Goal: Task Accomplishment & Management: Use online tool/utility

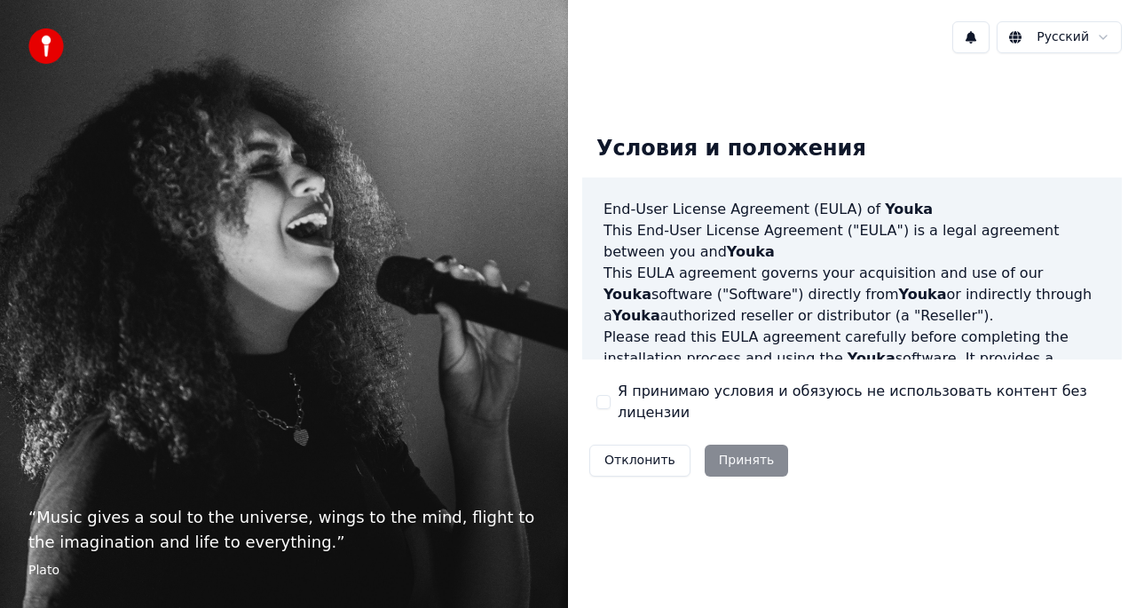
click at [608, 401] on button "Я принимаю условия и обязуюсь не использовать контент без лицензии" at bounding box center [603, 402] width 14 height 14
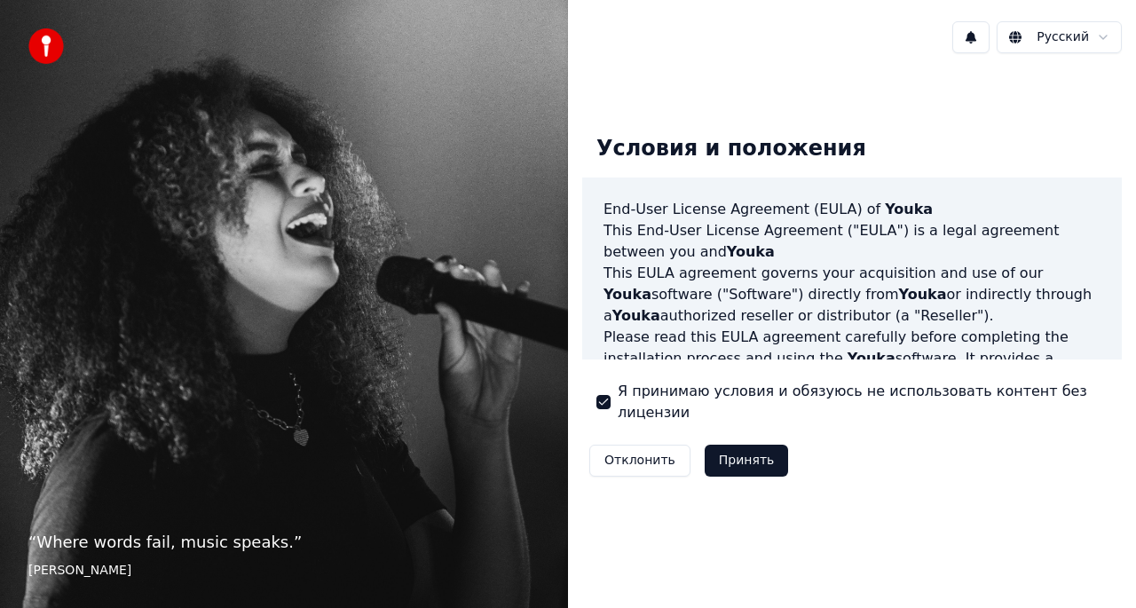
click at [736, 453] on button "Принять" at bounding box center [747, 461] width 84 height 32
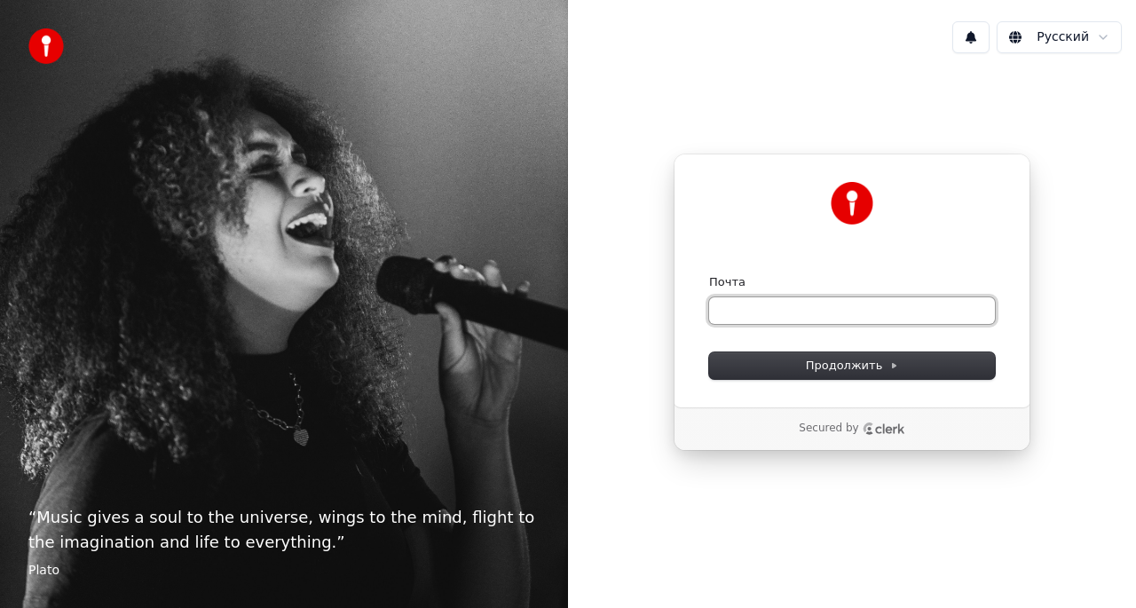
click at [771, 320] on input "Почта" at bounding box center [852, 310] width 286 height 27
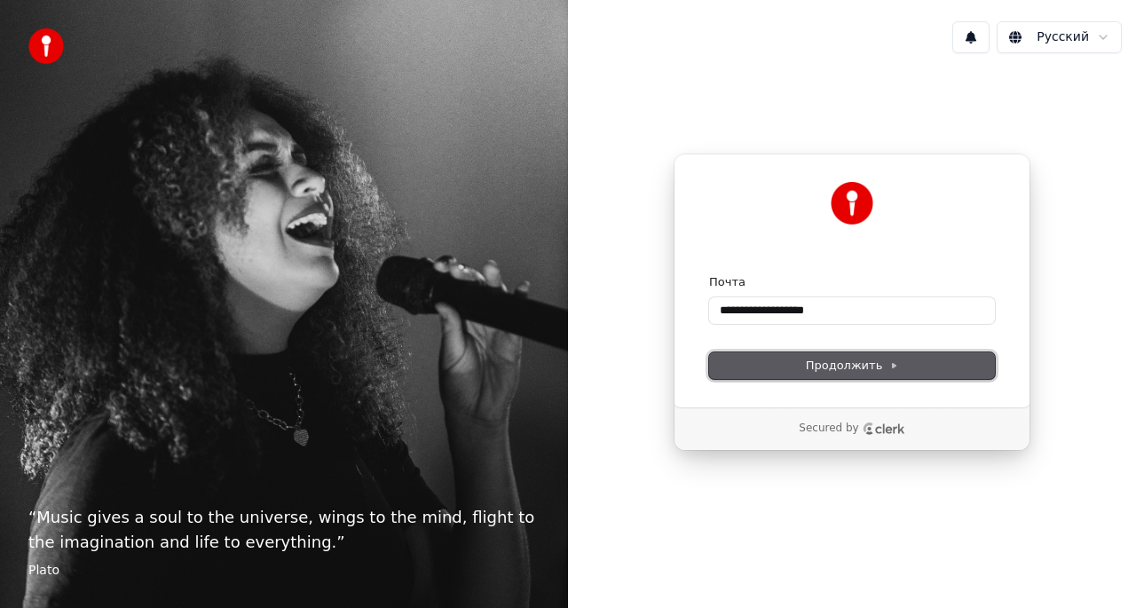
click at [823, 362] on span "Продолжить" at bounding box center [852, 366] width 93 height 16
type input "**********"
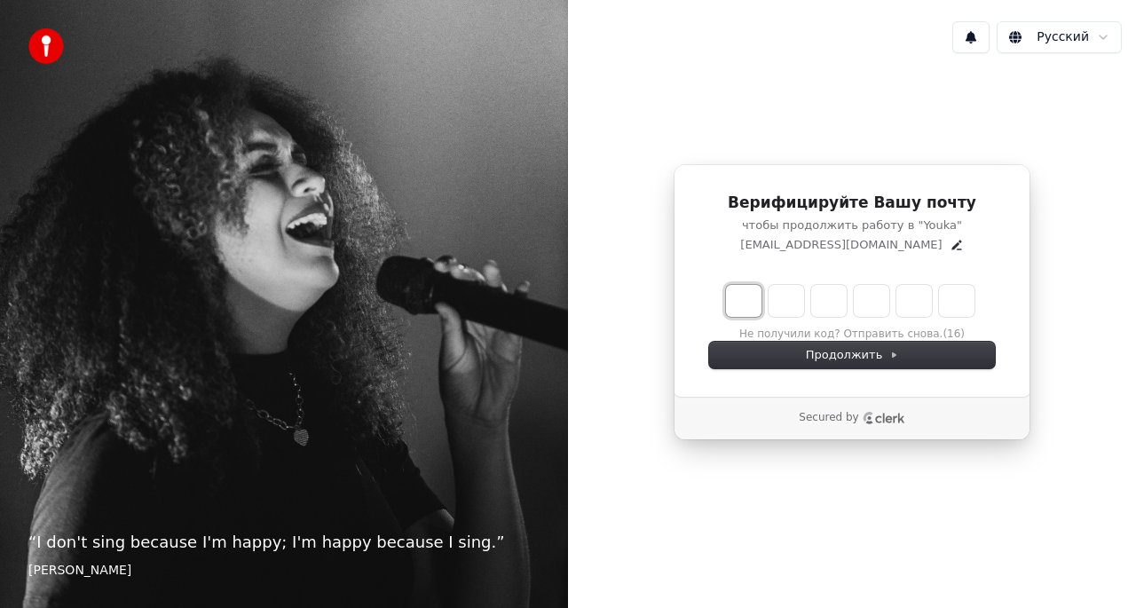
type input "*"
type input "**"
type input "*"
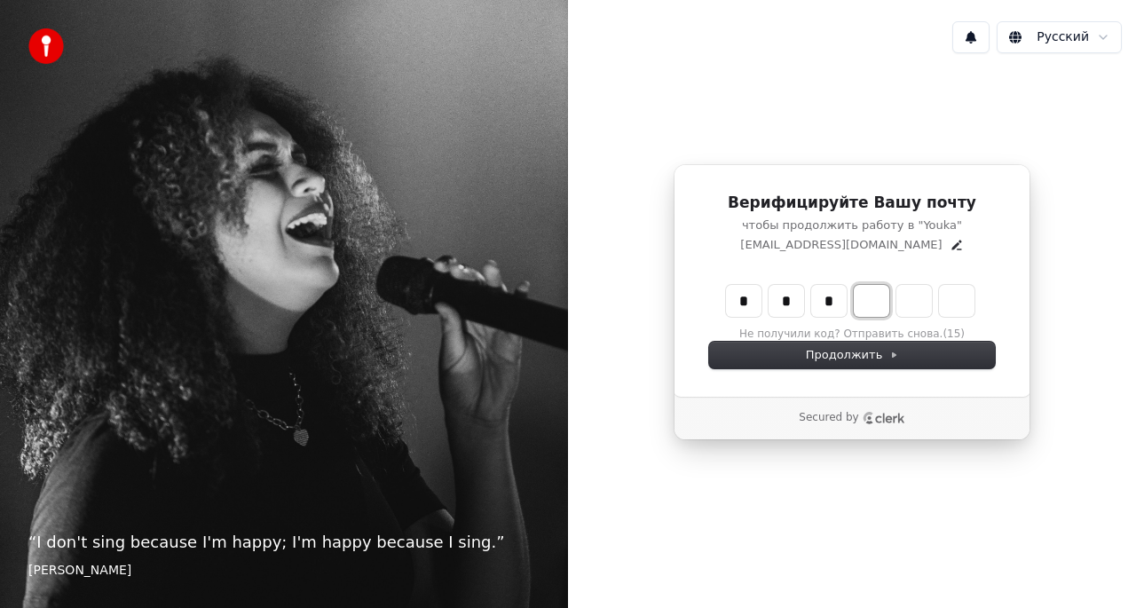
type input "***"
type input "*"
type input "****"
type input "*"
type input "*****"
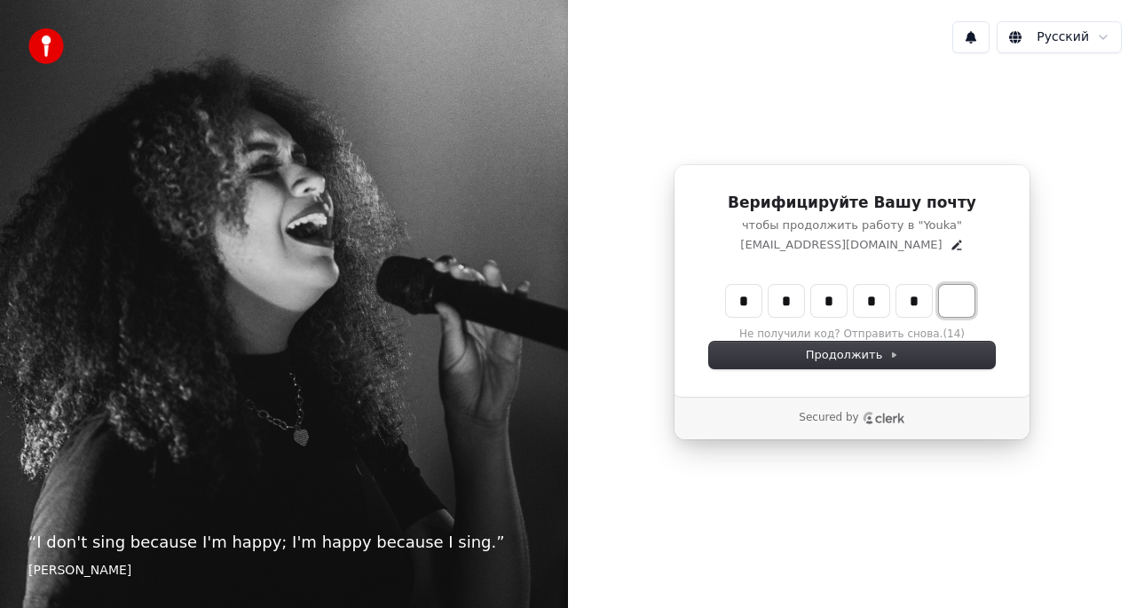
type input "*"
type input "******"
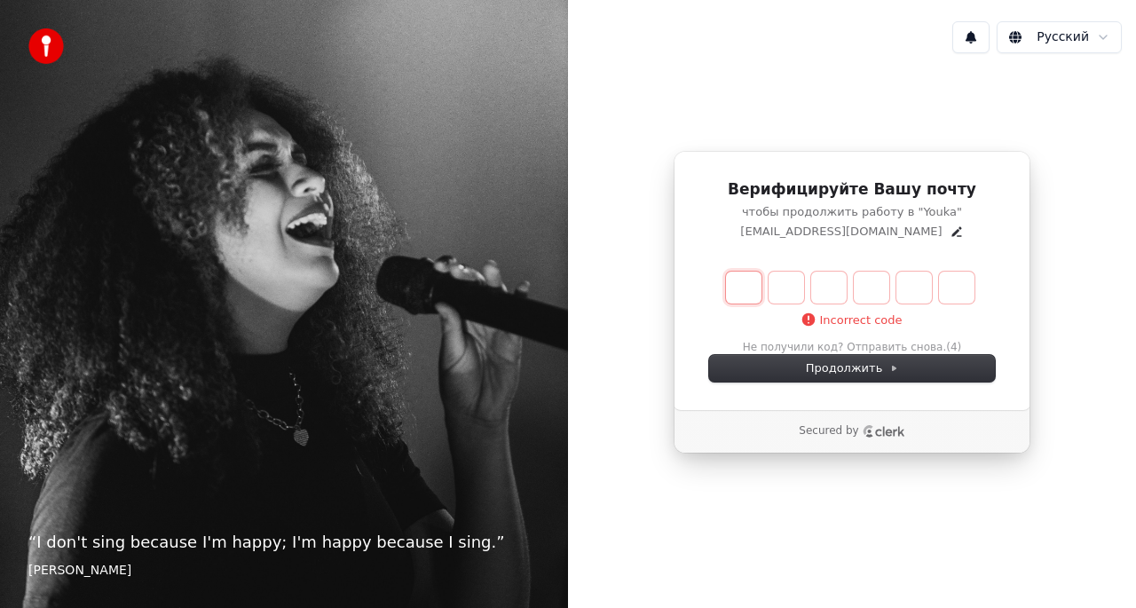
type input "*"
type input "**"
type input "*"
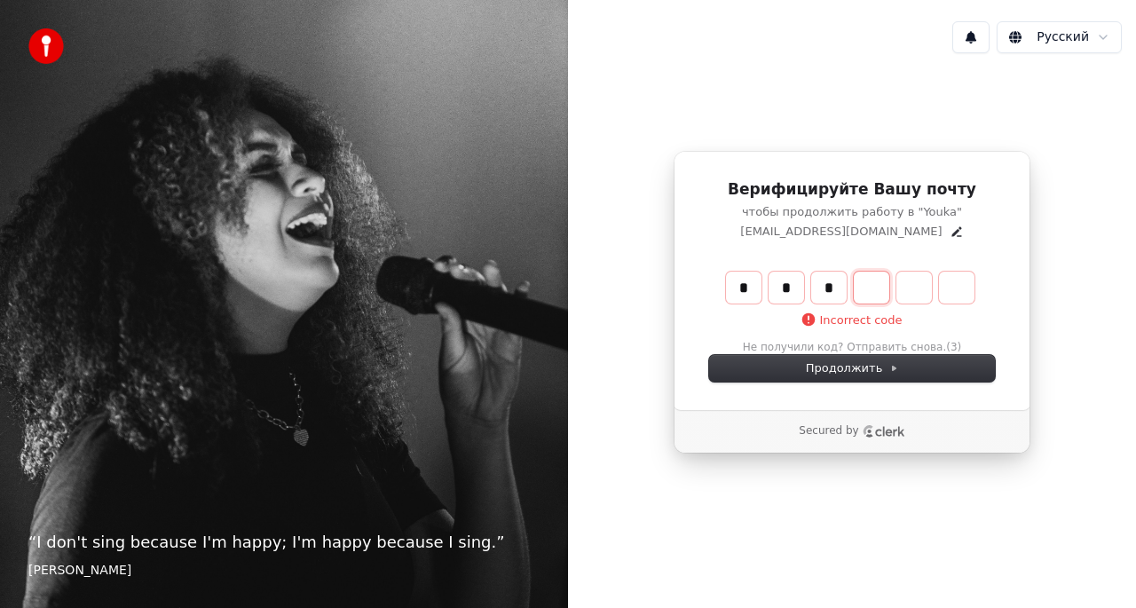
type input "***"
type input "*"
type input "****"
type input "*"
type input "*****"
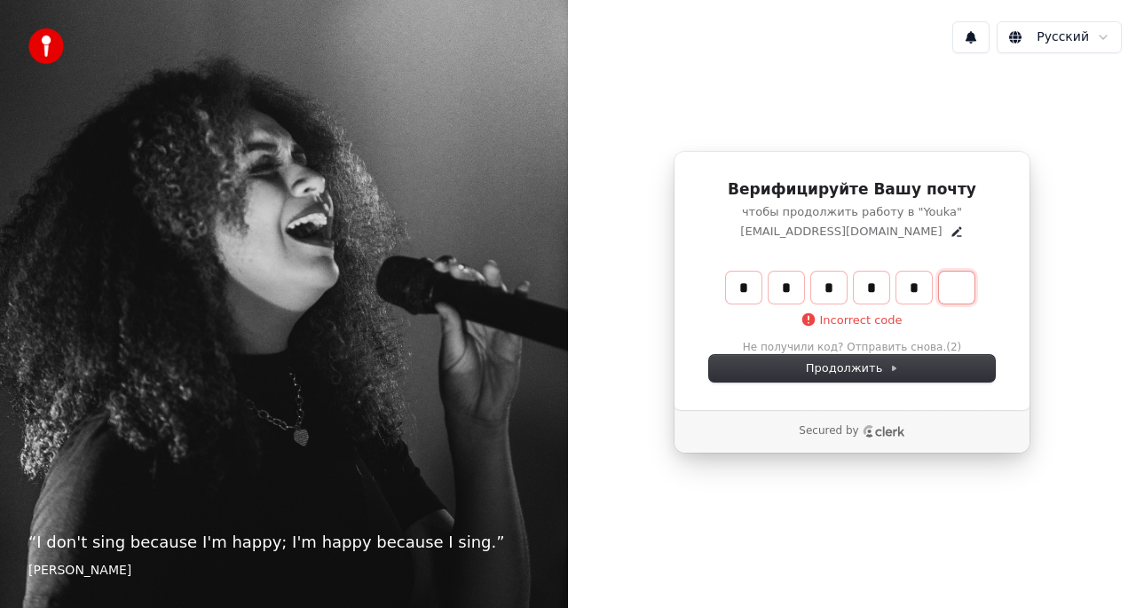
type input "*"
type input "******"
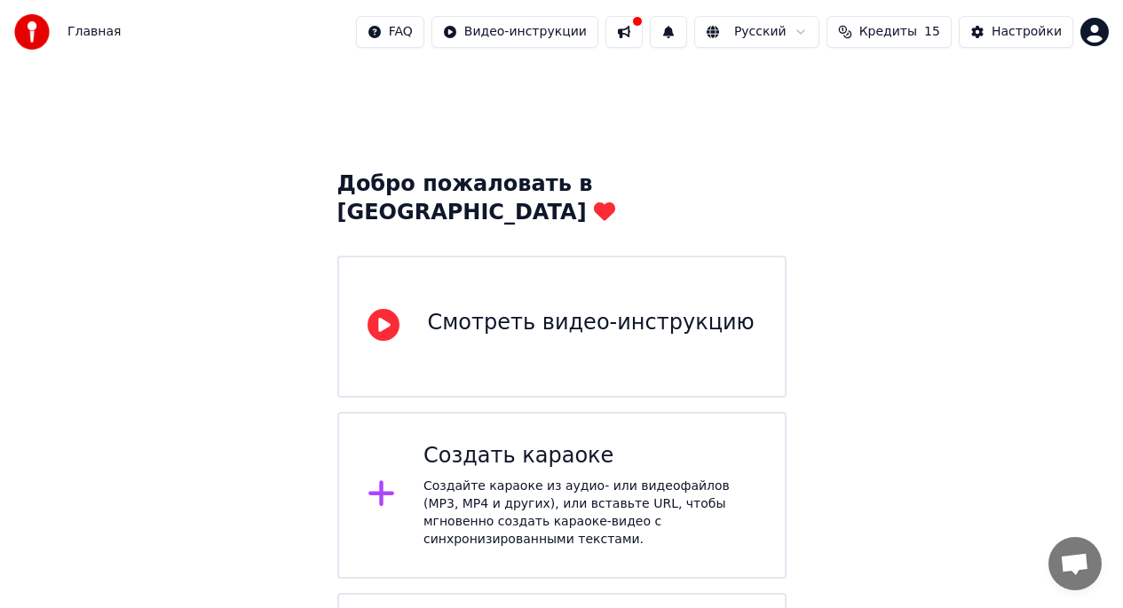
click at [578, 478] on div "Создайте караоке из аудио- или видеофайлов (MP3, MP4 и других), или вставьте UR…" at bounding box center [589, 512] width 333 height 71
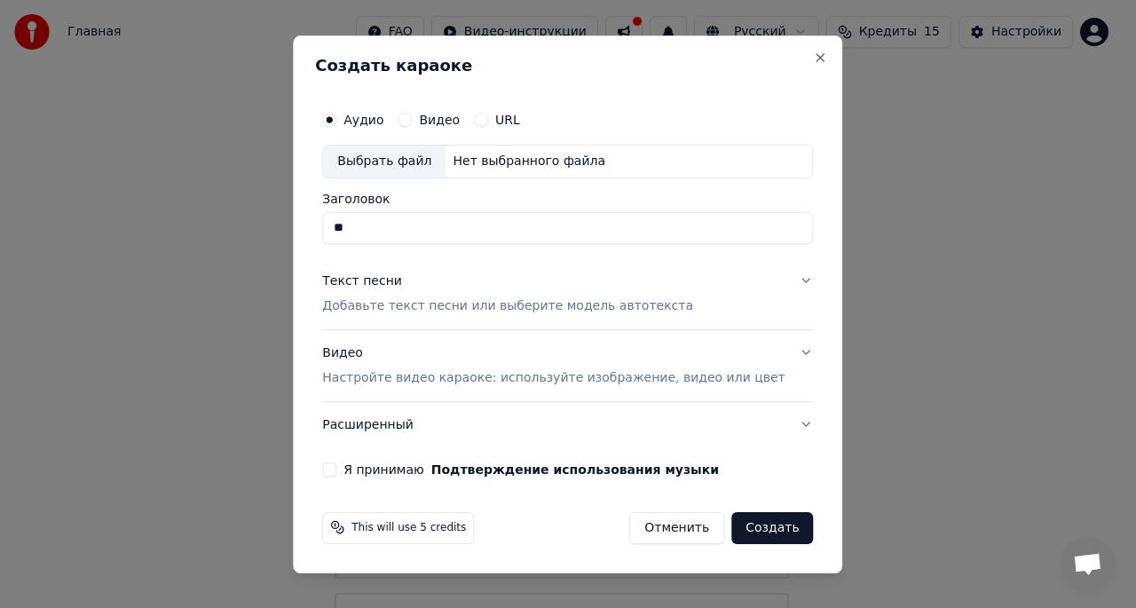
type input "*"
click at [412, 123] on button "Видео" at bounding box center [405, 120] width 14 height 14
click at [336, 467] on button "Я принимаю Подтверждение использования музыки" at bounding box center [329, 469] width 14 height 14
click at [428, 226] on input "Заголовок" at bounding box center [567, 228] width 491 height 32
click at [454, 228] on input "Заголовок" at bounding box center [567, 228] width 491 height 32
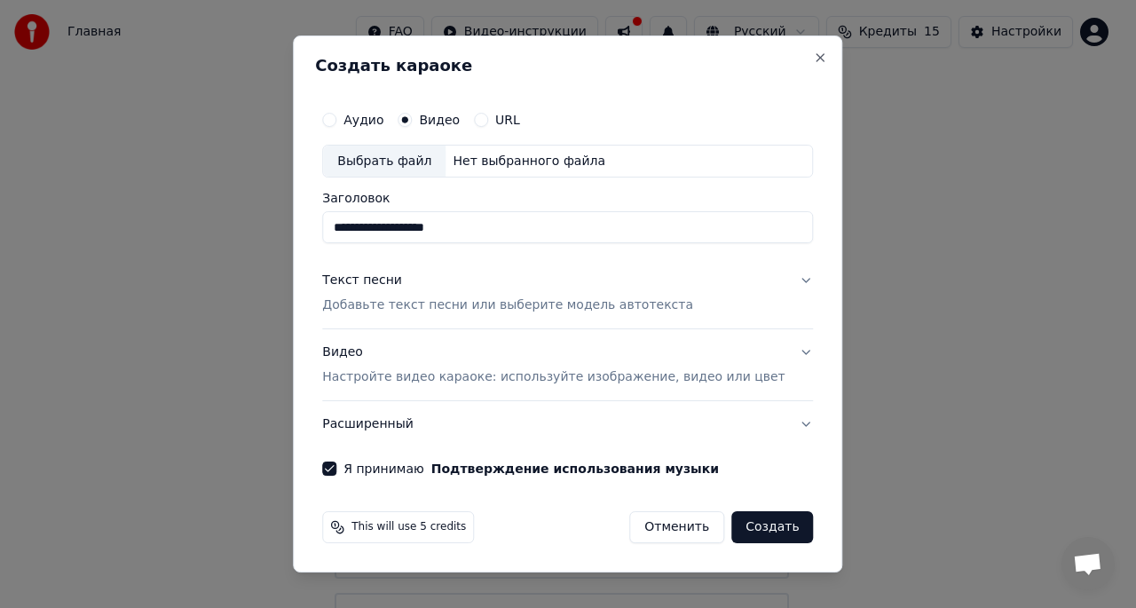
type input "**********"
click at [557, 282] on div "Текст песни Добавьте текст песни или выберите модель автотекста" at bounding box center [507, 293] width 371 height 43
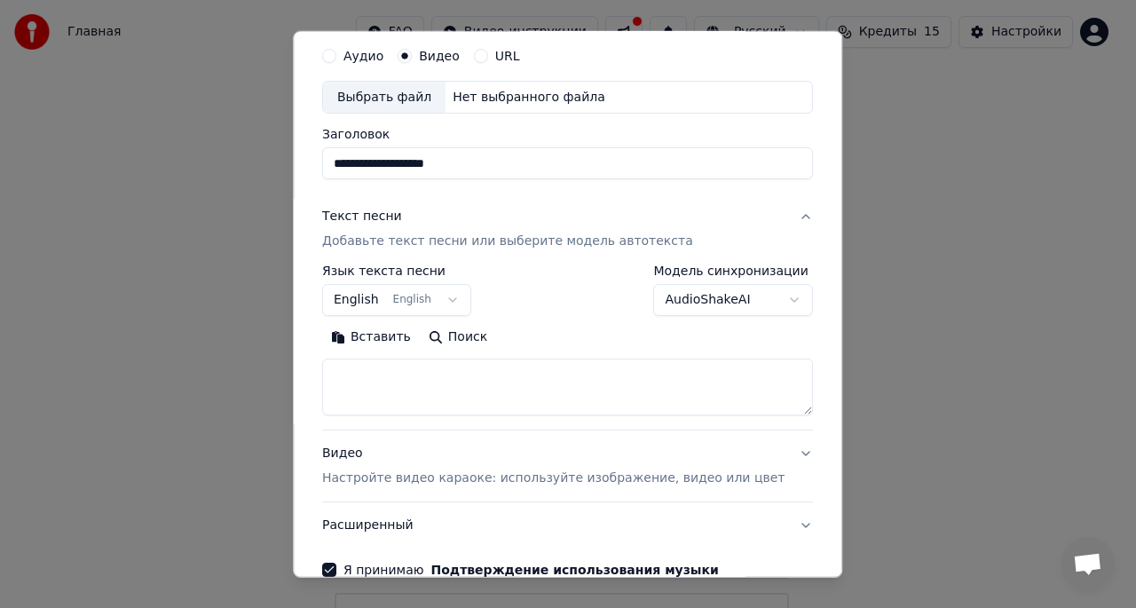
scroll to position [58, 0]
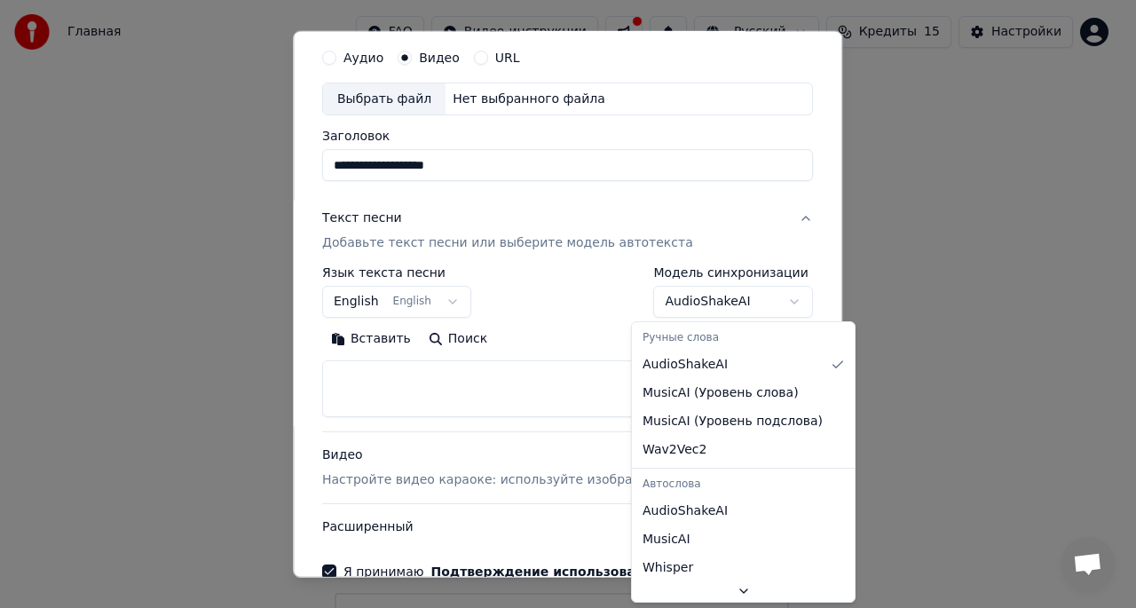
click at [738, 308] on body "**********" at bounding box center [561, 399] width 1123 height 799
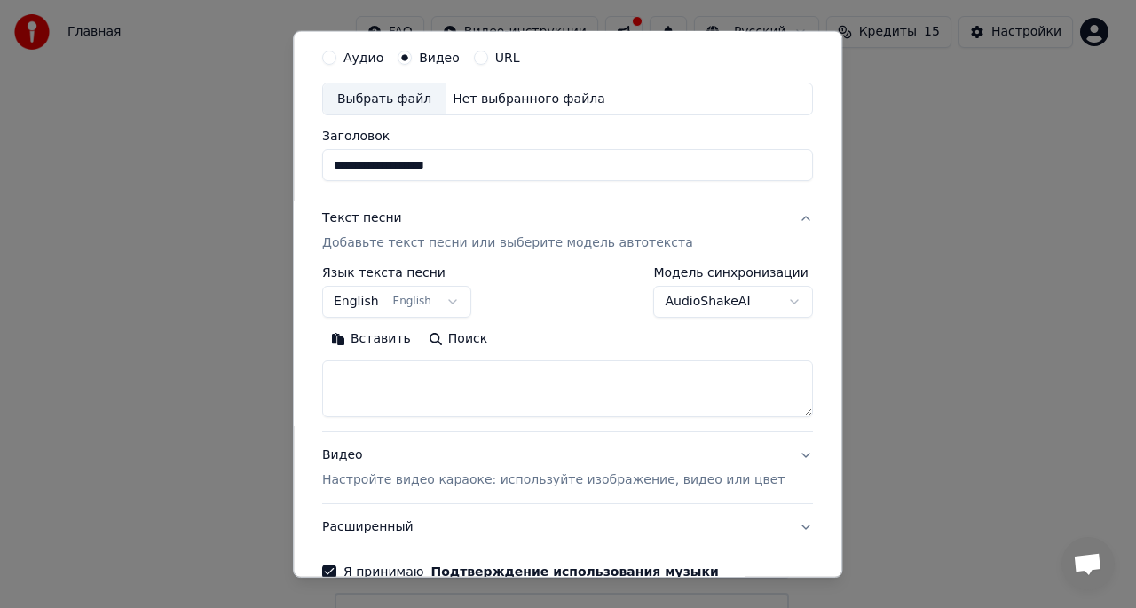
click at [738, 311] on body "**********" at bounding box center [561, 399] width 1123 height 799
click at [376, 368] on textarea at bounding box center [567, 388] width 491 height 57
click at [455, 311] on button "English English" at bounding box center [396, 302] width 149 height 32
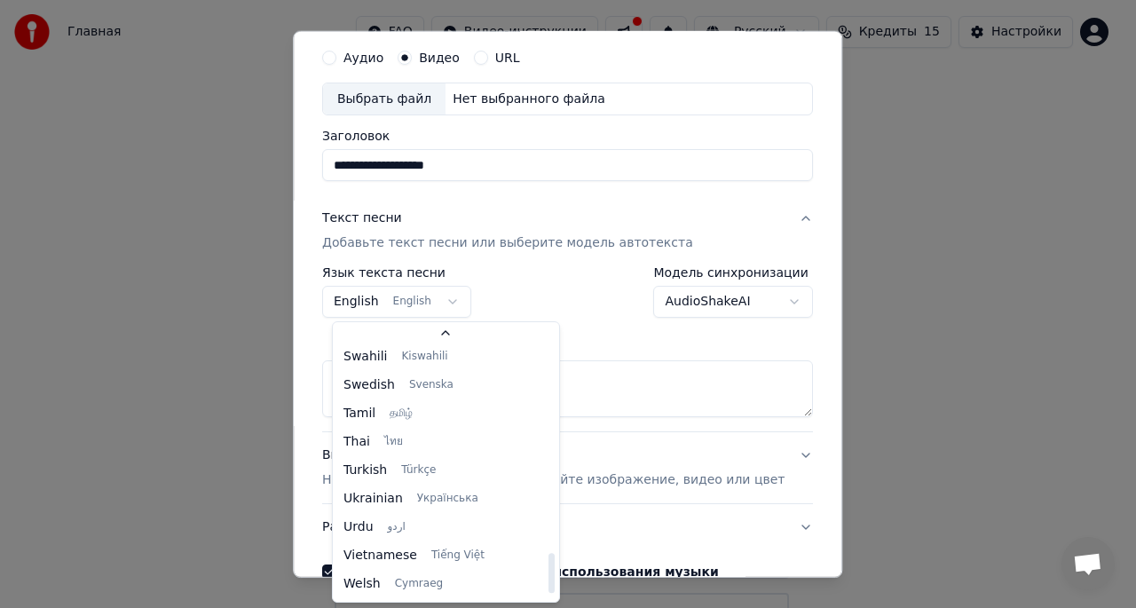
scroll to position [1257, 0]
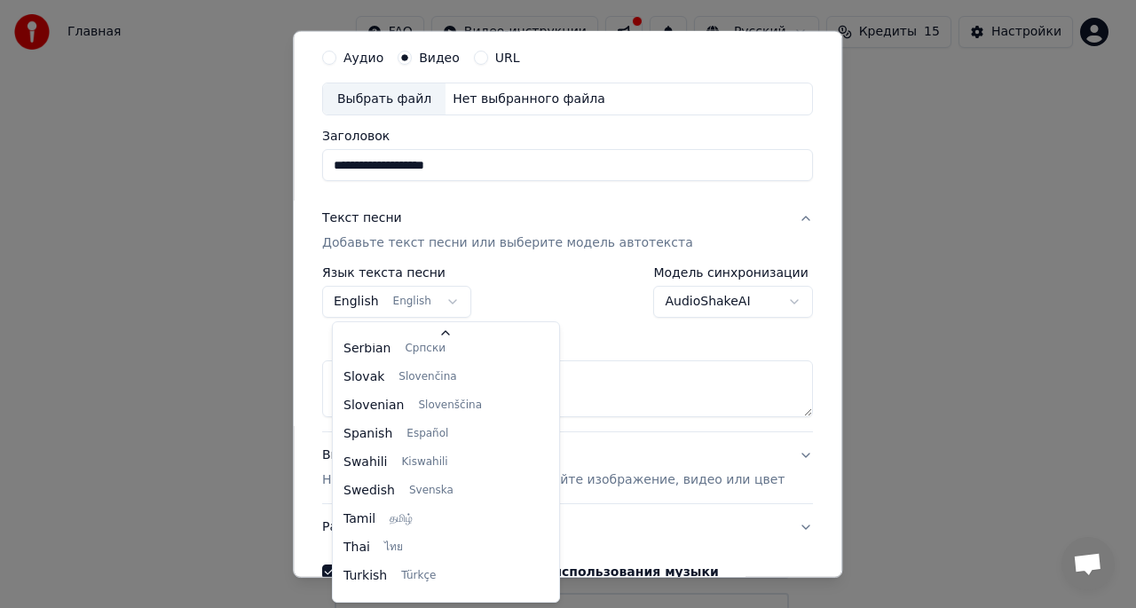
click at [376, 54] on div at bounding box center [568, 304] width 1136 height 608
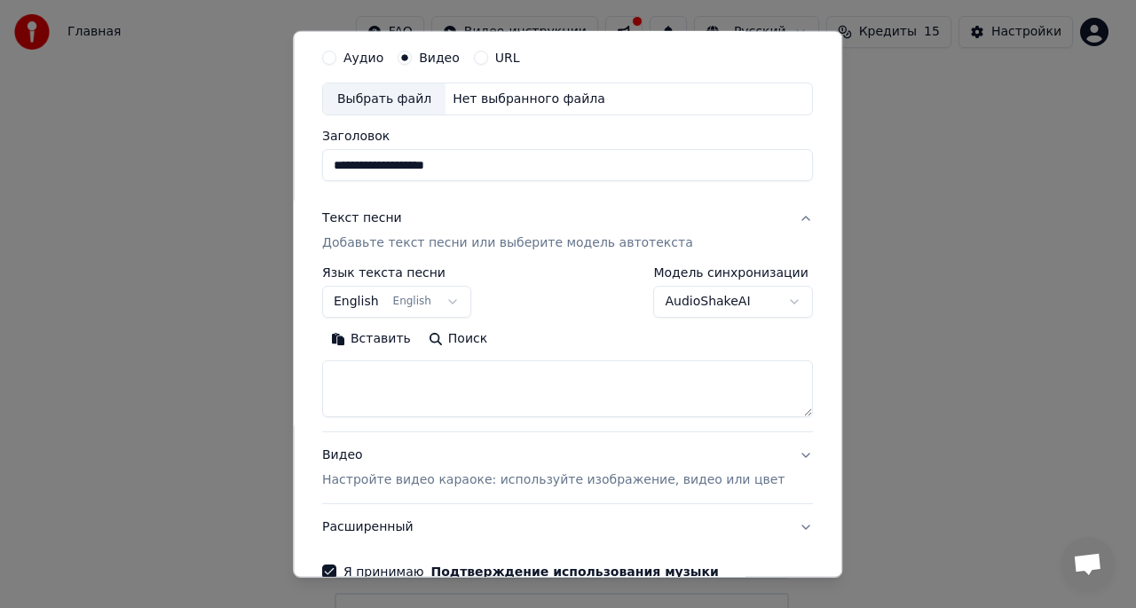
click at [376, 54] on label "Аудио" at bounding box center [363, 57] width 40 height 12
click at [336, 54] on button "Аудио" at bounding box center [329, 57] width 14 height 14
click at [458, 303] on button "English English" at bounding box center [396, 302] width 149 height 32
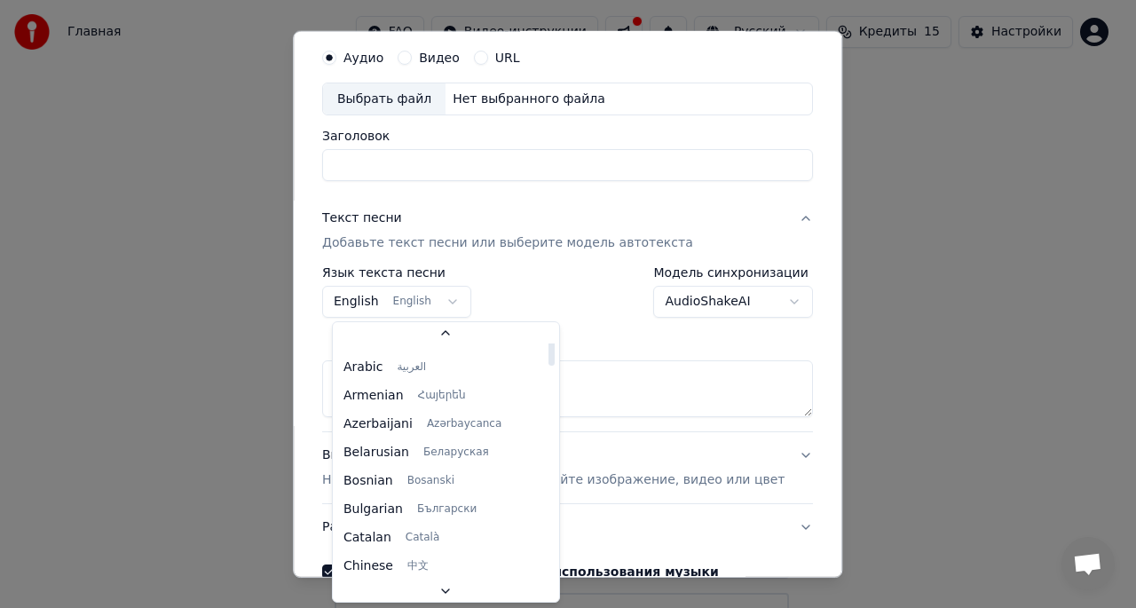
scroll to position [0, 0]
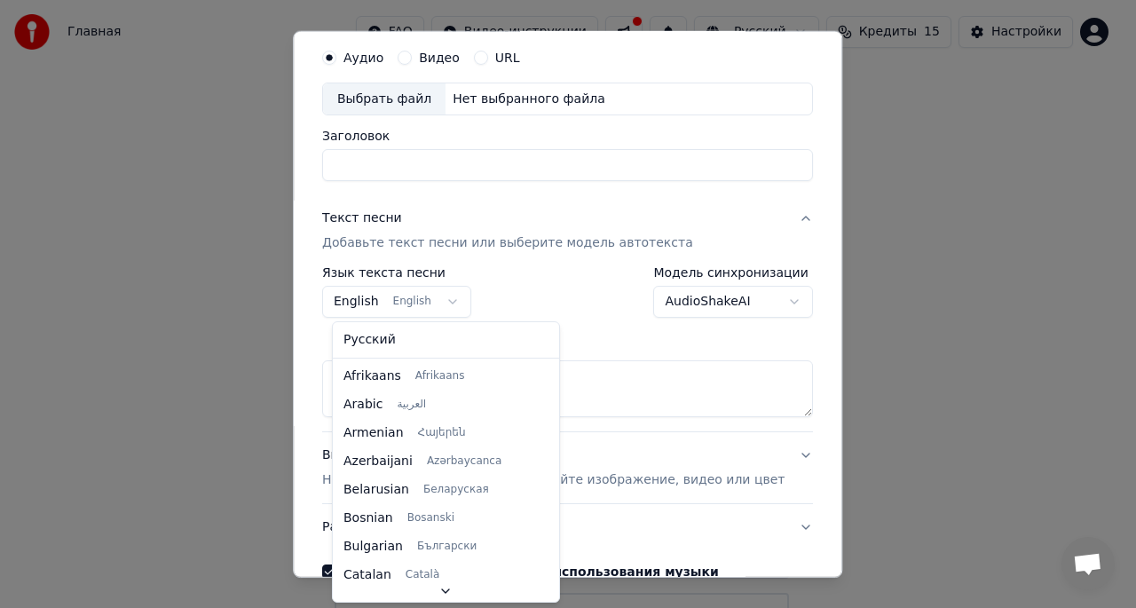
select select "**"
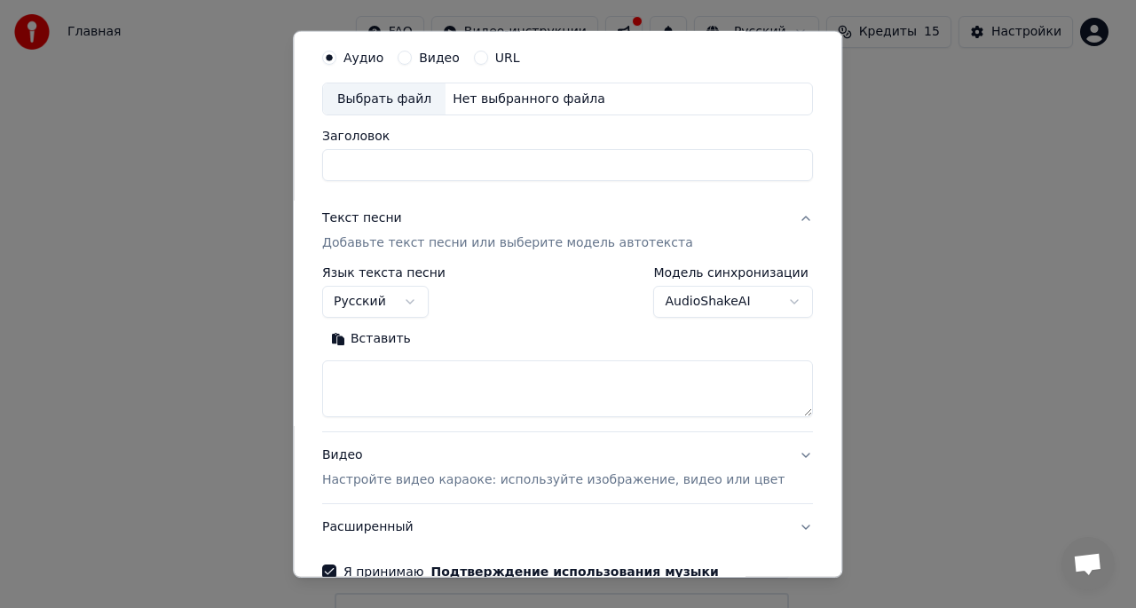
click at [396, 398] on textarea at bounding box center [567, 388] width 491 height 57
paste textarea "**********"
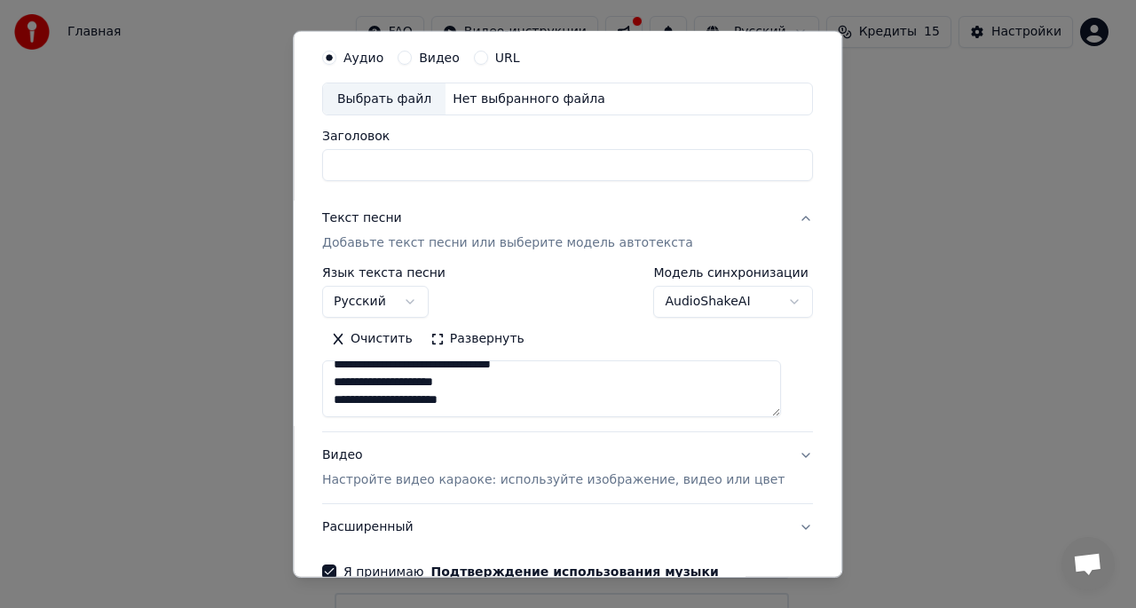
scroll to position [75, 0]
paste textarea "**********"
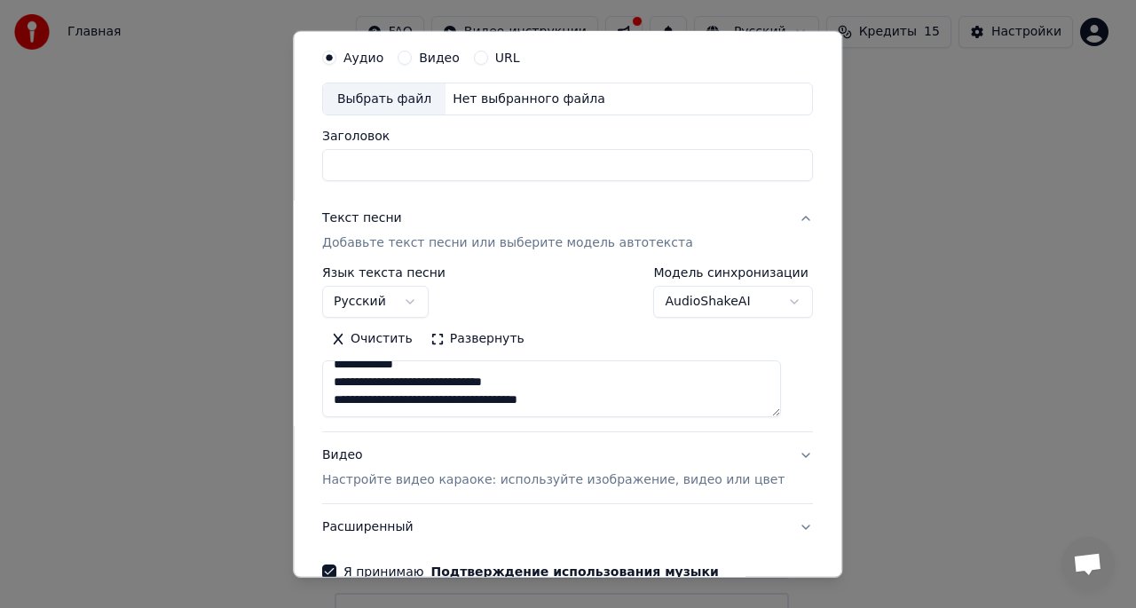
paste textarea "**********"
type textarea "**********"
click at [474, 170] on input "Заголовок" at bounding box center [567, 165] width 491 height 32
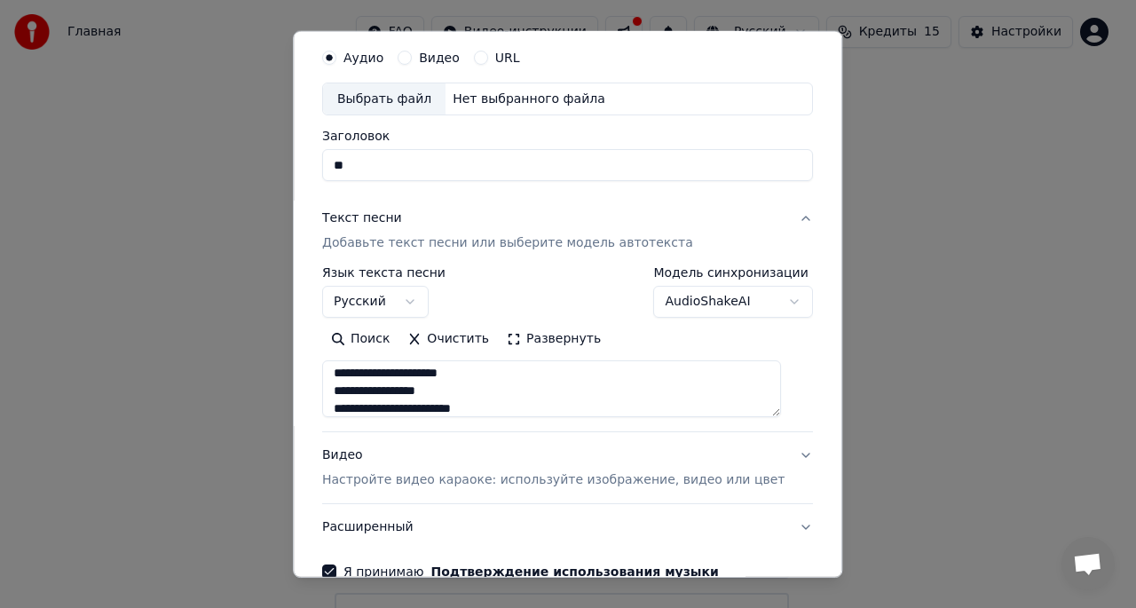
type input "*"
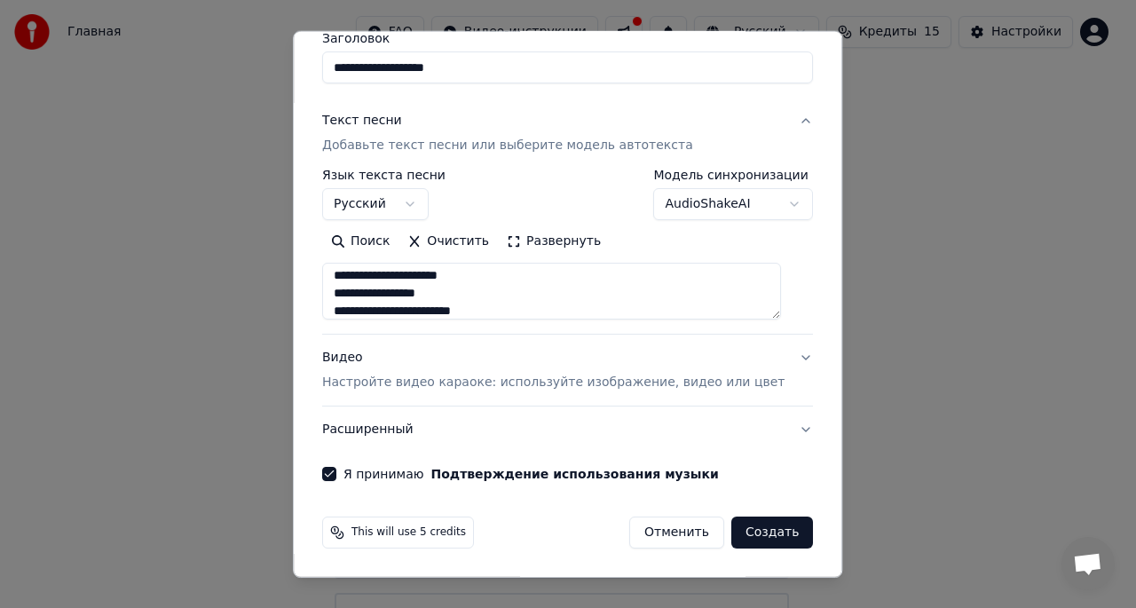
scroll to position [0, 0]
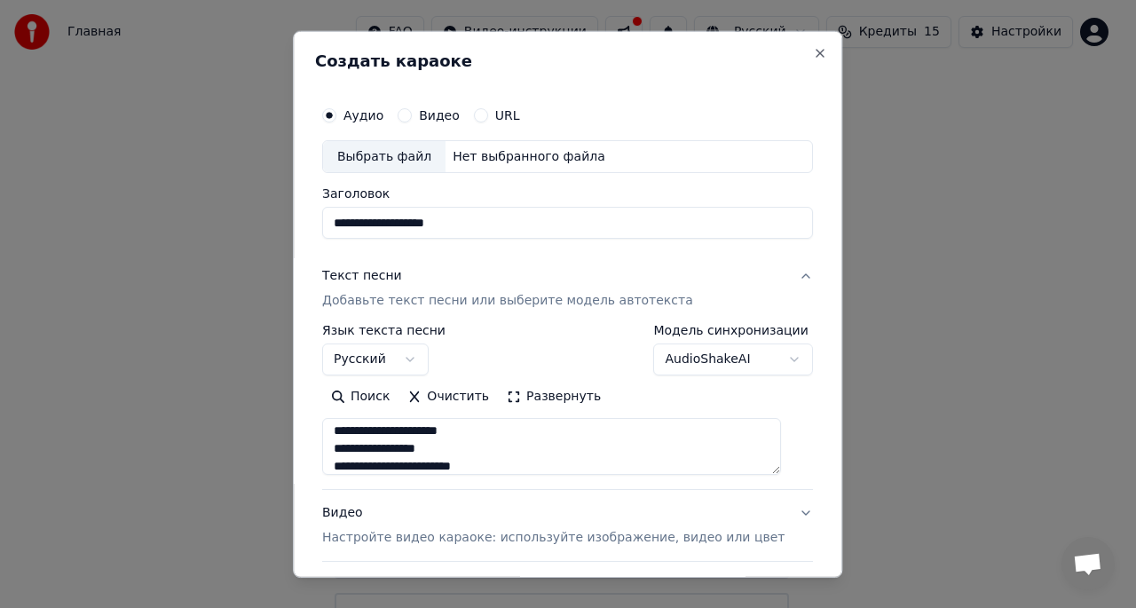
type input "**********"
click at [439, 116] on label "Видео" at bounding box center [439, 114] width 41 height 12
click at [412, 116] on button "Видео" at bounding box center [405, 114] width 14 height 14
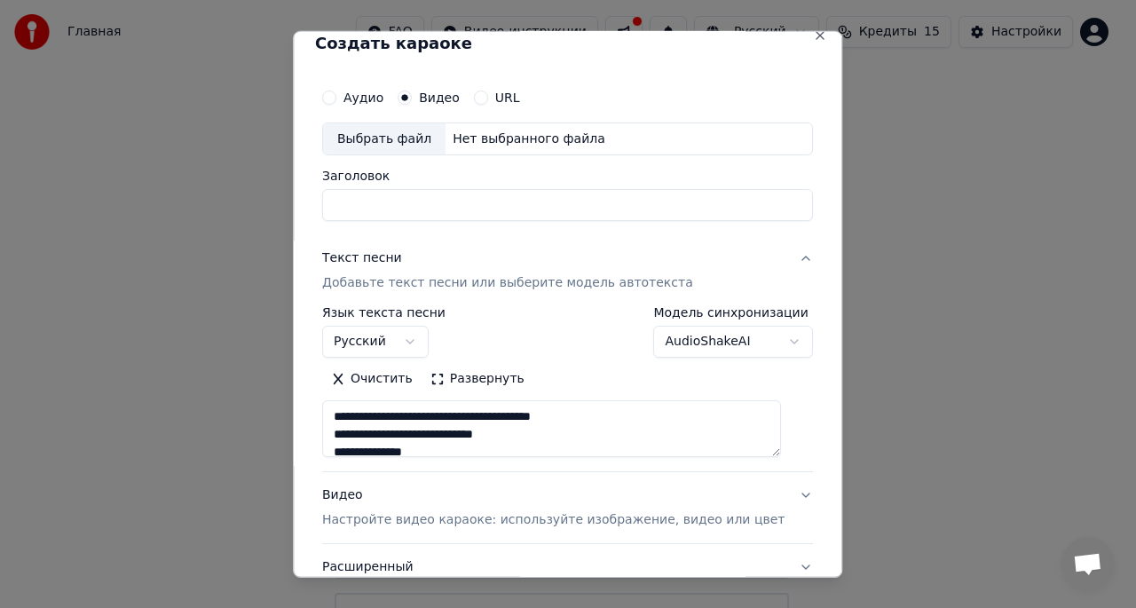
scroll to position [13, 0]
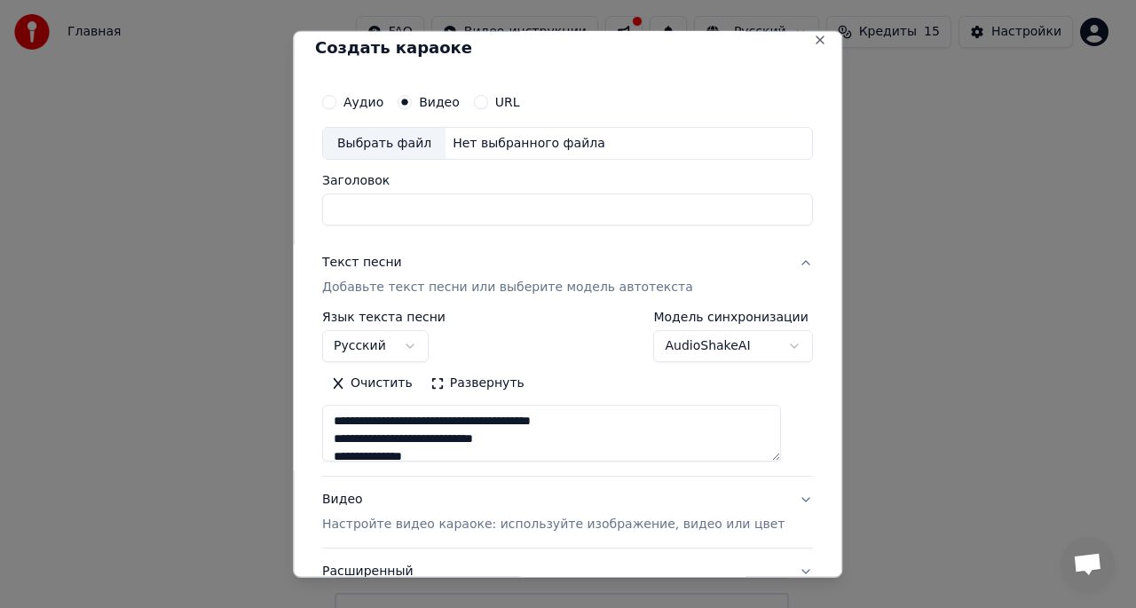
click at [483, 209] on input "Заголовок" at bounding box center [567, 209] width 491 height 32
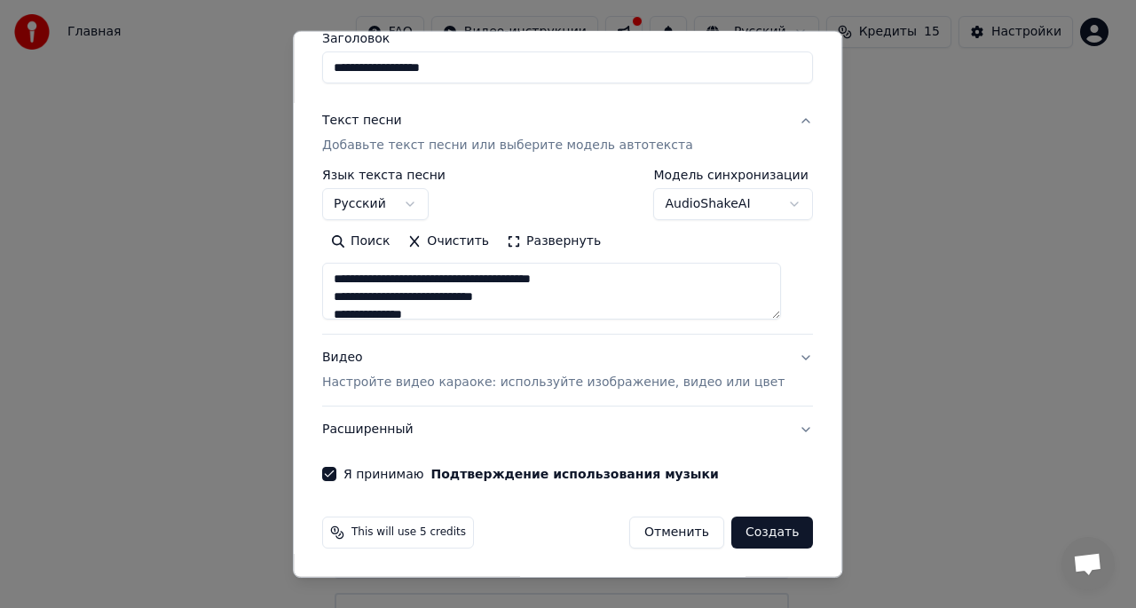
scroll to position [0, 0]
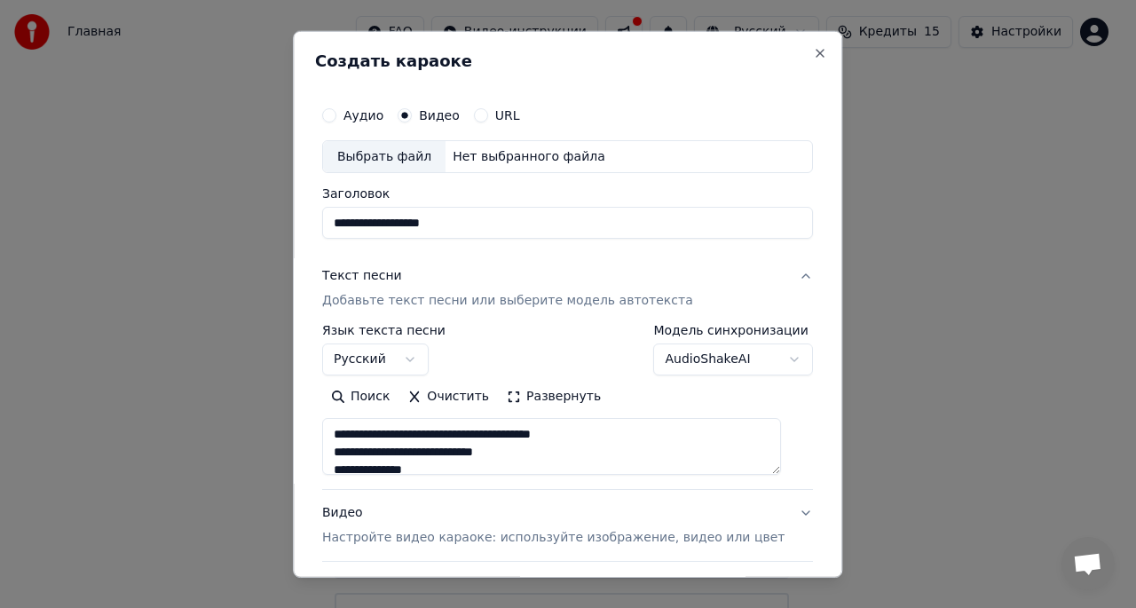
type input "**********"
click at [630, 201] on div "**********" at bounding box center [567, 212] width 491 height 51
click at [627, 211] on input "**********" at bounding box center [567, 223] width 491 height 32
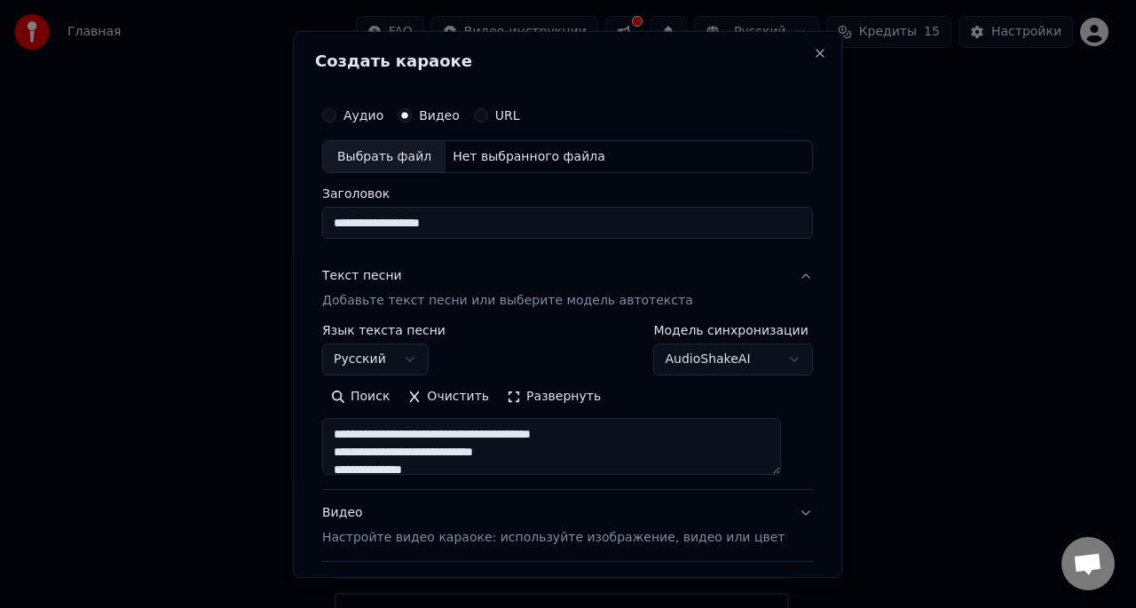
click at [706, 369] on button "AudioShakeAI" at bounding box center [734, 359] width 160 height 32
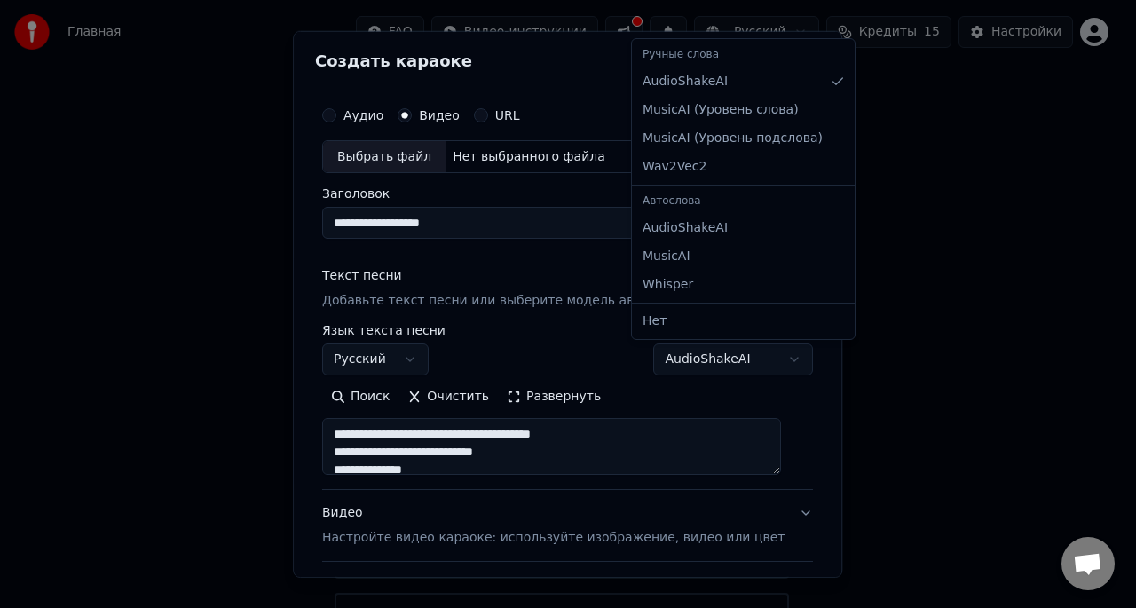
click at [930, 244] on div at bounding box center [568, 304] width 1136 height 608
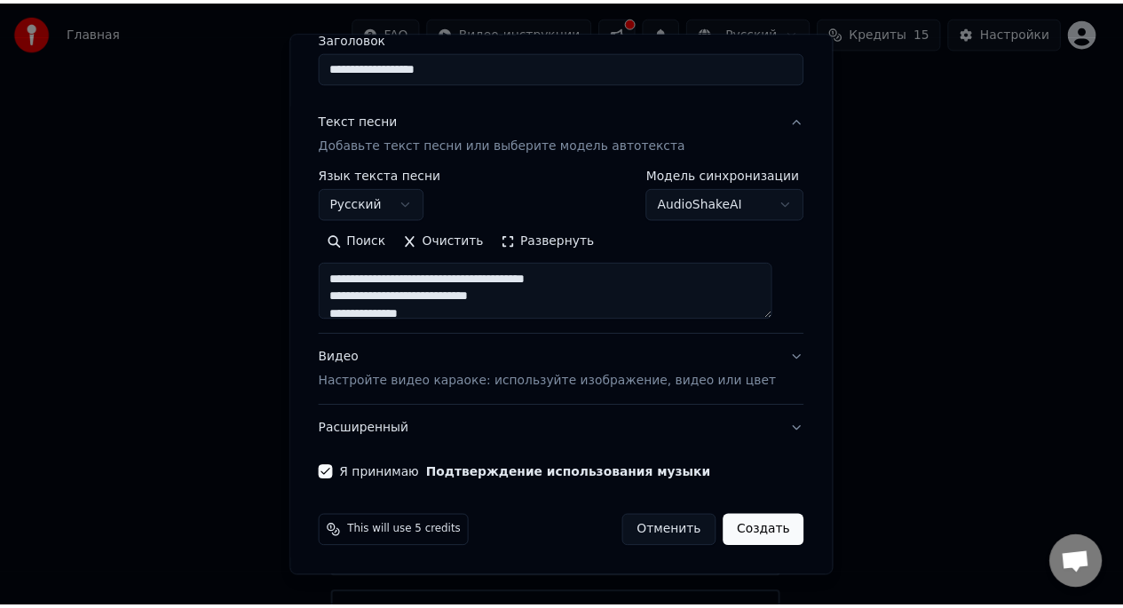
scroll to position [150, 0]
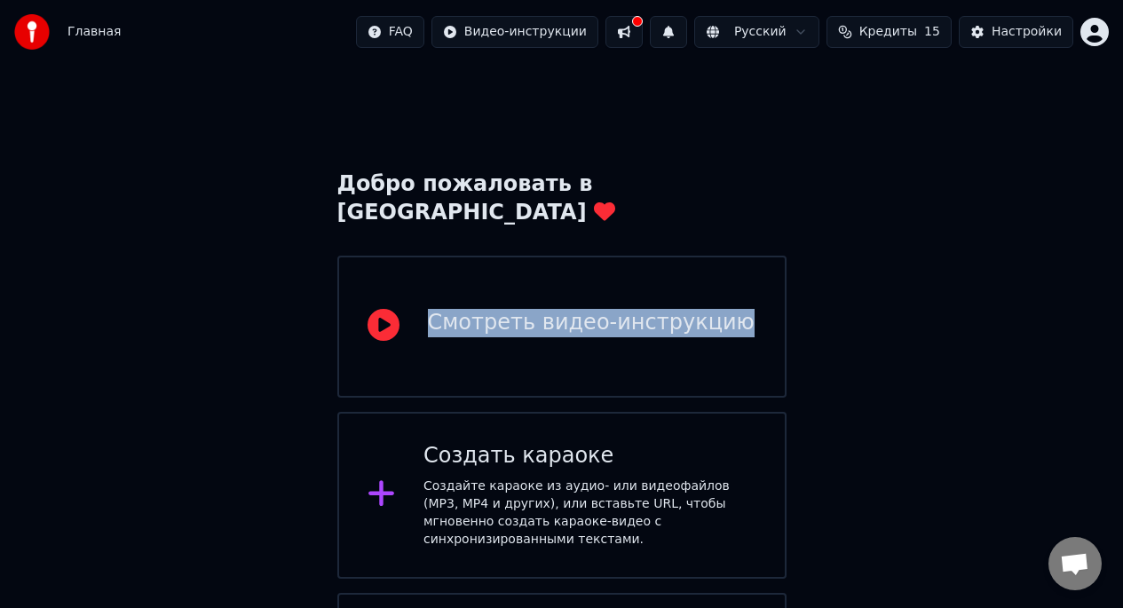
drag, startPoint x: 859, startPoint y: 341, endPoint x: 837, endPoint y: 235, distance: 107.9
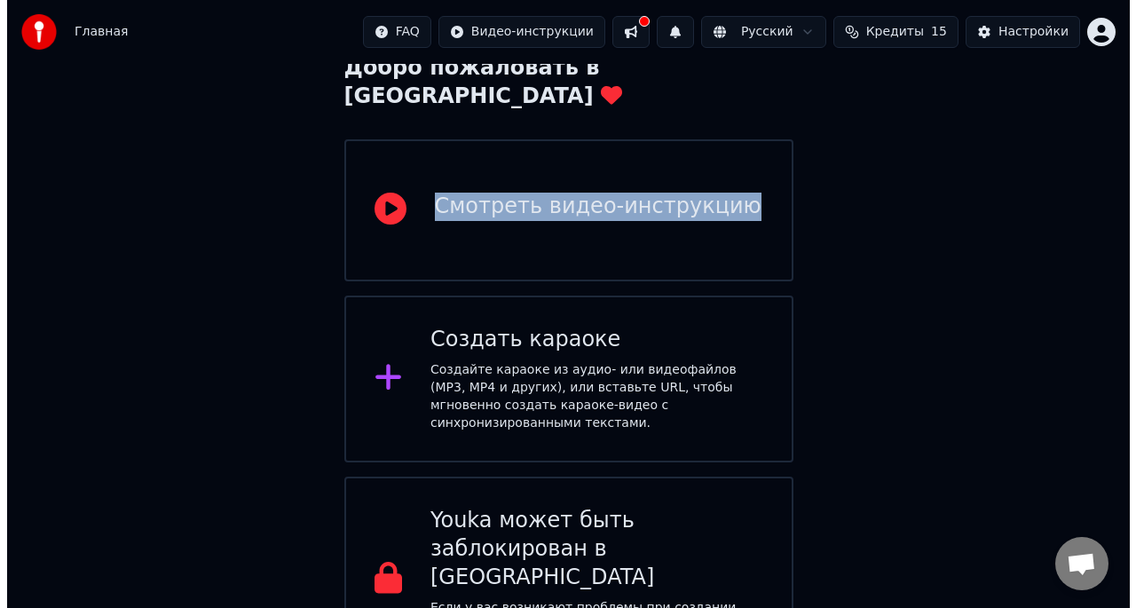
scroll to position [0, 0]
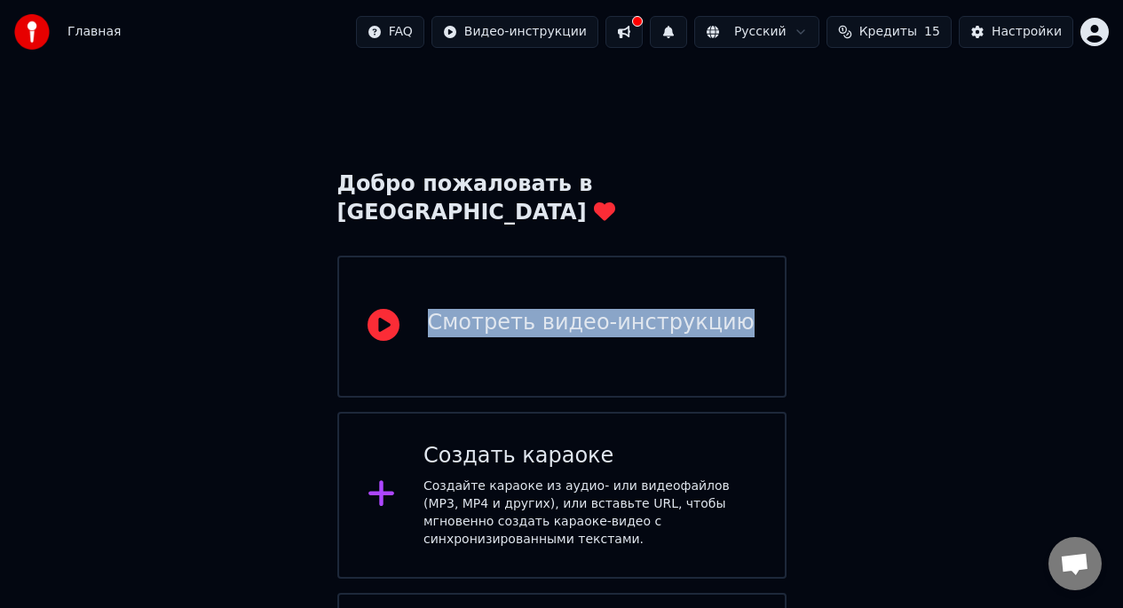
click at [880, 32] on span "Кредиты" at bounding box center [888, 32] width 58 height 18
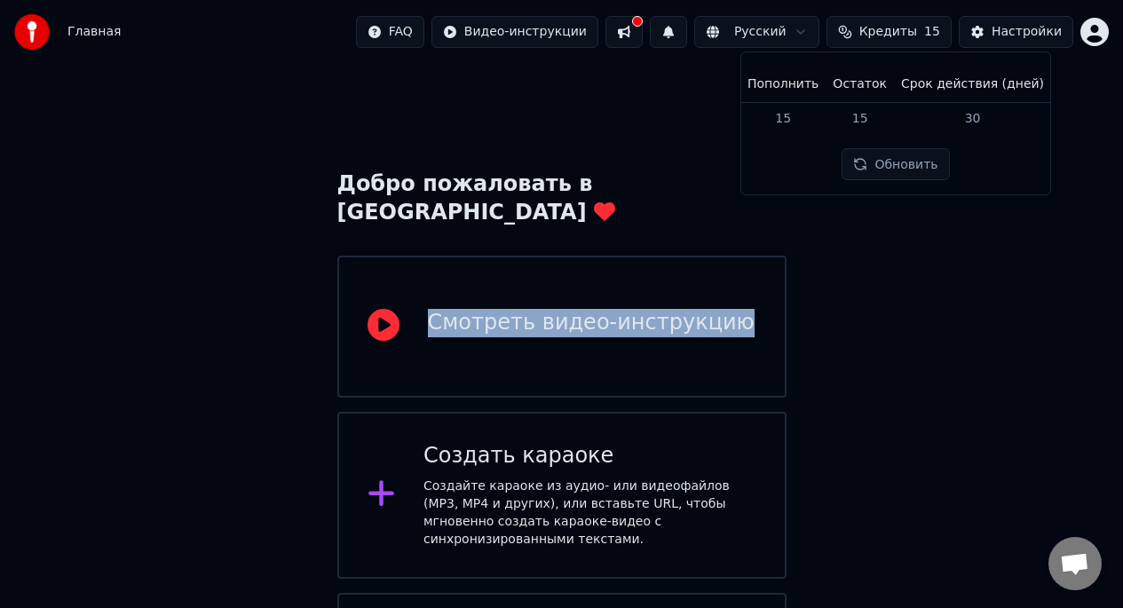
click at [932, 280] on div "Добро пожаловать в Youka Смотреть видео-инструкцию Создать караоке Создайте кар…" at bounding box center [561, 431] width 1123 height 735
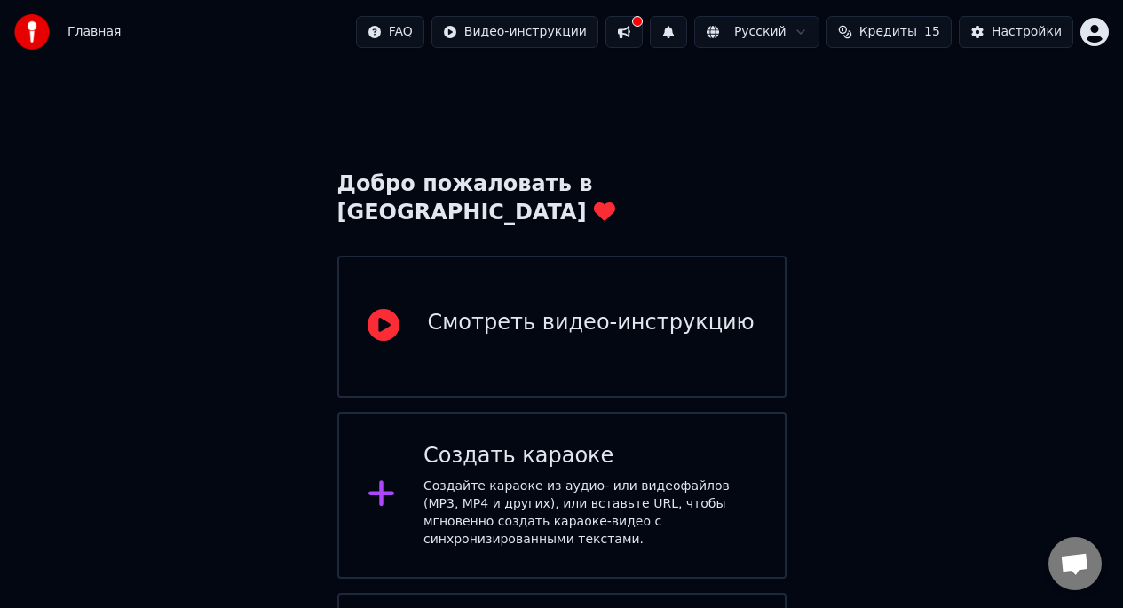
click at [591, 481] on div "Создайте караоке из аудио- или видеофайлов (MP3, MP4 и других), или вставьте UR…" at bounding box center [589, 512] width 333 height 71
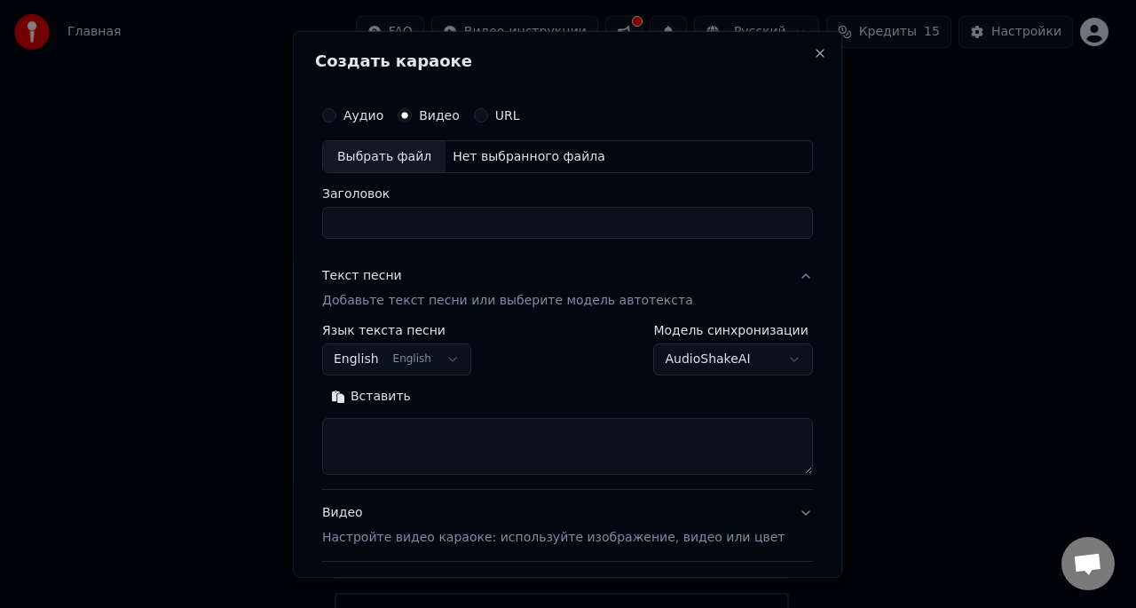
click at [426, 113] on label "Видео" at bounding box center [439, 114] width 41 height 12
click at [412, 113] on button "Видео" at bounding box center [405, 114] width 14 height 14
click at [400, 209] on input "Заголовок" at bounding box center [567, 223] width 491 height 32
type input "**********"
click at [448, 441] on textarea at bounding box center [567, 446] width 491 height 57
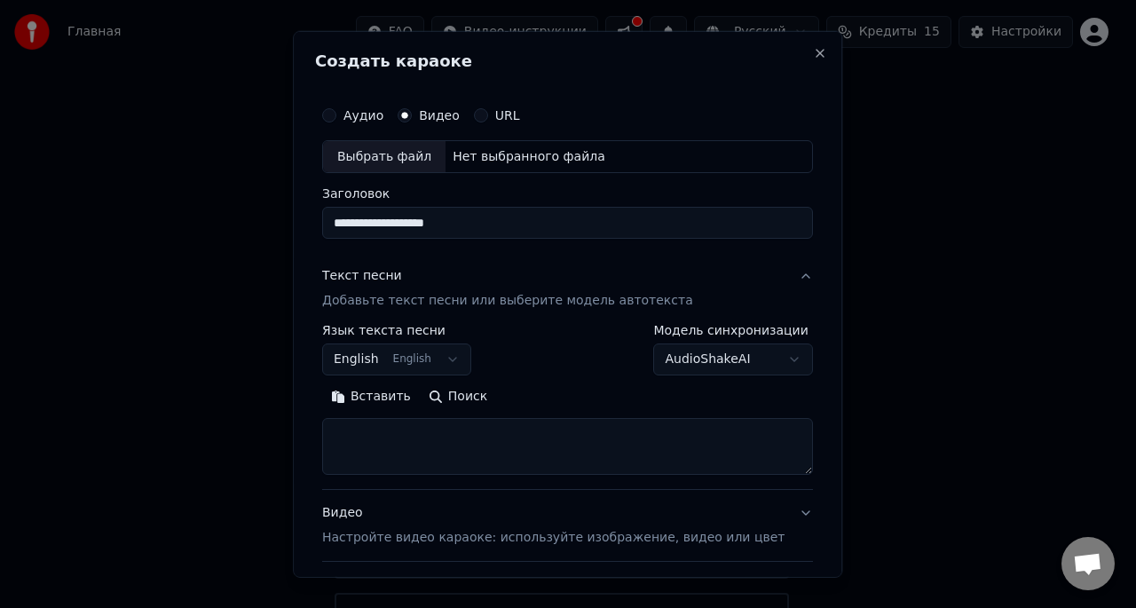
paste textarea "**********"
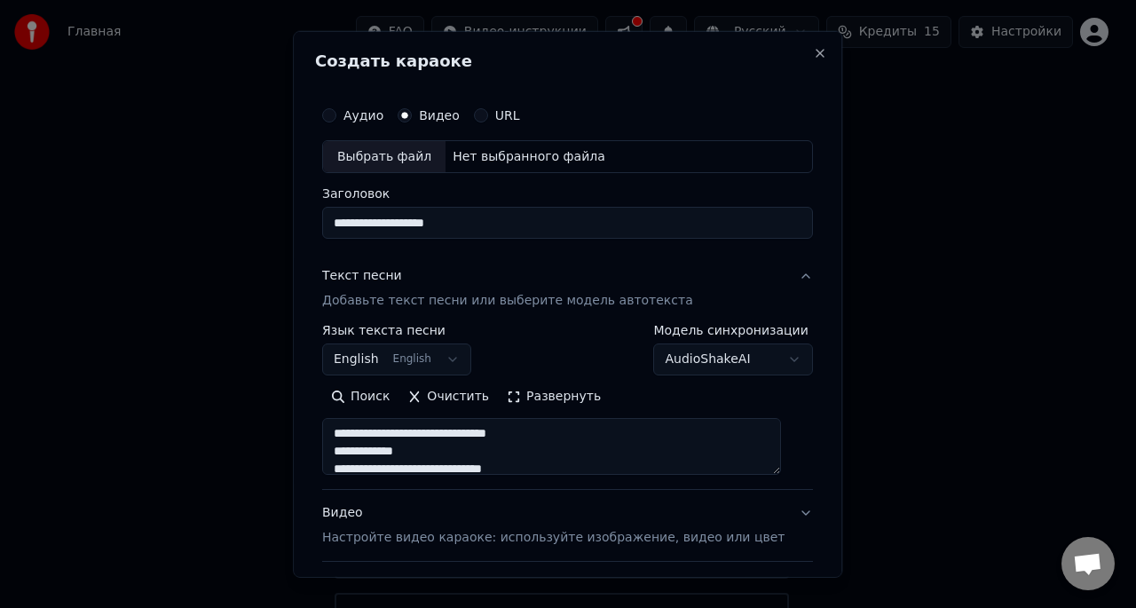
click at [548, 396] on button "Развернуть" at bounding box center [554, 397] width 112 height 28
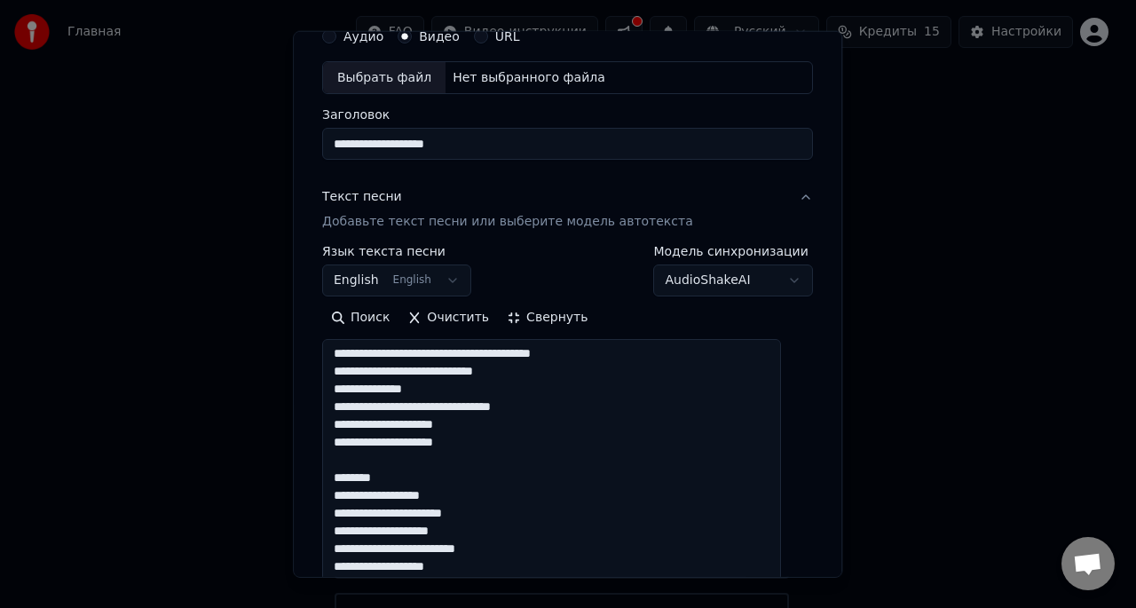
scroll to position [91, 0]
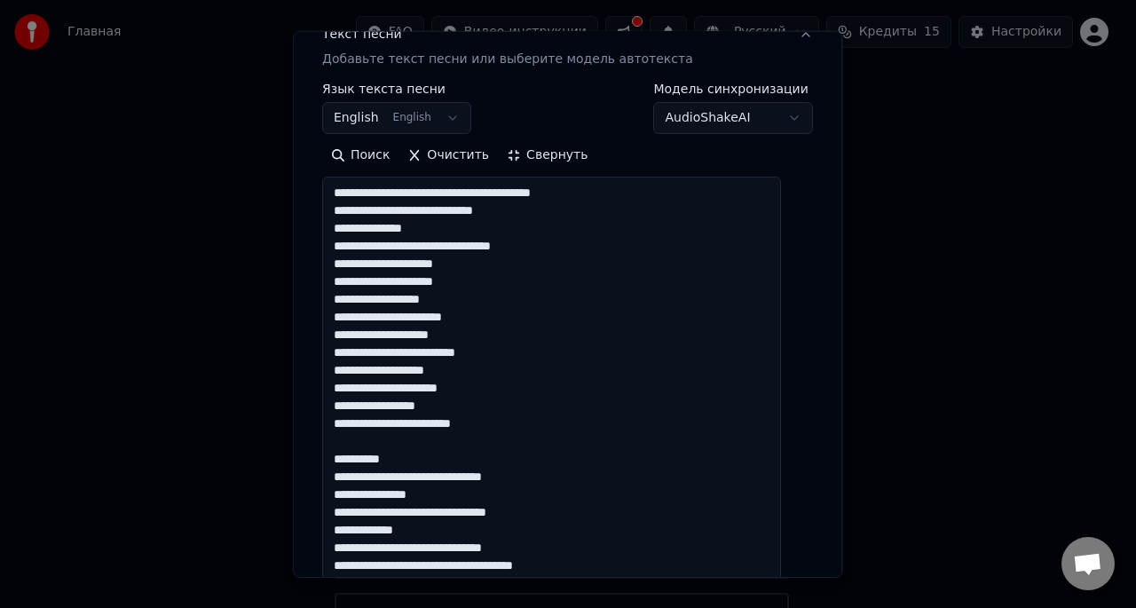
scroll to position [301, 0]
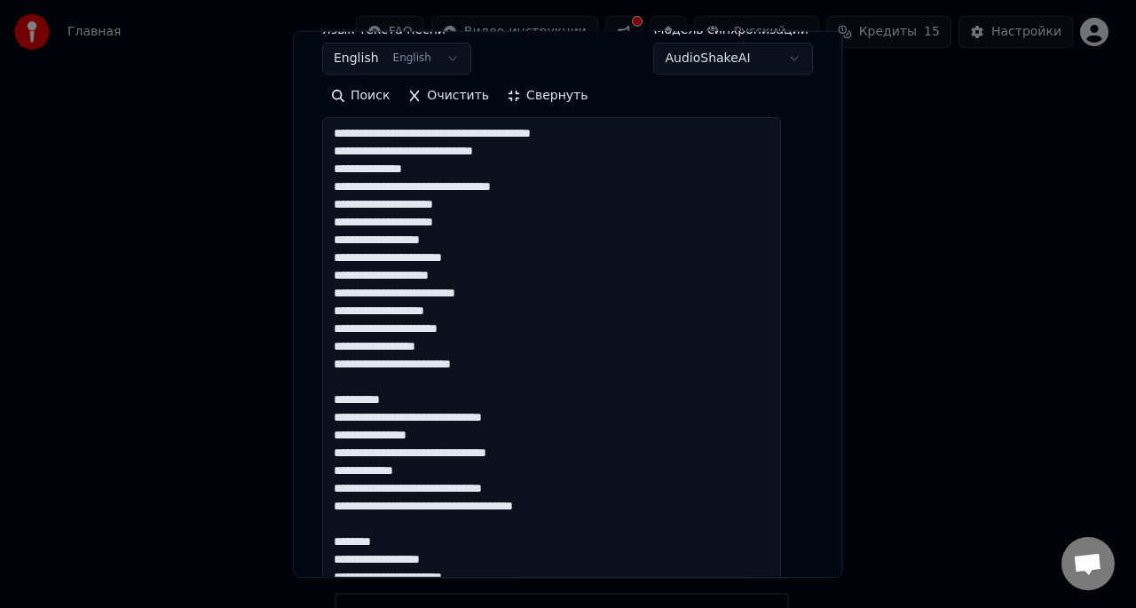
click at [410, 406] on textarea "**********" at bounding box center [551, 425] width 459 height 617
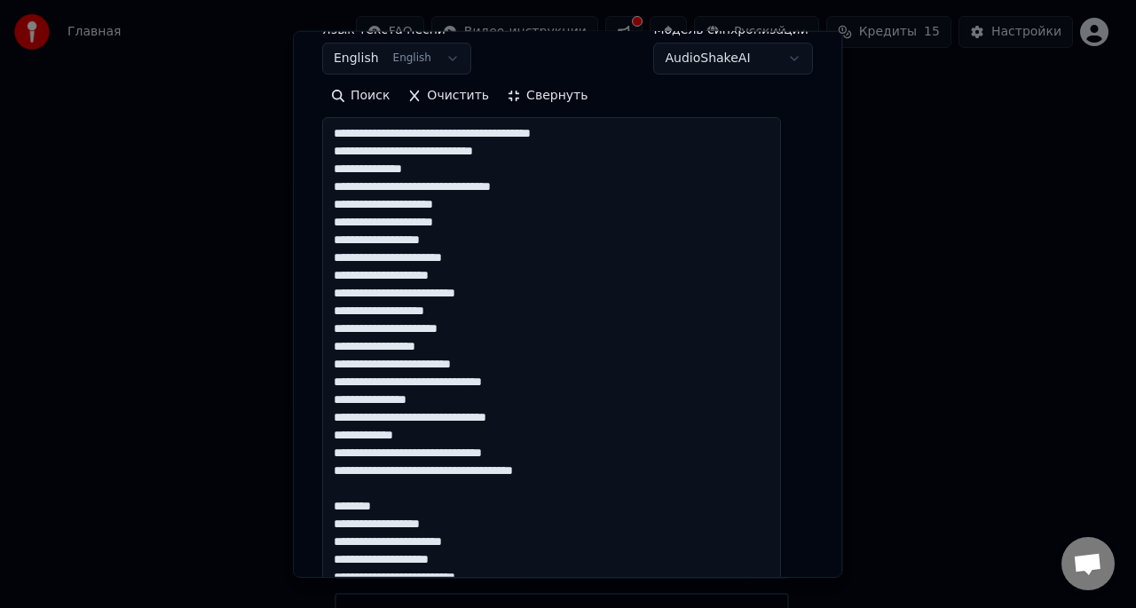
click at [412, 506] on textarea "**********" at bounding box center [551, 425] width 459 height 617
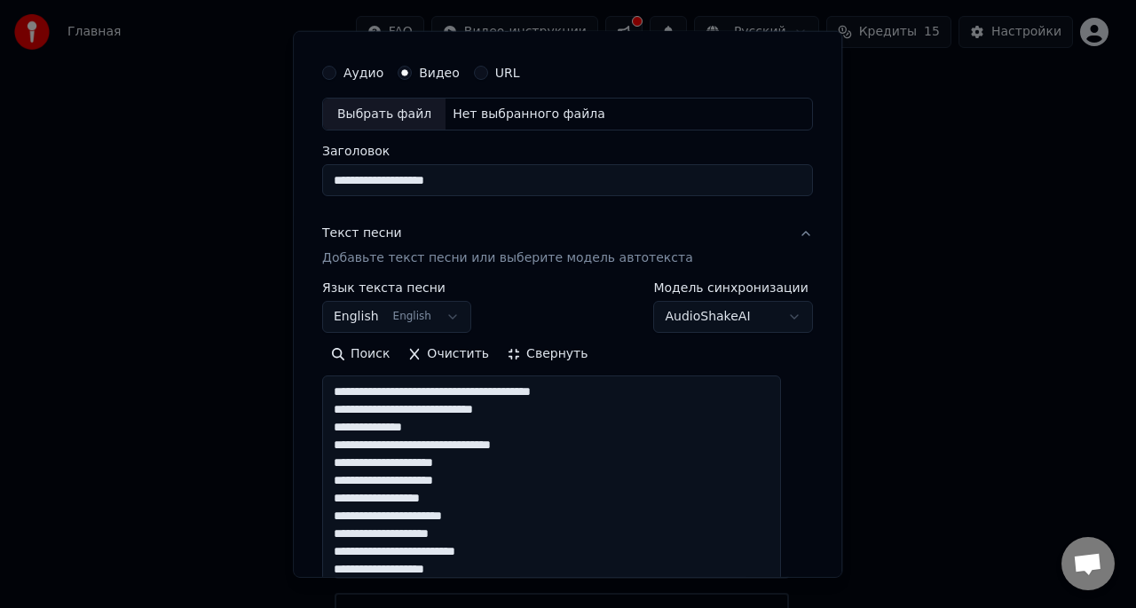
scroll to position [41, 0]
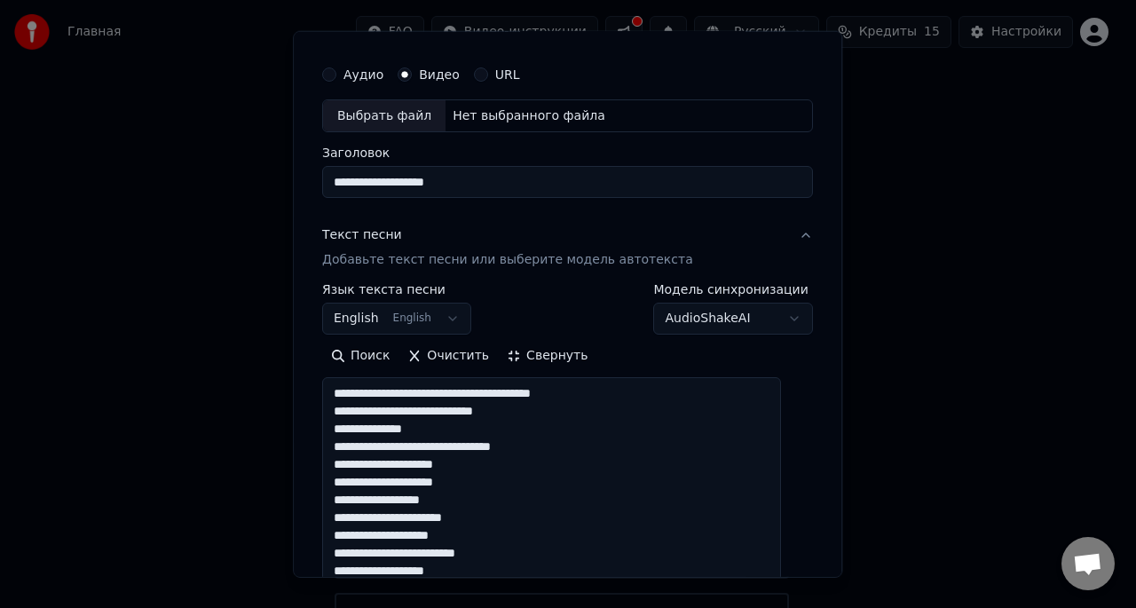
type textarea "**********"
click at [462, 318] on button "English English" at bounding box center [396, 319] width 149 height 32
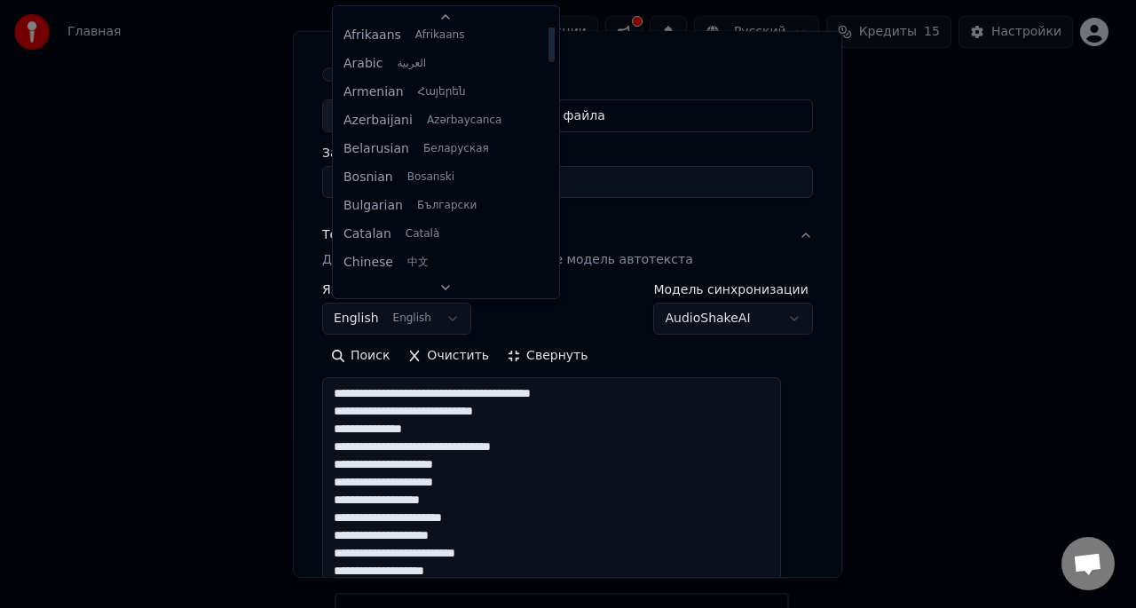
scroll to position [0, 0]
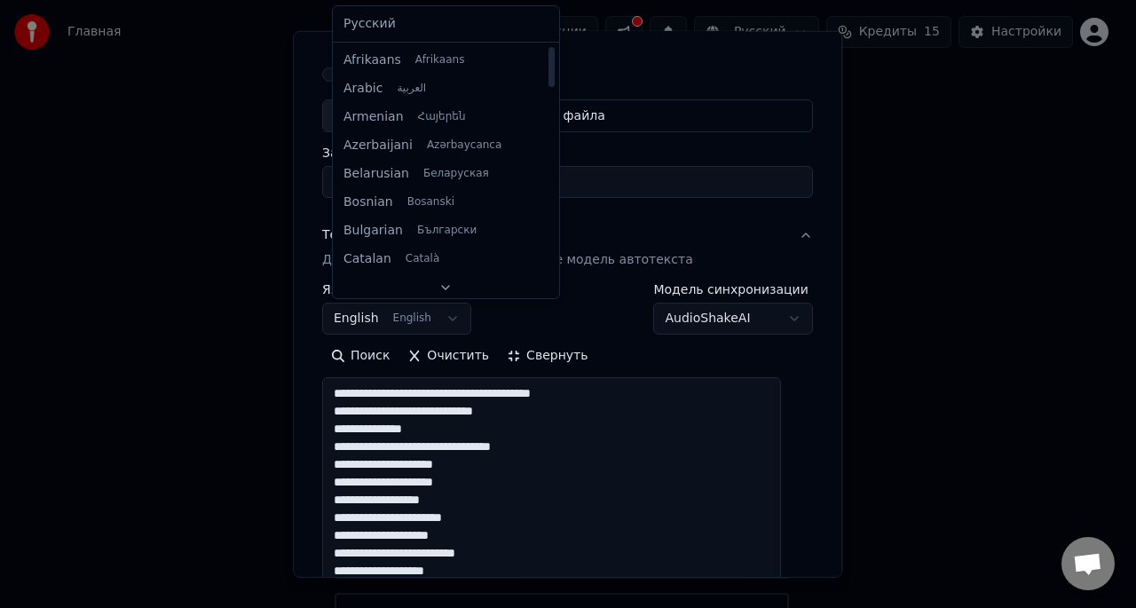
select select "**"
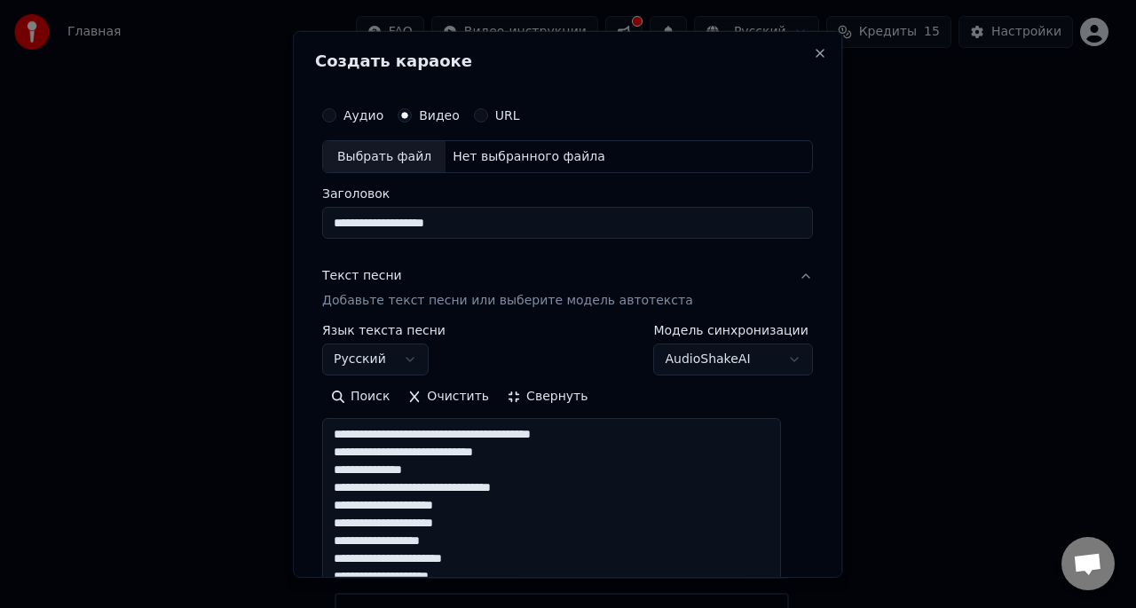
click at [385, 160] on div "Выбрать файл" at bounding box center [384, 156] width 122 height 32
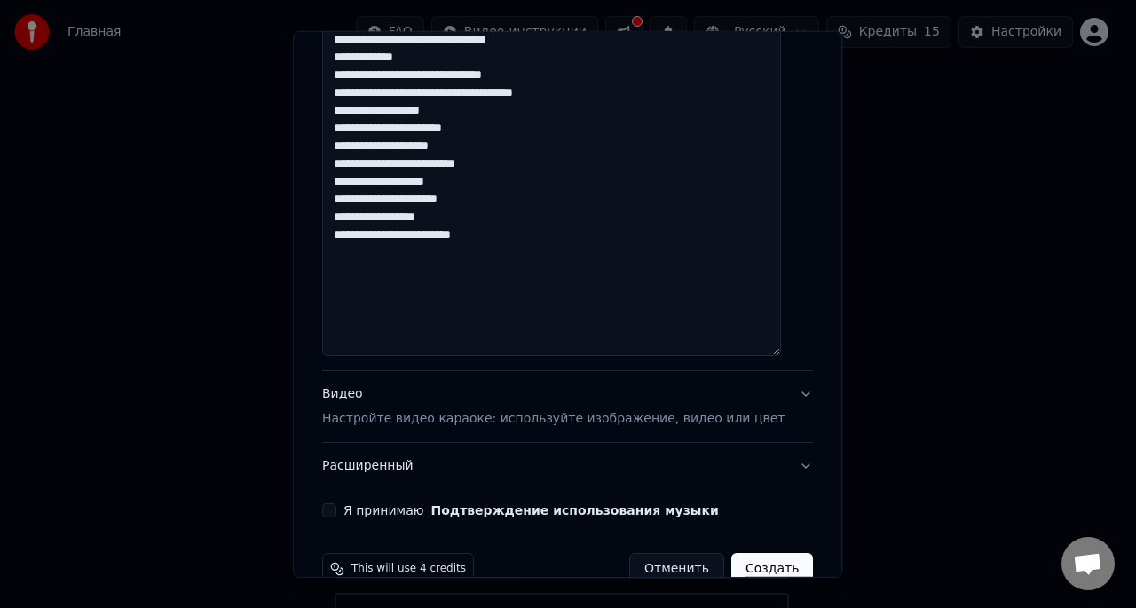
scroll to position [715, 0]
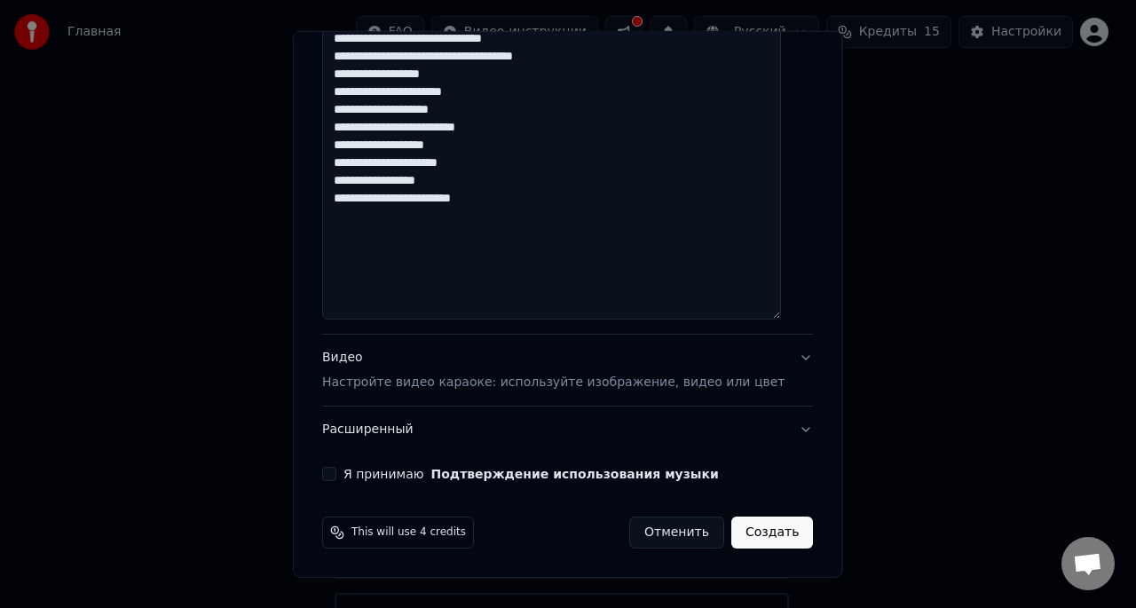
click at [336, 477] on button "Я принимаю Подтверждение использования музыки" at bounding box center [329, 474] width 14 height 14
click at [501, 386] on p "Настройте видео караоке: используйте изображение, видео или цвет" at bounding box center [553, 383] width 462 height 18
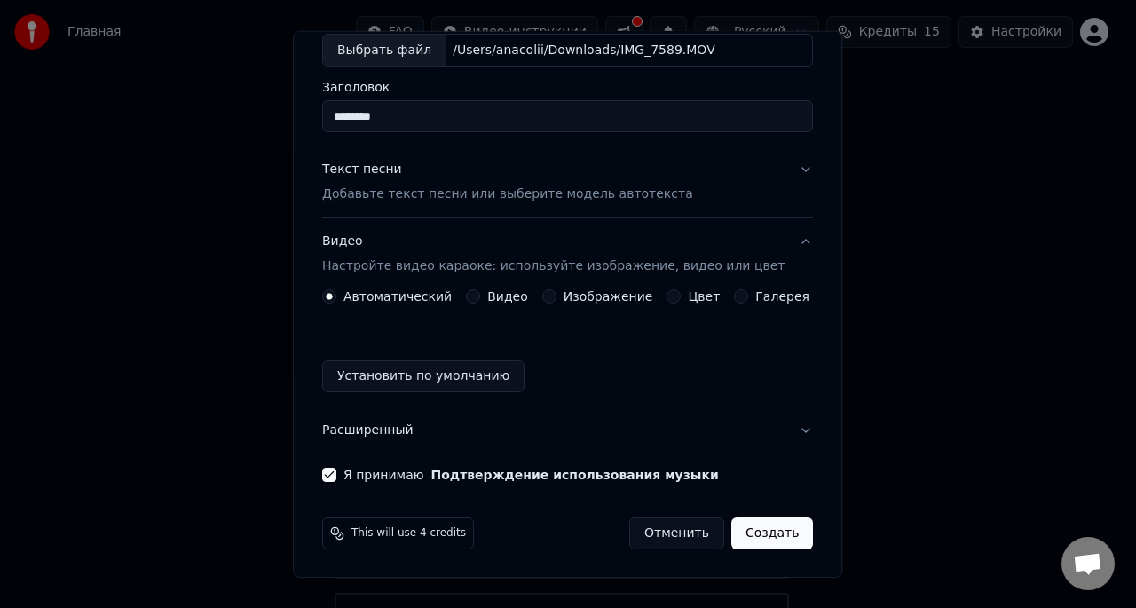
scroll to position [107, 0]
click at [470, 296] on button "Видео" at bounding box center [473, 295] width 14 height 14
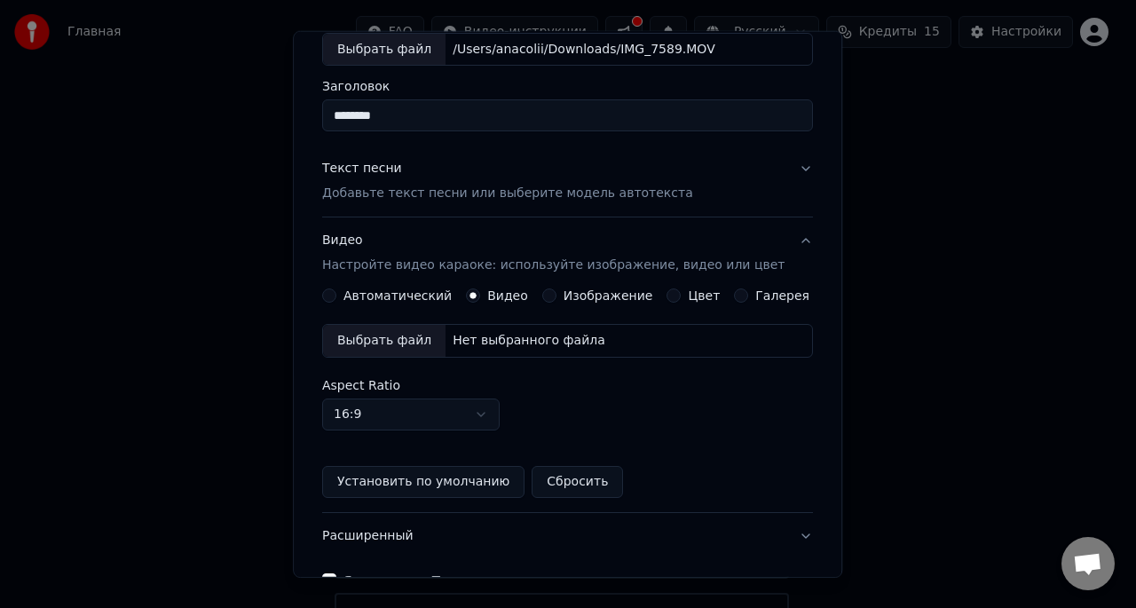
click at [339, 309] on div "Автоматический Видео Изображение Цвет Галерея Выбрать файл Нет выбранного файла…" at bounding box center [567, 392] width 491 height 209
click at [336, 299] on button "Автоматический" at bounding box center [329, 295] width 14 height 14
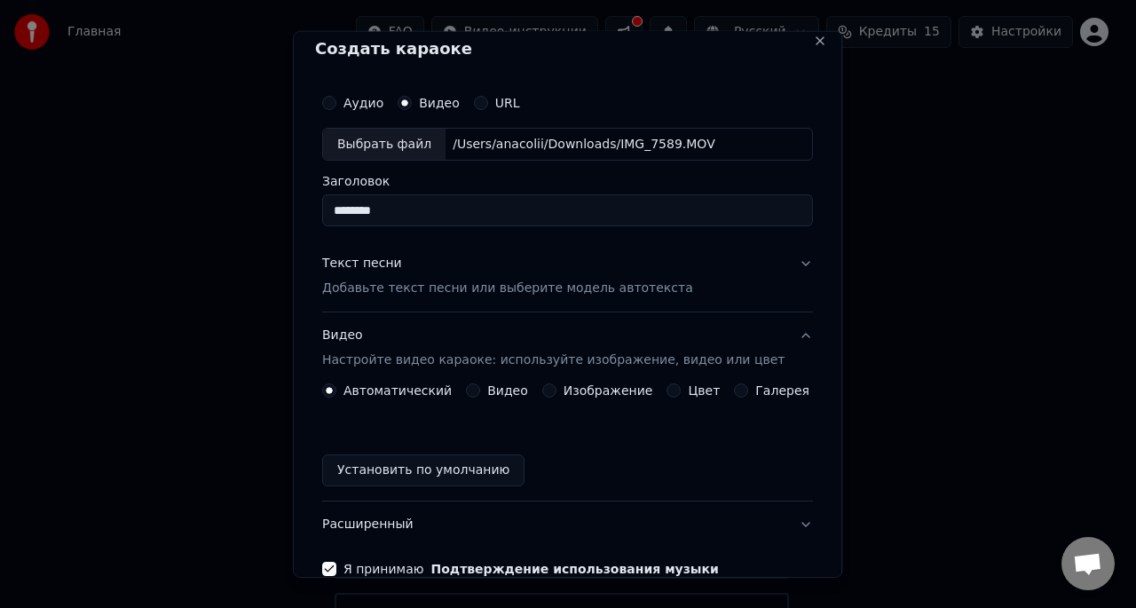
scroll to position [0, 0]
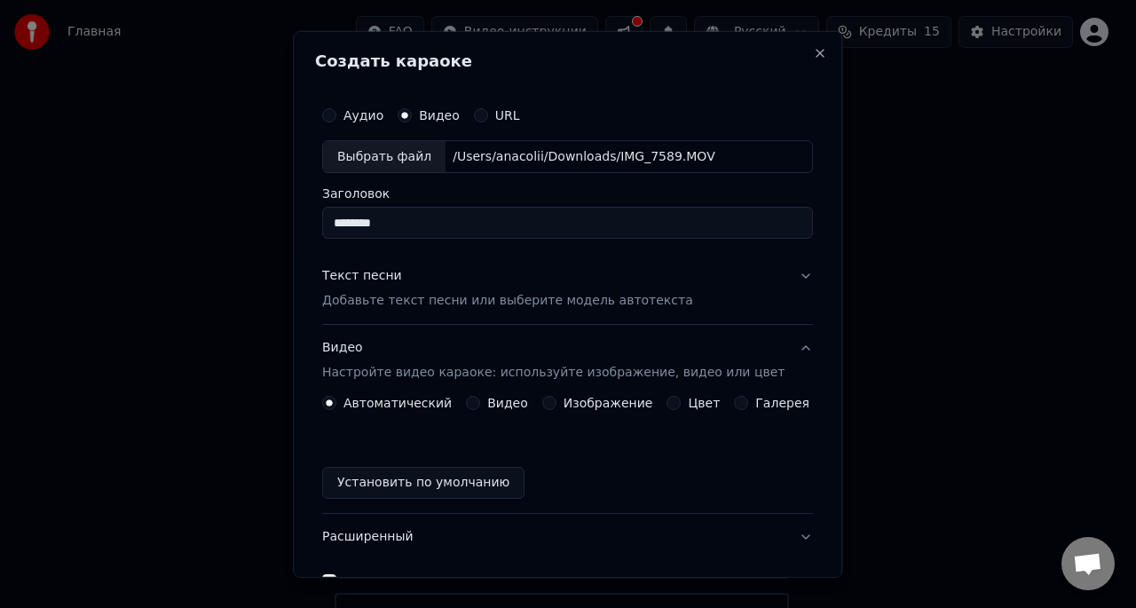
click at [567, 292] on p "Добавьте текст песни или выберите модель автотекста" at bounding box center [507, 301] width 371 height 18
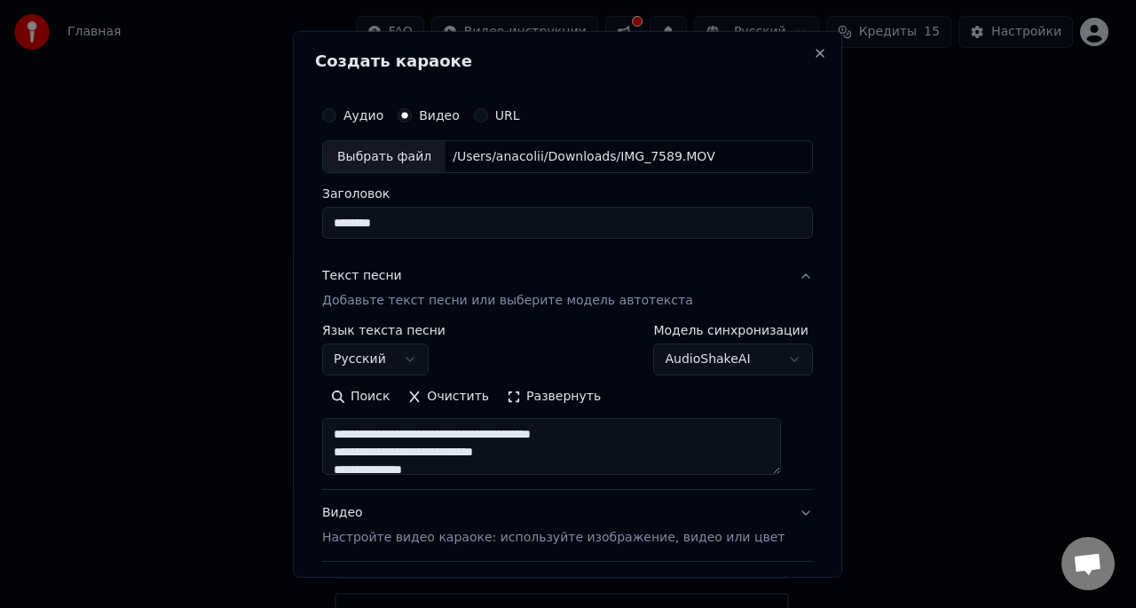
click at [478, 234] on input "********" at bounding box center [567, 223] width 491 height 32
type input "*"
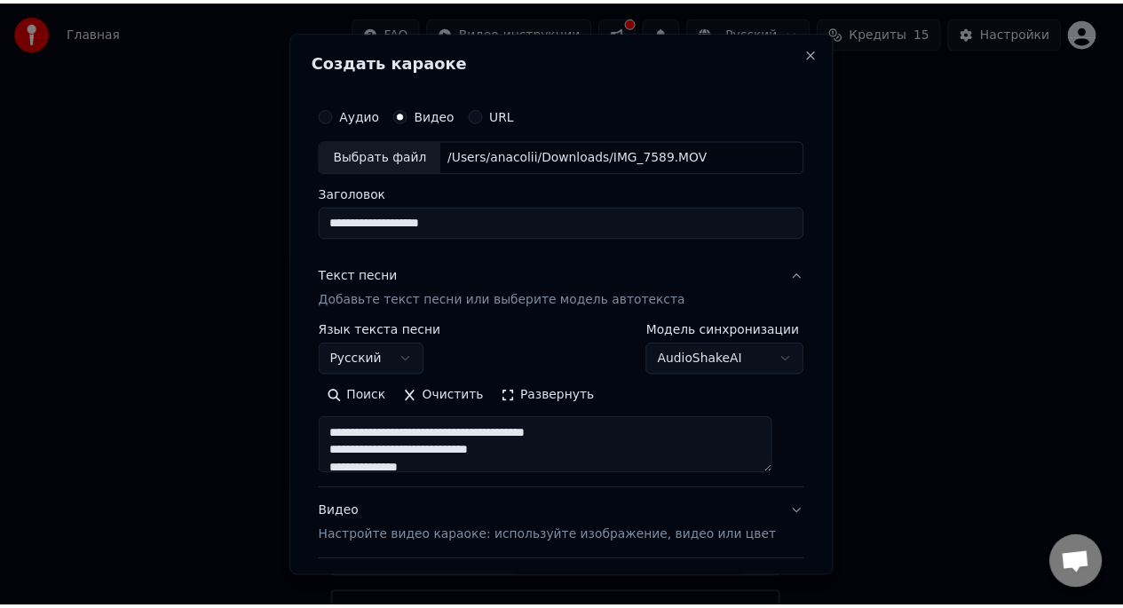
scroll to position [155, 0]
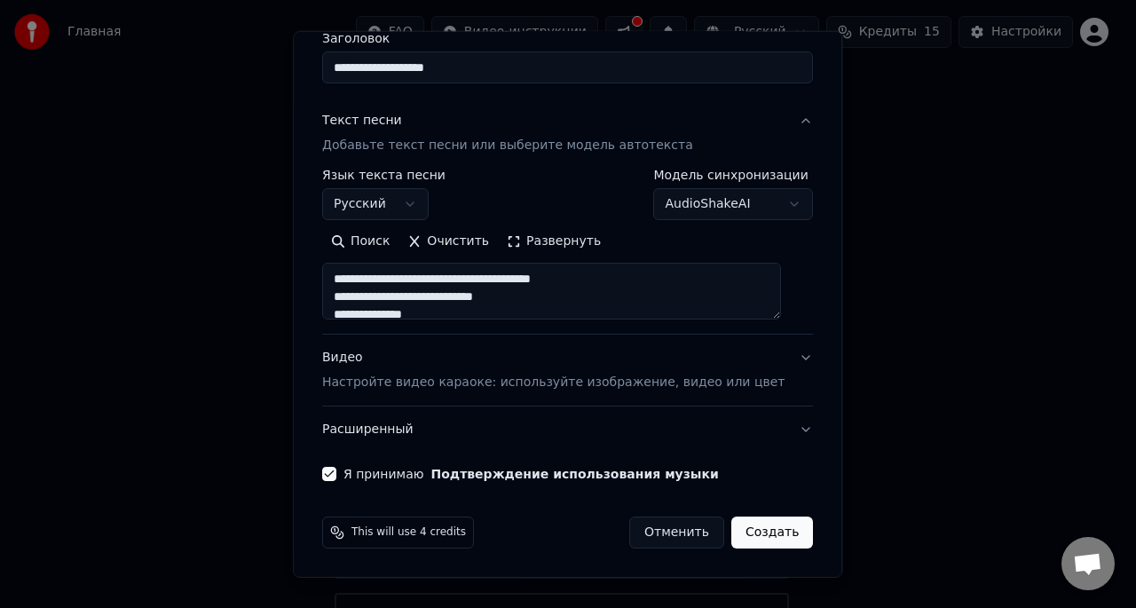
type input "**********"
click at [750, 533] on button "Создать" at bounding box center [772, 533] width 82 height 32
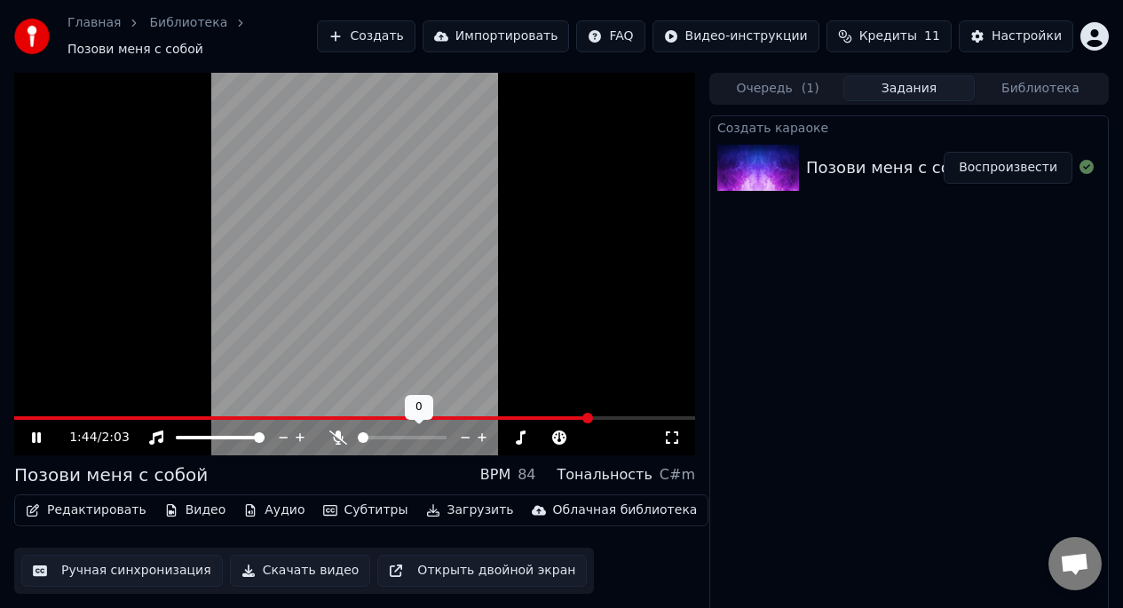
click at [340, 437] on icon at bounding box center [338, 437] width 18 height 14
click at [383, 439] on span at bounding box center [370, 438] width 25 height 4
click at [401, 437] on span at bounding box center [402, 438] width 89 height 4
click at [557, 438] on icon at bounding box center [560, 438] width 9 height 9
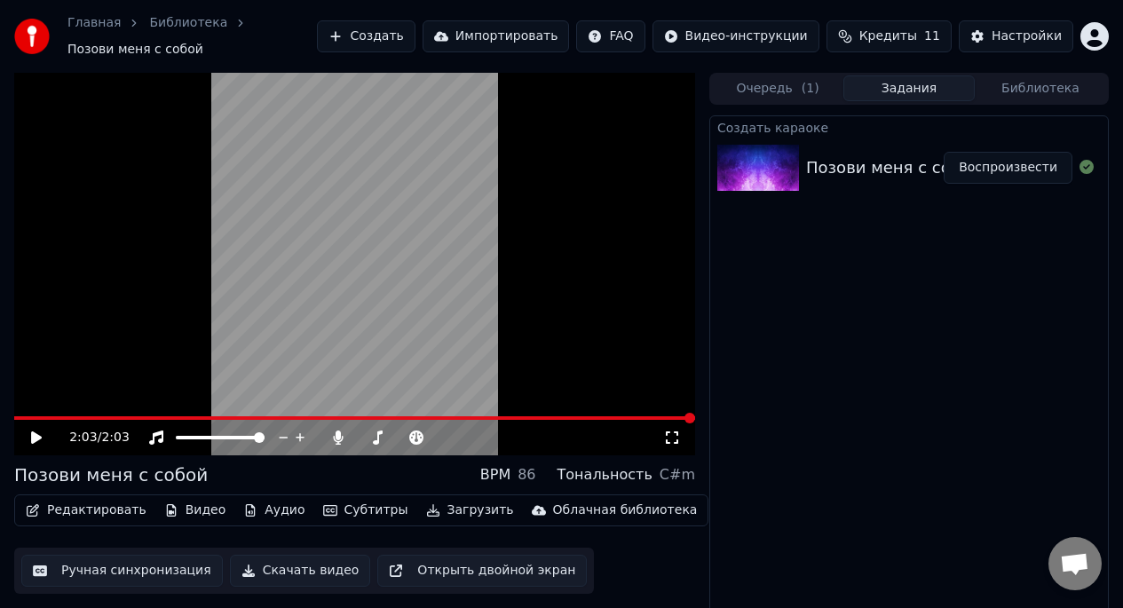
click at [34, 441] on icon at bounding box center [36, 437] width 11 height 12
click at [384, 438] on span at bounding box center [371, 438] width 27 height 4
click at [376, 436] on span at bounding box center [371, 438] width 27 height 4
click at [272, 417] on span at bounding box center [144, 418] width 260 height 4
click at [33, 434] on icon at bounding box center [36, 437] width 11 height 12
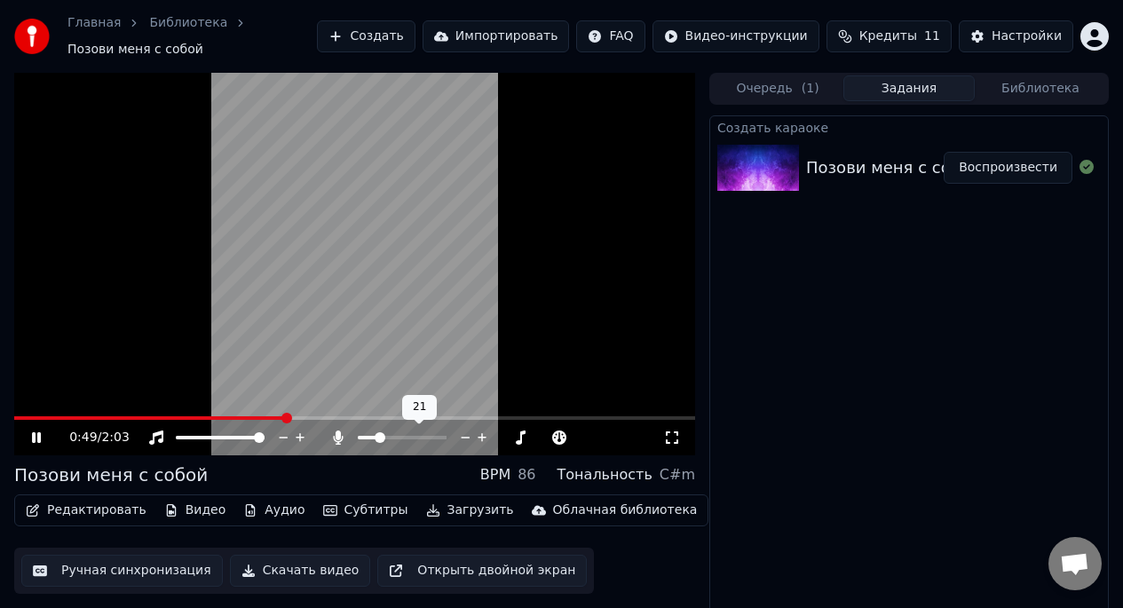
click at [375, 438] on span at bounding box center [380, 437] width 11 height 11
click at [369, 438] on span at bounding box center [367, 438] width 19 height 4
click at [384, 438] on span at bounding box center [402, 438] width 89 height 4
click at [391, 438] on span at bounding box center [387, 437] width 11 height 11
click at [395, 439] on span at bounding box center [402, 438] width 89 height 4
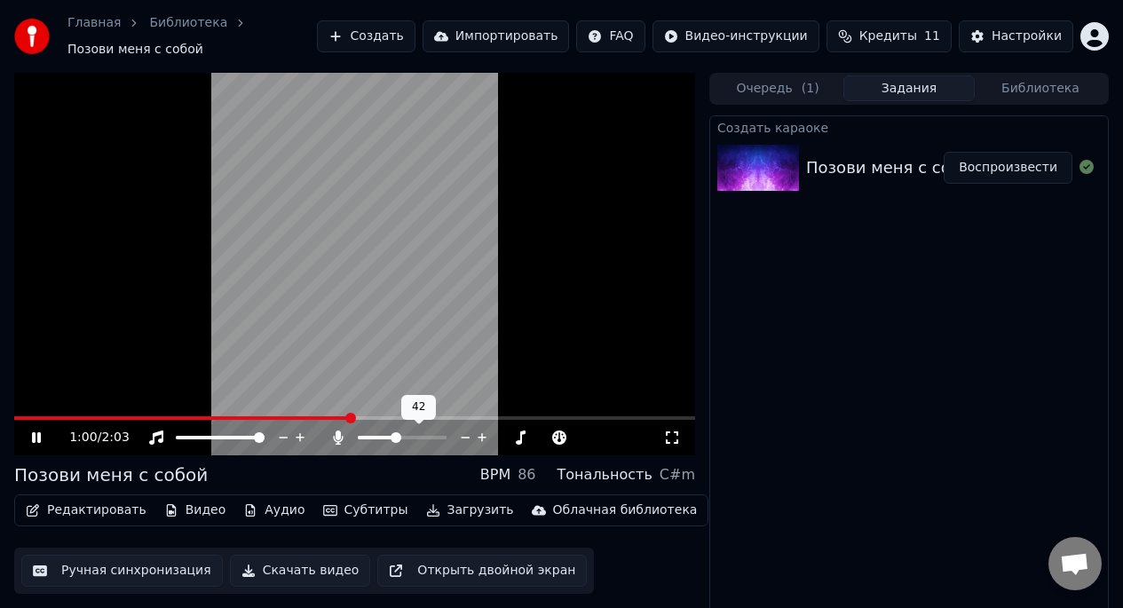
click at [401, 438] on span at bounding box center [402, 438] width 89 height 4
click at [401, 438] on span at bounding box center [402, 437] width 11 height 11
click at [398, 437] on span at bounding box center [402, 437] width 11 height 11
click at [397, 436] on span at bounding box center [402, 437] width 11 height 11
click at [394, 436] on span at bounding box center [380, 438] width 44 height 4
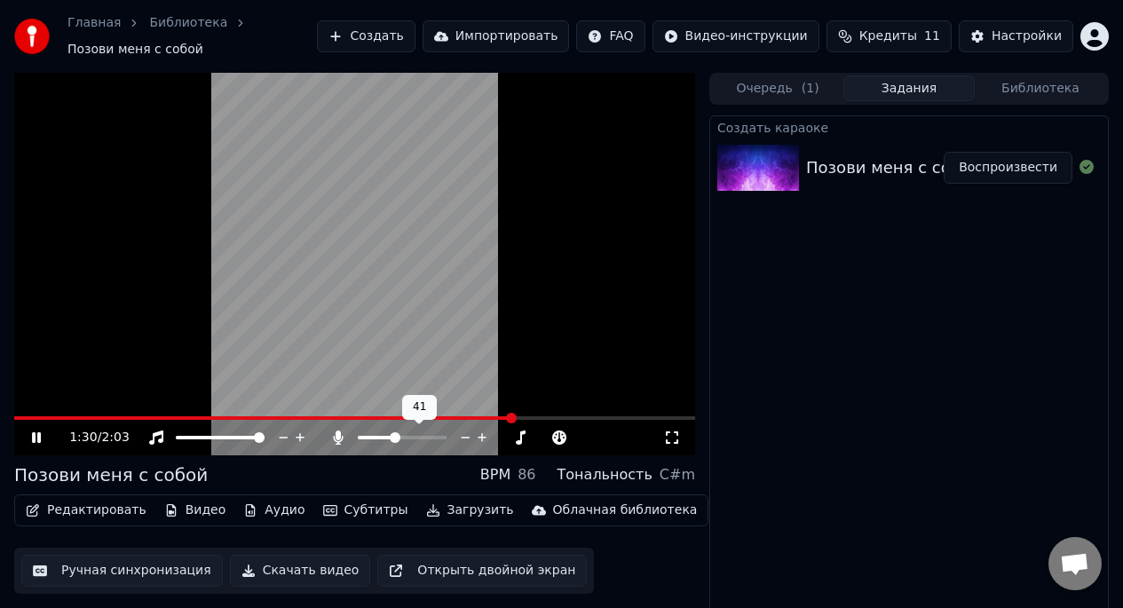
click at [404, 438] on span at bounding box center [402, 438] width 89 height 4
click at [401, 437] on span at bounding box center [403, 437] width 11 height 11
click at [403, 438] on span at bounding box center [403, 437] width 11 height 11
click at [285, 574] on button "Скачать видео" at bounding box center [300, 571] width 141 height 32
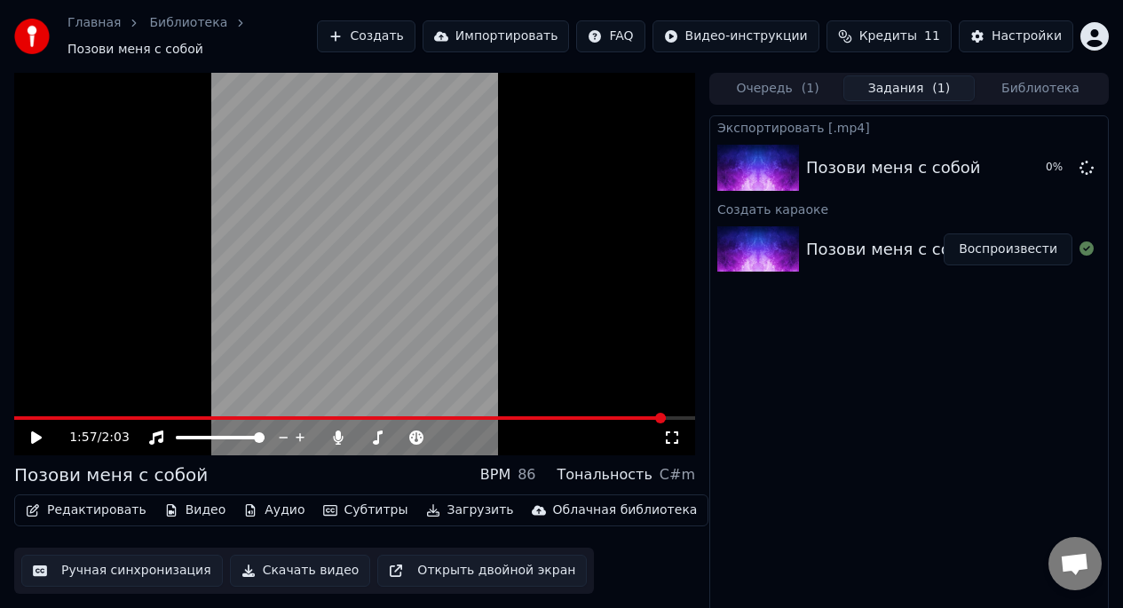
click at [29, 438] on icon at bounding box center [48, 437] width 41 height 14
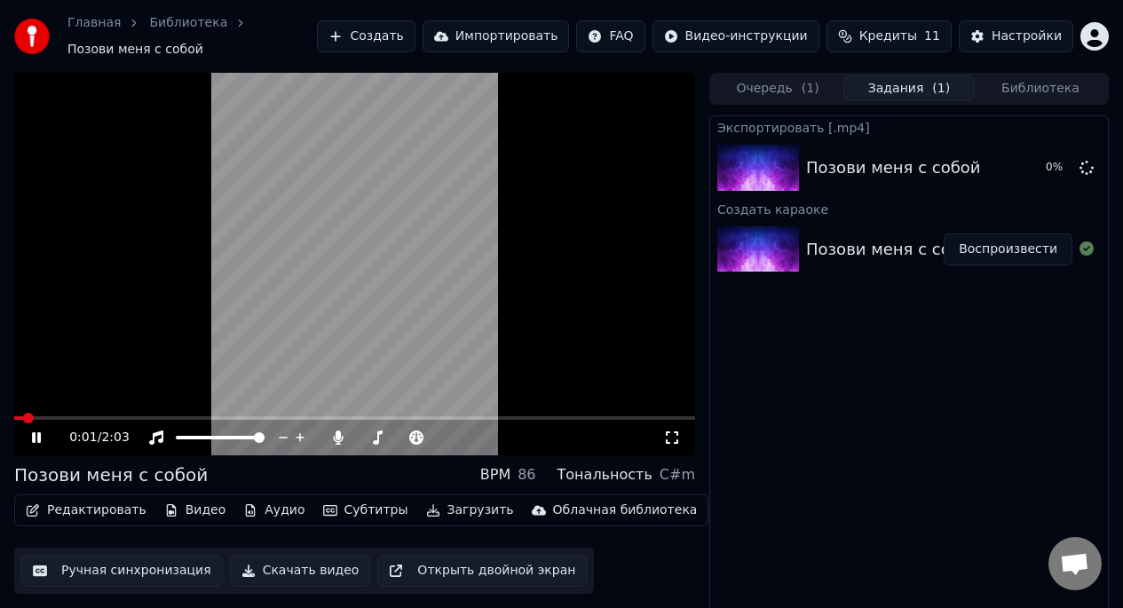
click at [38, 443] on icon at bounding box center [48, 437] width 41 height 14
click at [256, 509] on button "Аудио" at bounding box center [273, 510] width 75 height 25
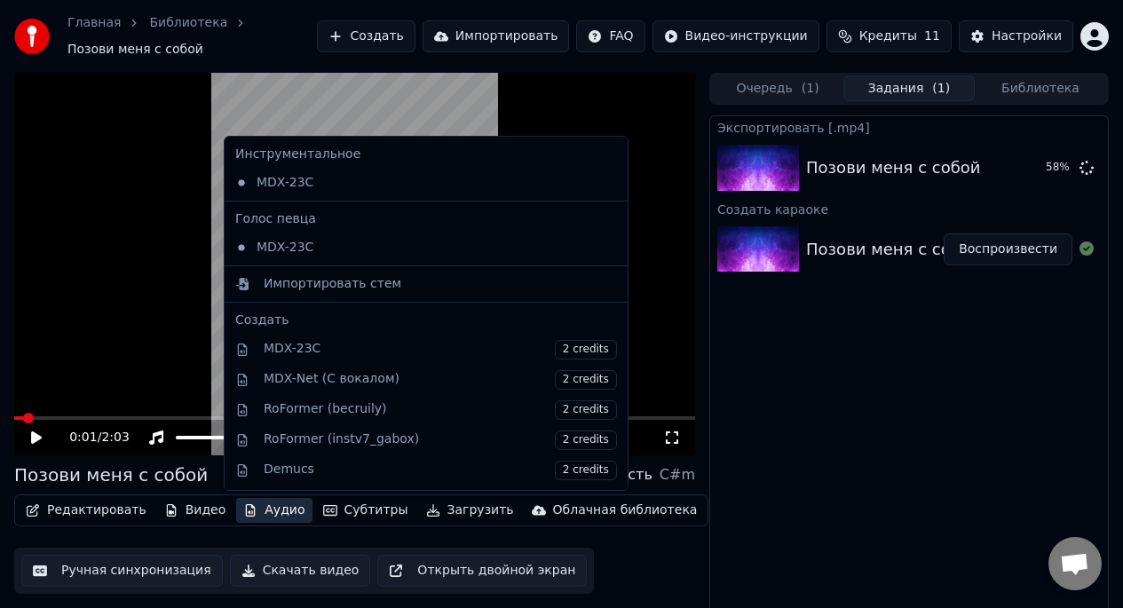
click at [793, 384] on div "Экспортировать [.mp4] Позови меня с собой 58 % Создать караоке Позови меня с со…" at bounding box center [908, 373] width 399 height 517
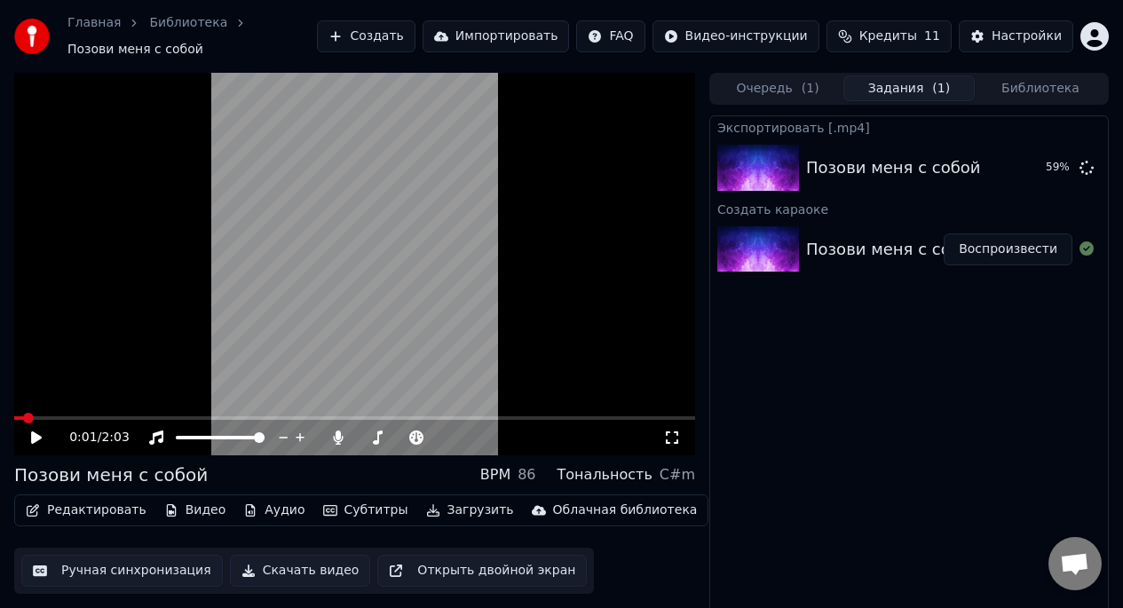
click at [102, 514] on button "Редактировать" at bounding box center [86, 510] width 135 height 25
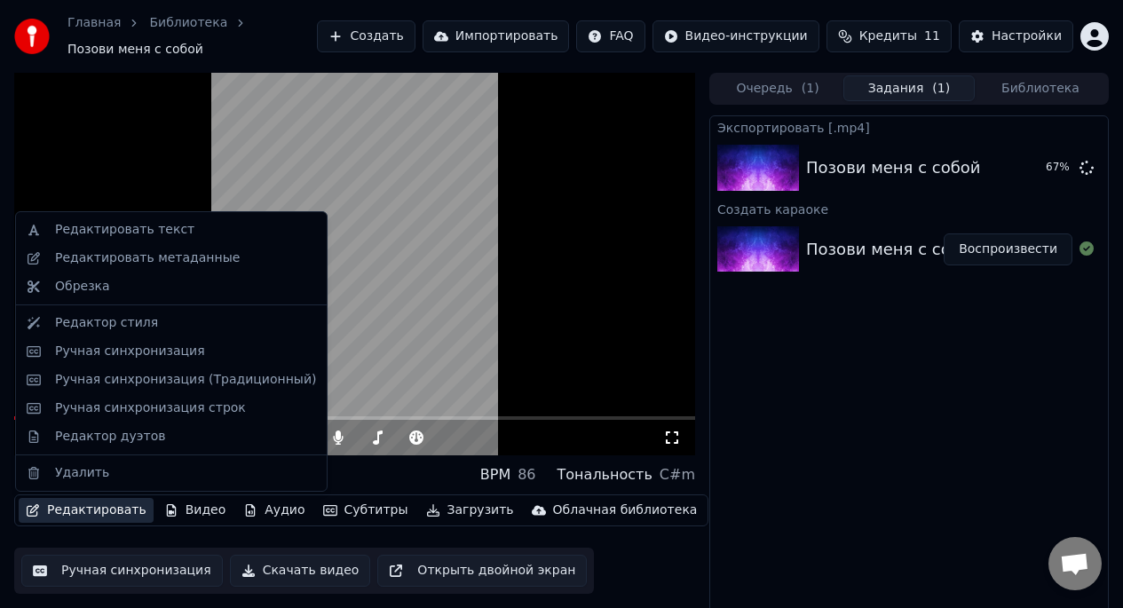
click at [836, 348] on div "Экспортировать [.mp4] Позови меня с собой 67 % Создать караоке Позови меня с со…" at bounding box center [908, 373] width 399 height 517
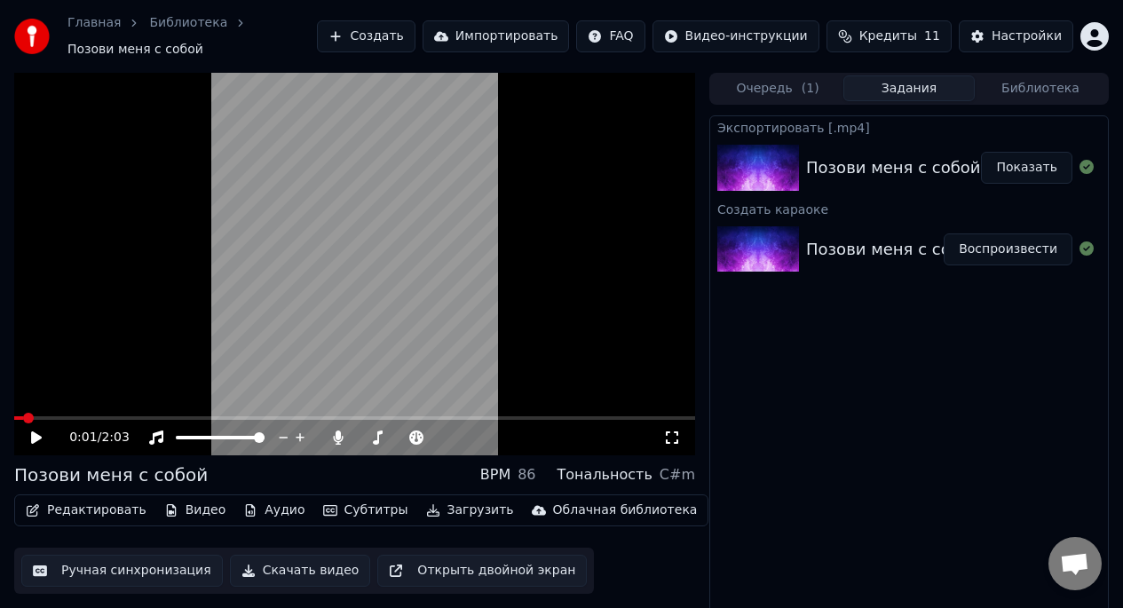
click at [1021, 170] on button "Показать" at bounding box center [1026, 168] width 91 height 32
click at [398, 43] on button "Создать" at bounding box center [366, 36] width 98 height 32
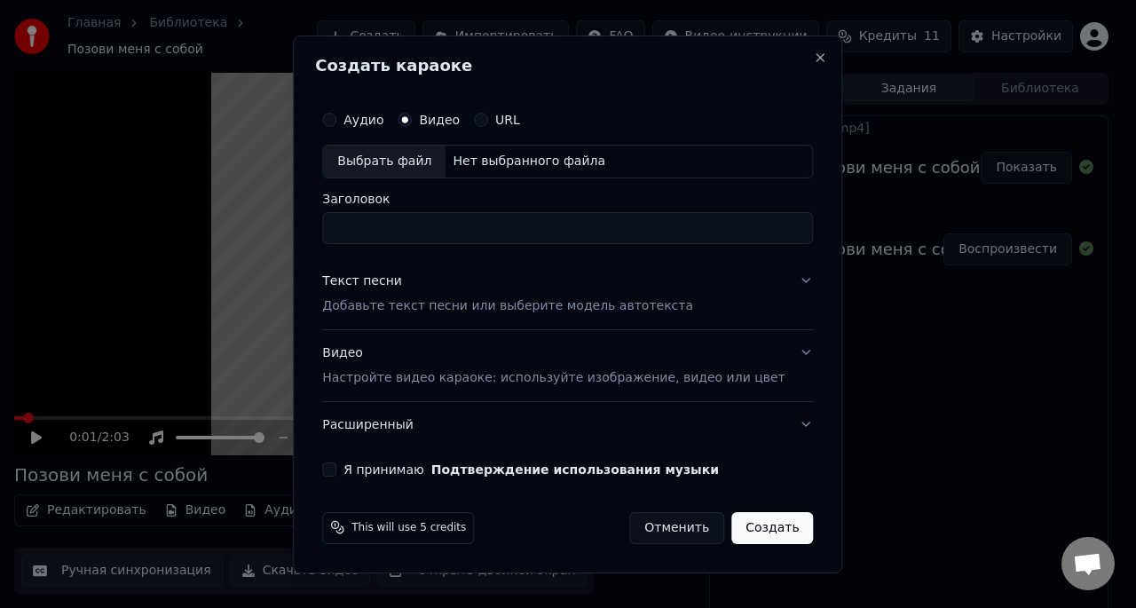
click at [428, 123] on div "Видео" at bounding box center [429, 120] width 62 height 14
click at [404, 163] on div "Выбрать файл" at bounding box center [384, 162] width 122 height 32
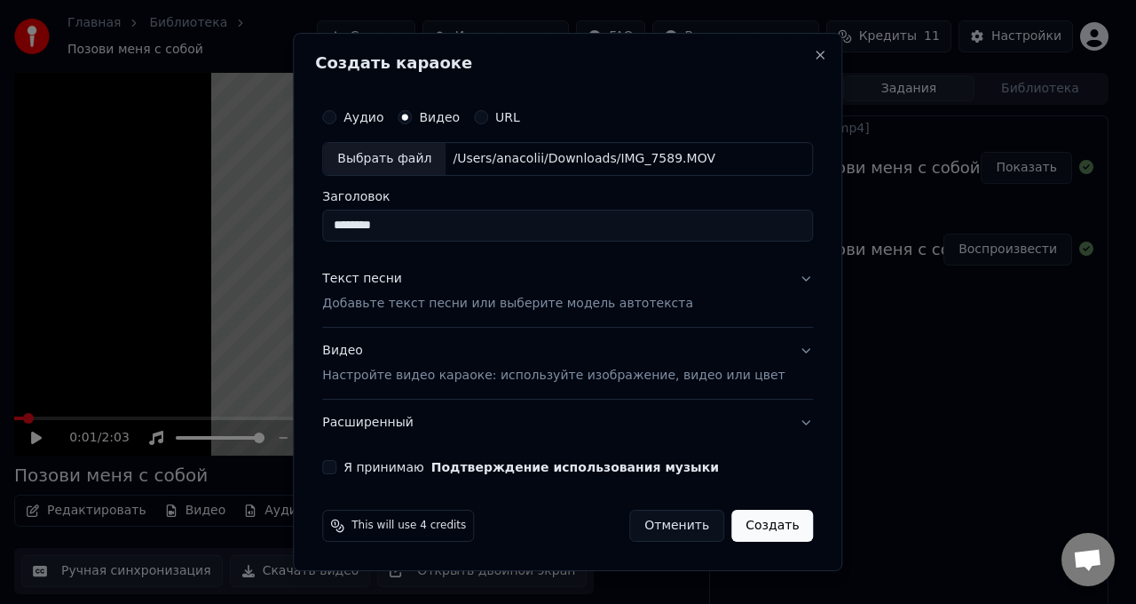
click at [430, 228] on input "********" at bounding box center [567, 225] width 491 height 32
type input "*"
click at [460, 307] on p "Добавьте текст песни или выберите модель автотекста" at bounding box center [507, 304] width 371 height 18
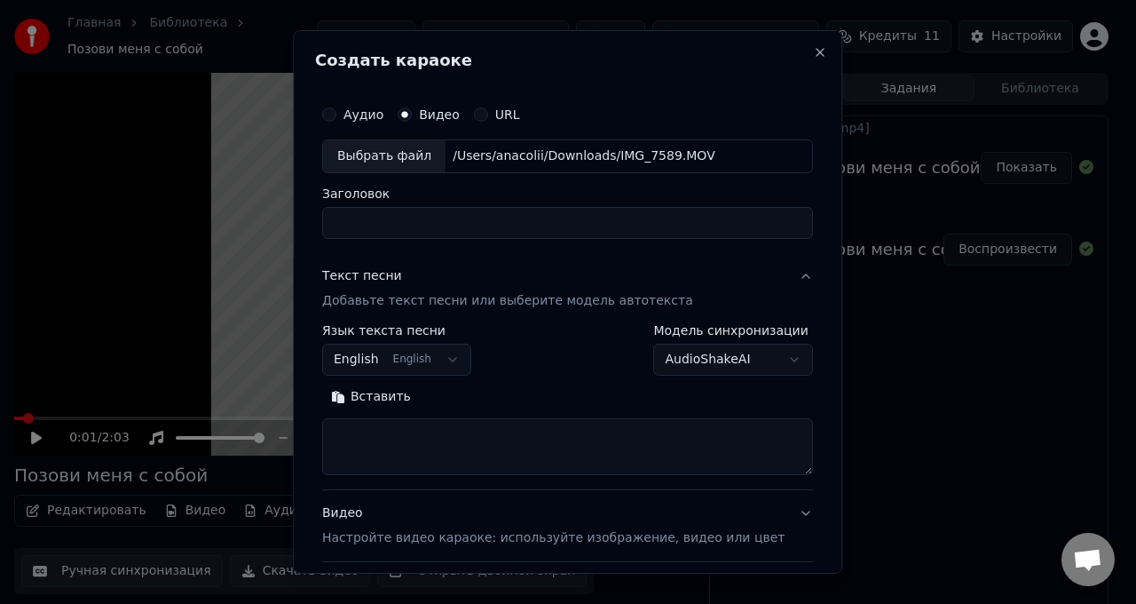
click at [430, 369] on button "English English" at bounding box center [396, 359] width 149 height 32
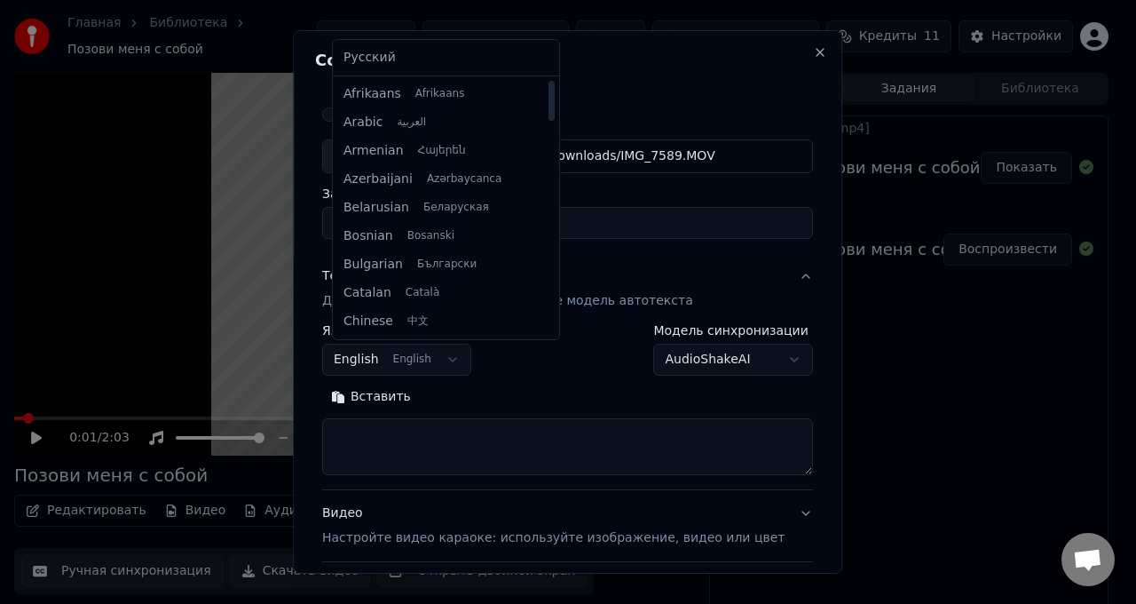
select select "**"
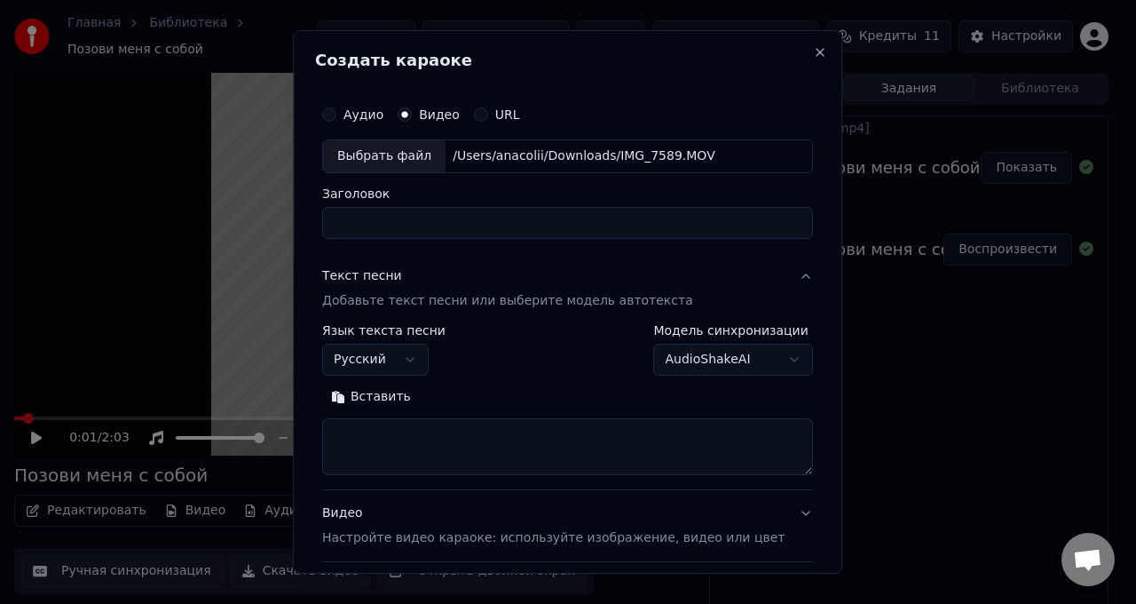
click at [461, 454] on textarea at bounding box center [567, 446] width 491 height 57
paste textarea "**********"
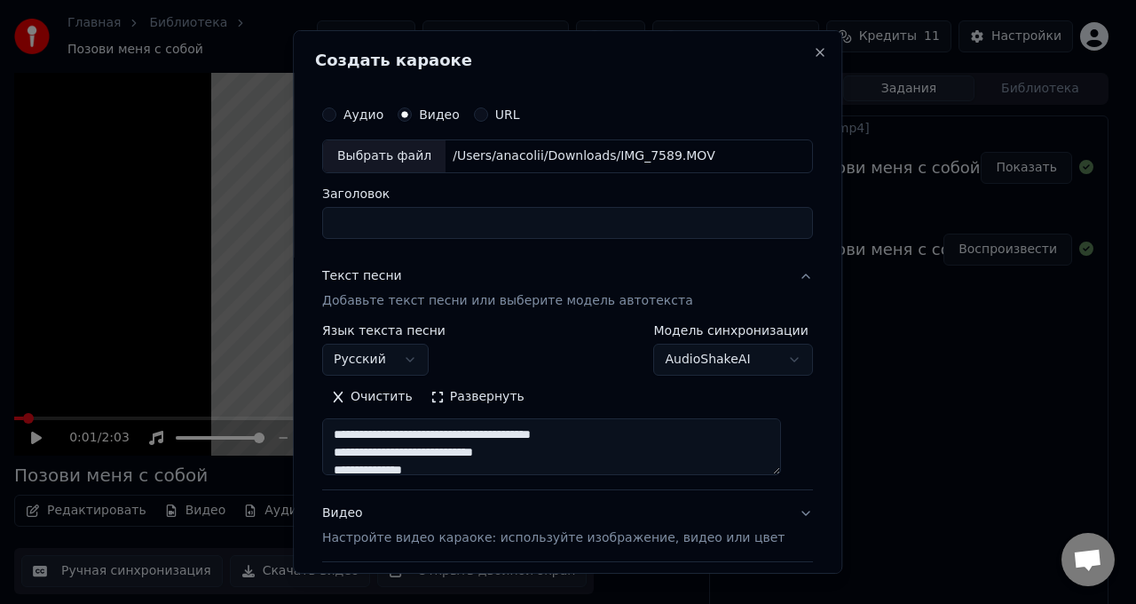
click at [487, 397] on button "Развернуть" at bounding box center [478, 397] width 112 height 28
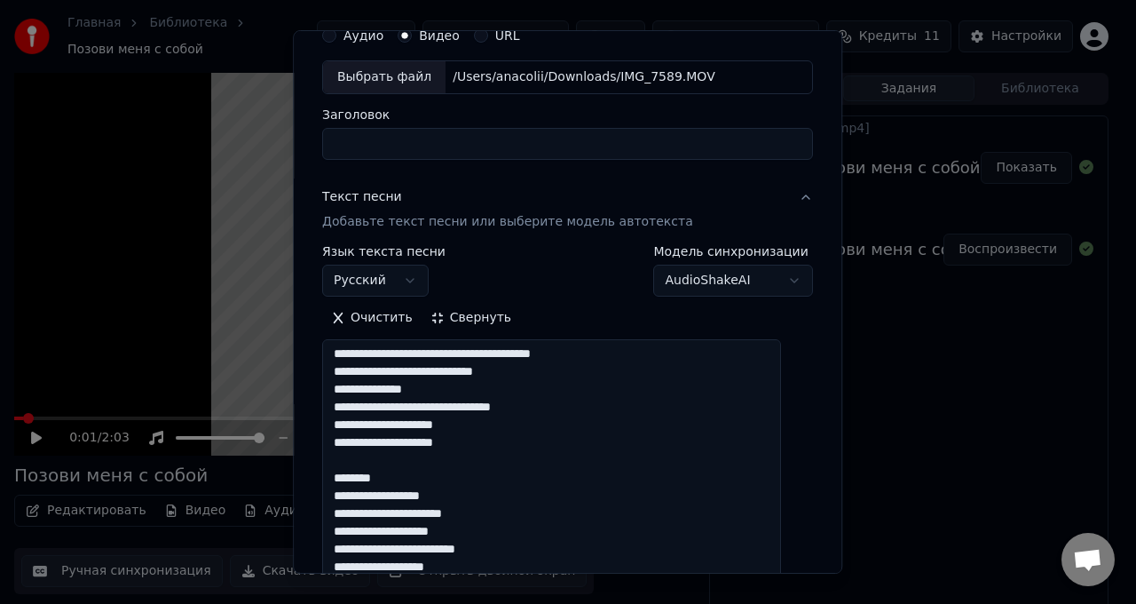
scroll to position [82, 0]
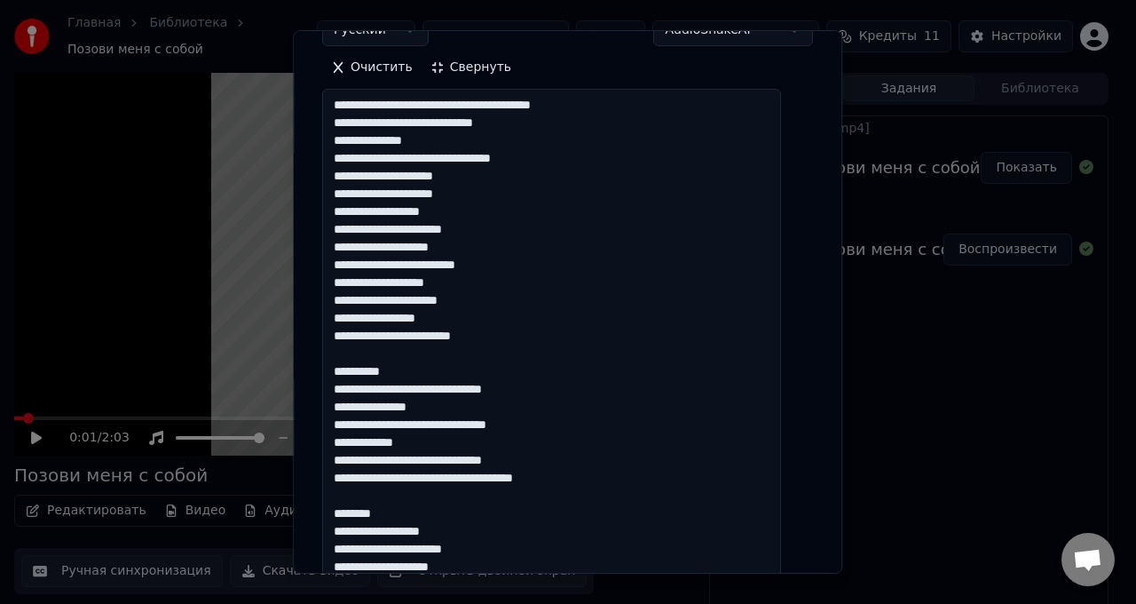
scroll to position [351, 0]
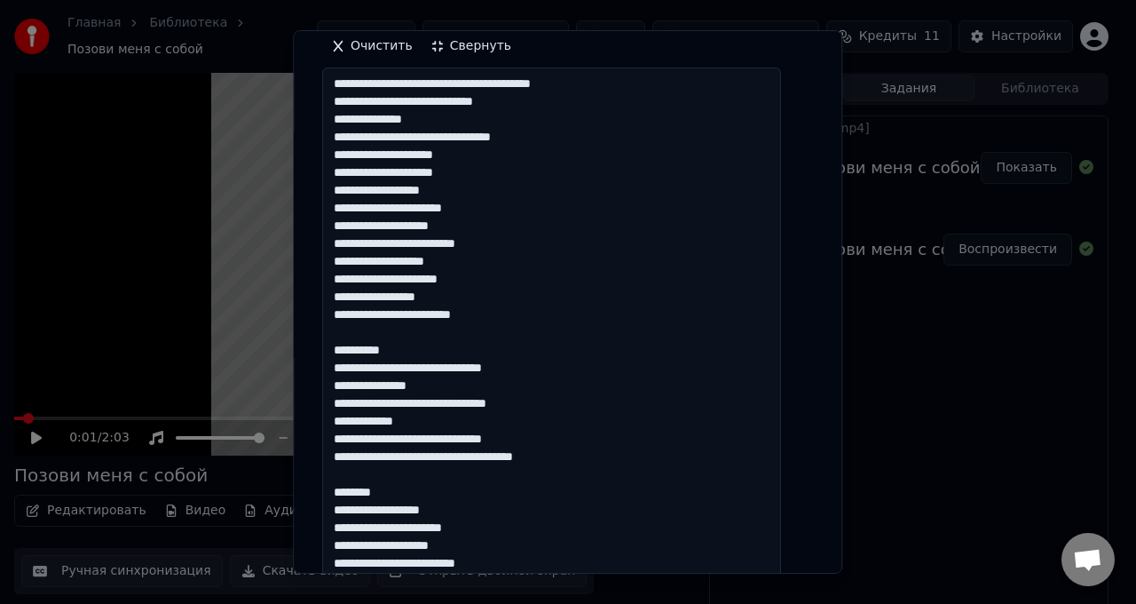
click at [425, 350] on textarea "**********" at bounding box center [551, 375] width 459 height 617
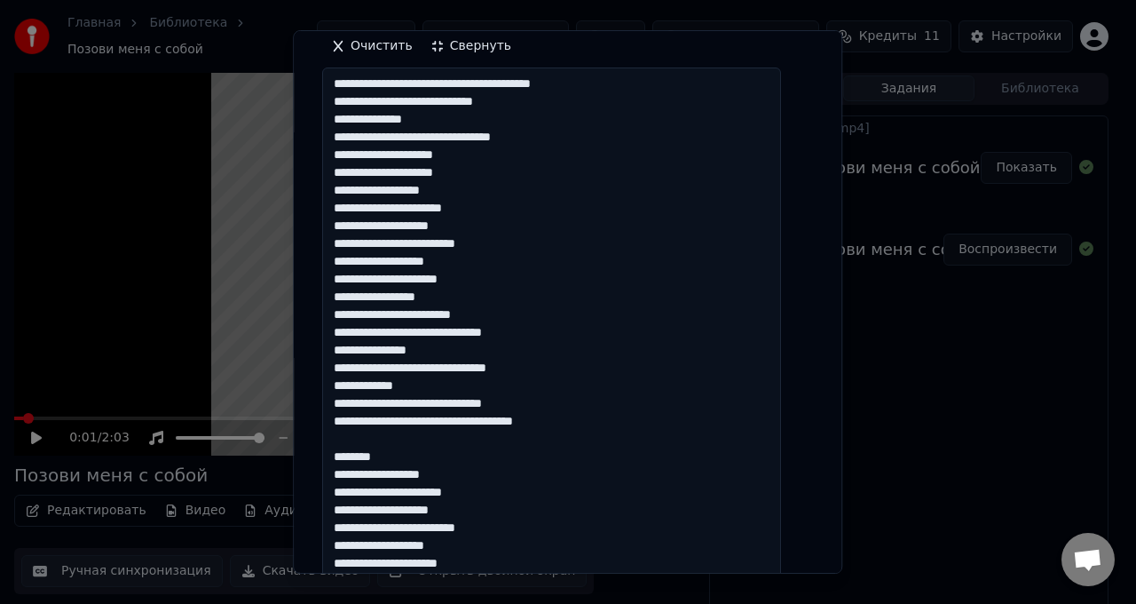
click at [430, 456] on textarea "**********" at bounding box center [551, 375] width 459 height 617
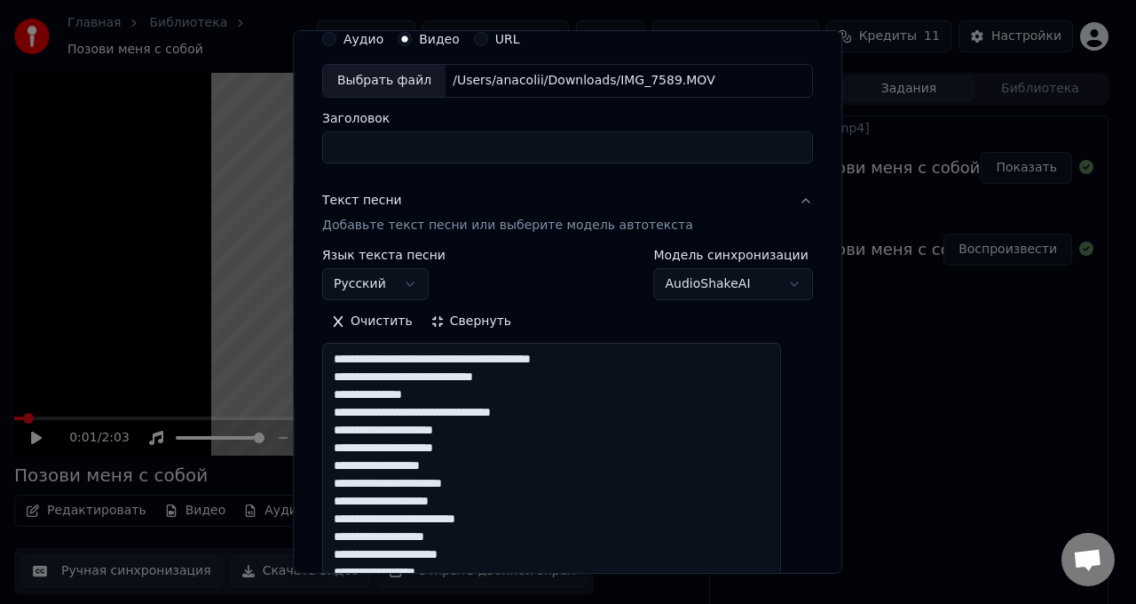
scroll to position [44, 0]
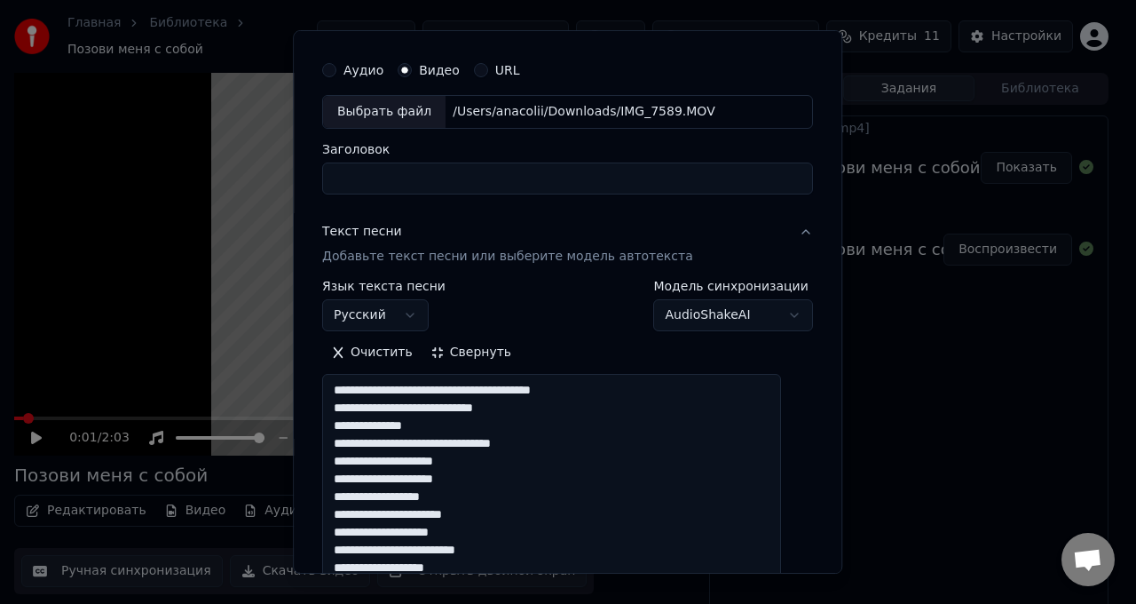
type textarea "**********"
click at [738, 320] on button "AudioShakeAI" at bounding box center [734, 315] width 160 height 32
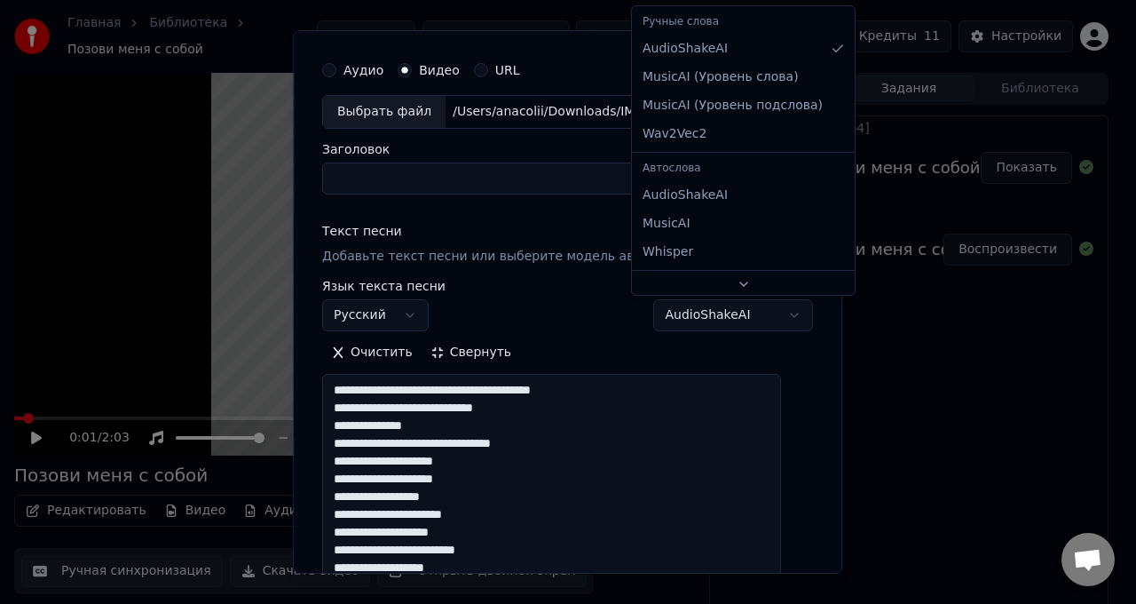
select select "**********"
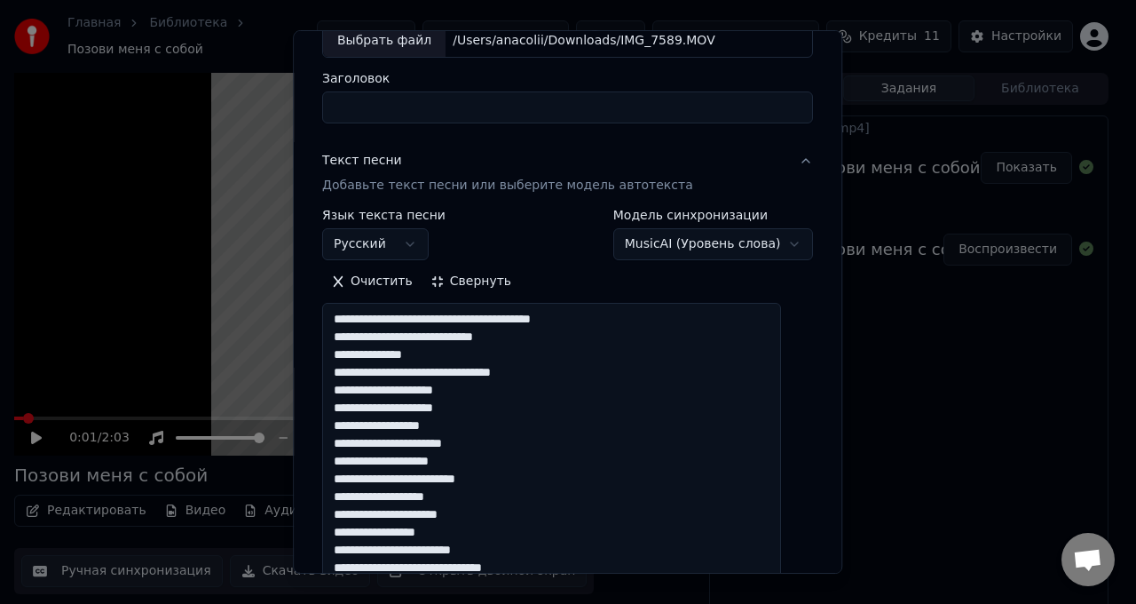
scroll to position [113, 0]
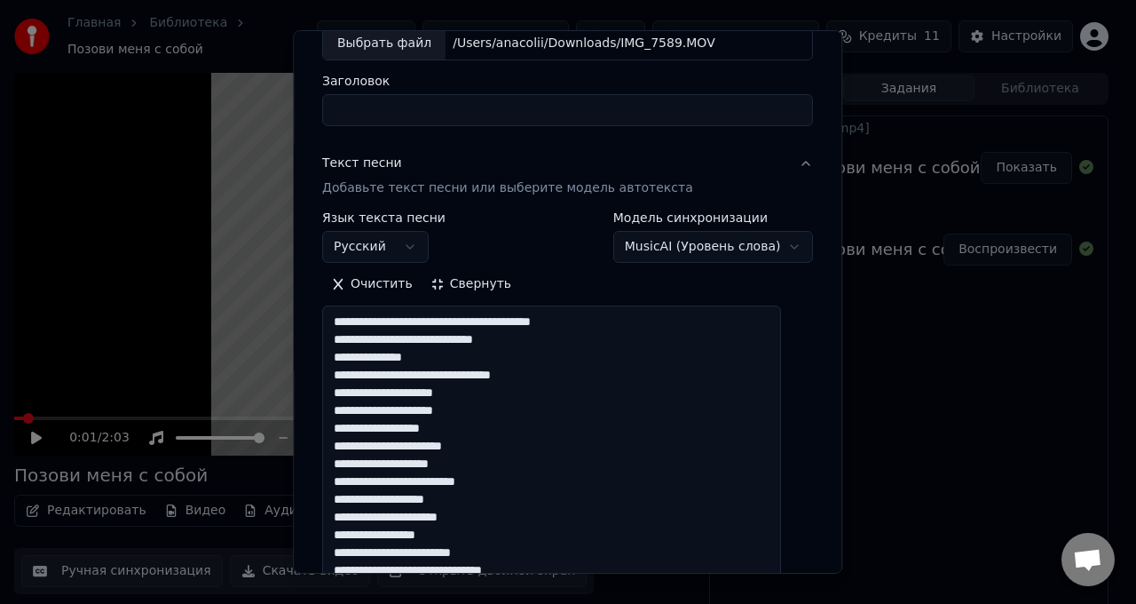
click at [760, 248] on button "MusicAI ( Уровень слова )" at bounding box center [713, 247] width 201 height 32
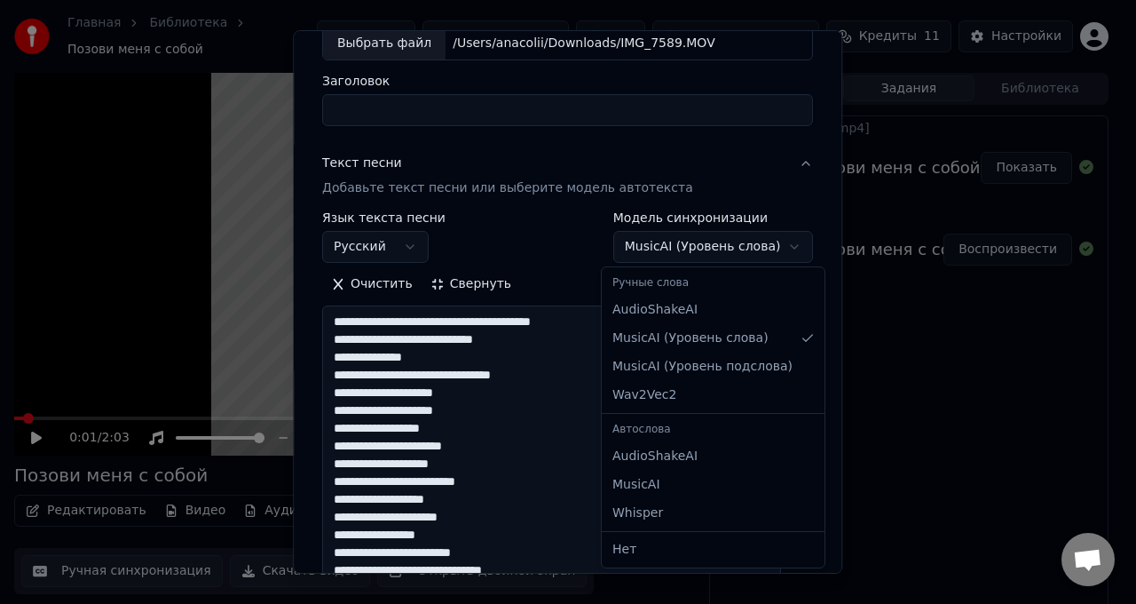
click at [557, 250] on div at bounding box center [568, 302] width 1136 height 604
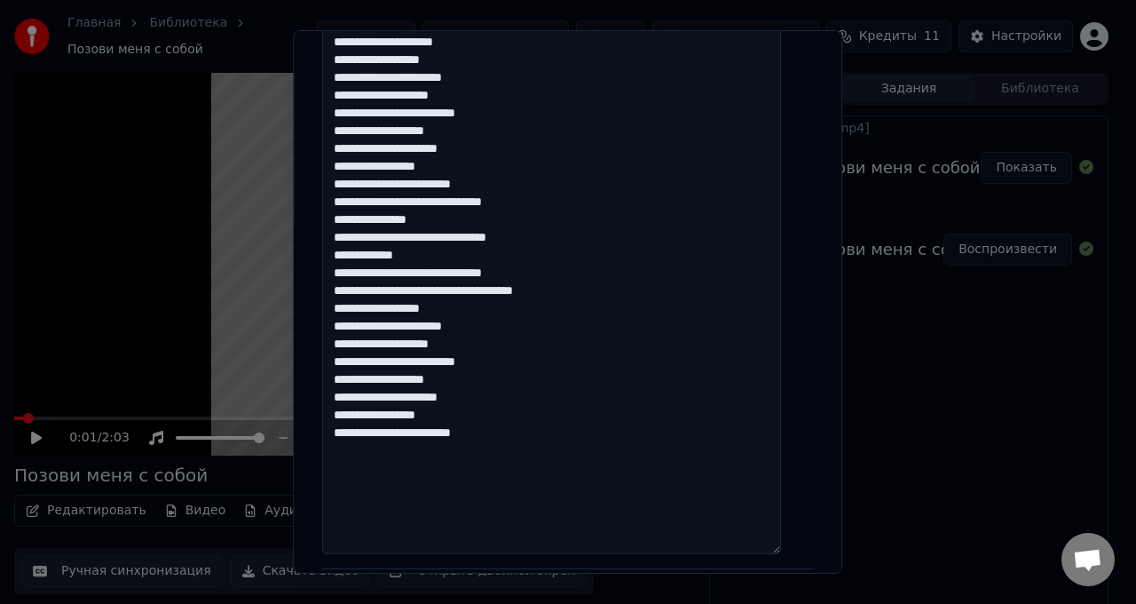
scroll to position [720, 0]
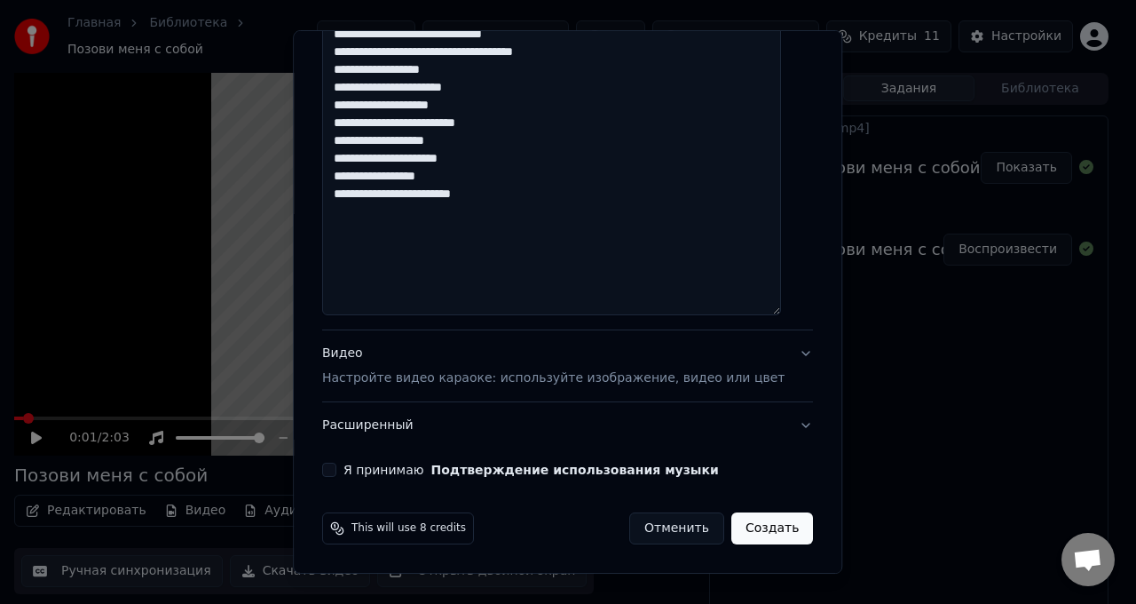
click at [482, 385] on p "Настройте видео караоке: используйте изображение, видео или цвет" at bounding box center [553, 378] width 462 height 18
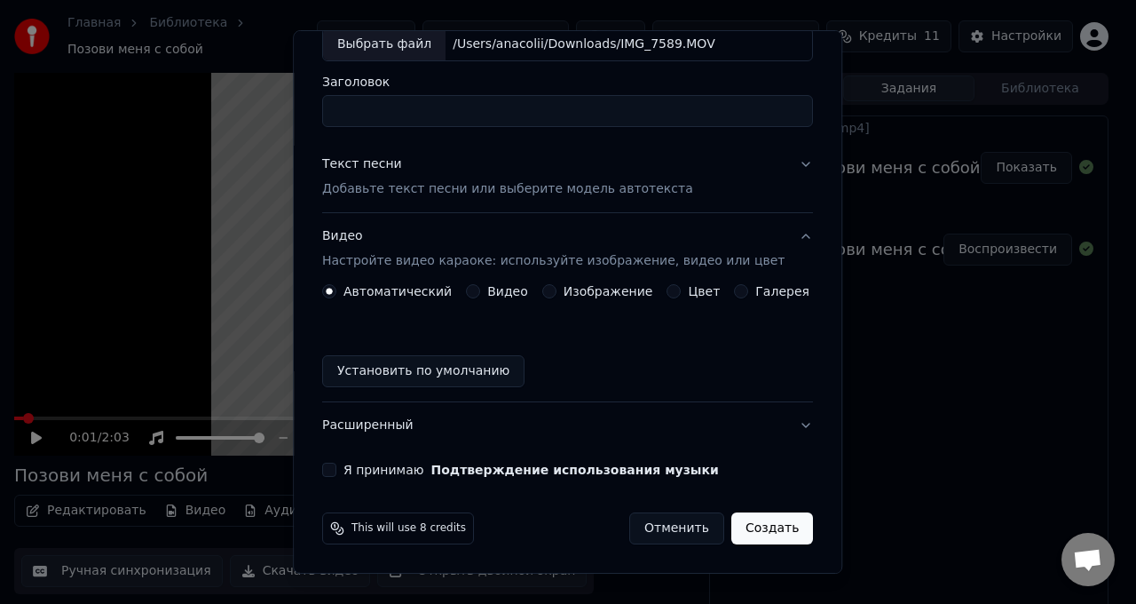
scroll to position [112, 0]
click at [384, 477] on div "Аудио Видео URL Выбрать файл /Users/anacolii/Downloads/IMG_7589.MOV Заголовок Т…" at bounding box center [567, 231] width 505 height 506
click at [330, 466] on button "Я принимаю Подтверждение использования музыки" at bounding box center [329, 469] width 14 height 14
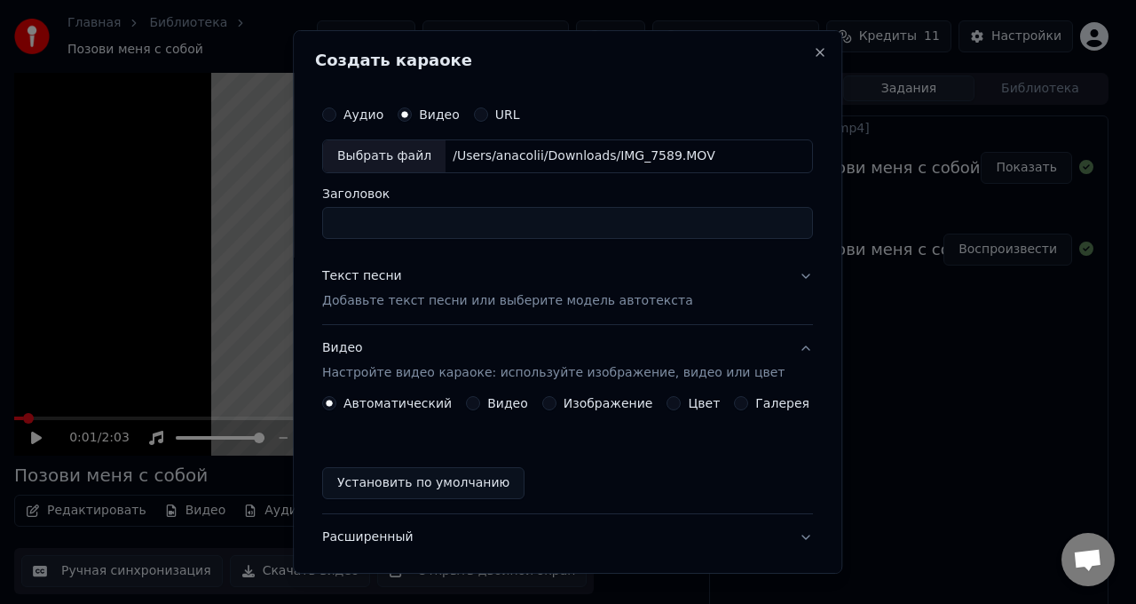
click at [558, 299] on p "Добавьте текст песни или выберите модель автотекста" at bounding box center [507, 301] width 371 height 18
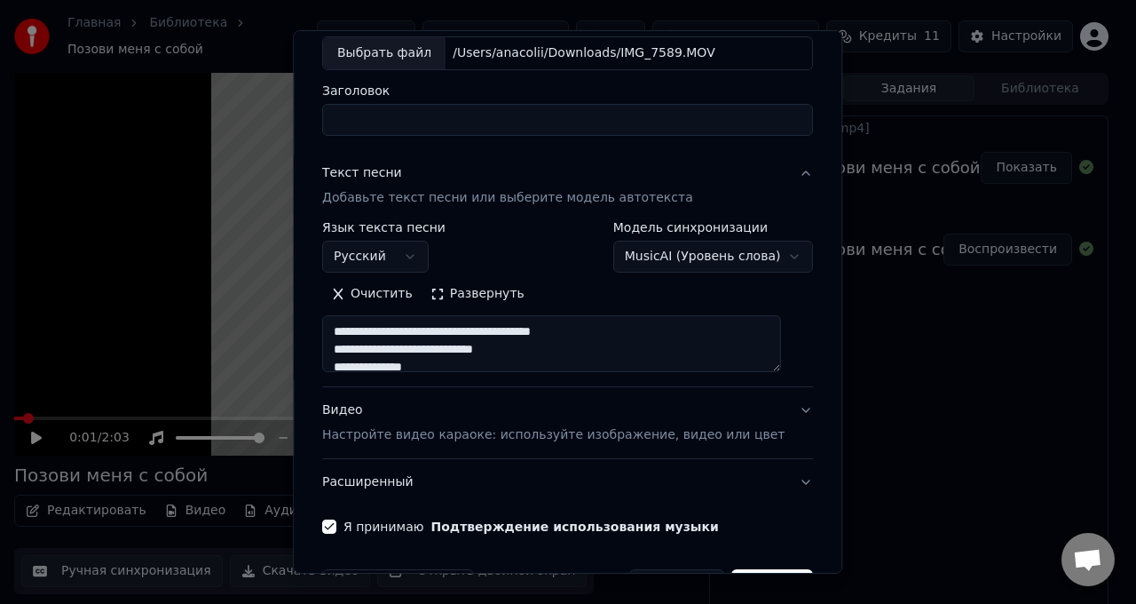
scroll to position [106, 0]
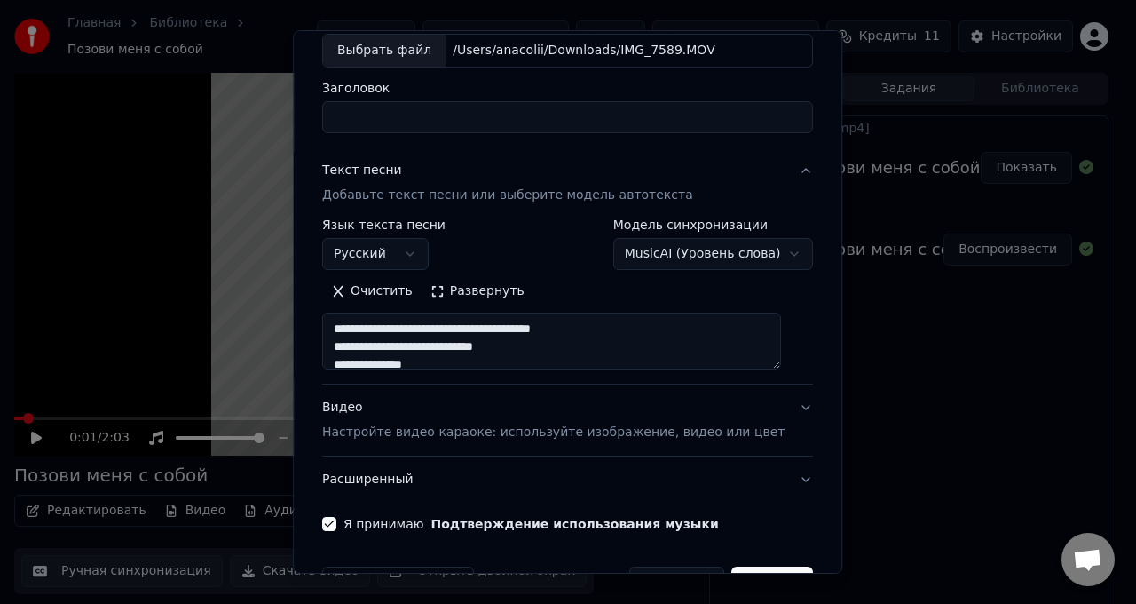
click at [714, 255] on button "MusicAI ( Уровень слова )" at bounding box center [713, 254] width 201 height 32
click at [700, 262] on button "AudioShakeAI" at bounding box center [734, 254] width 160 height 32
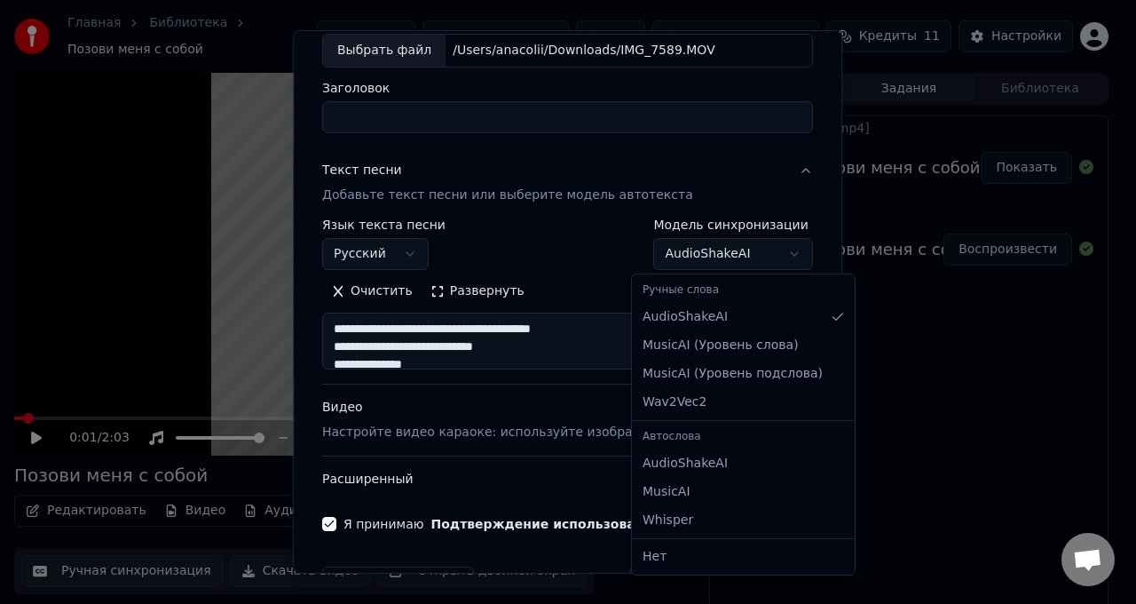
scroll to position [60, 0]
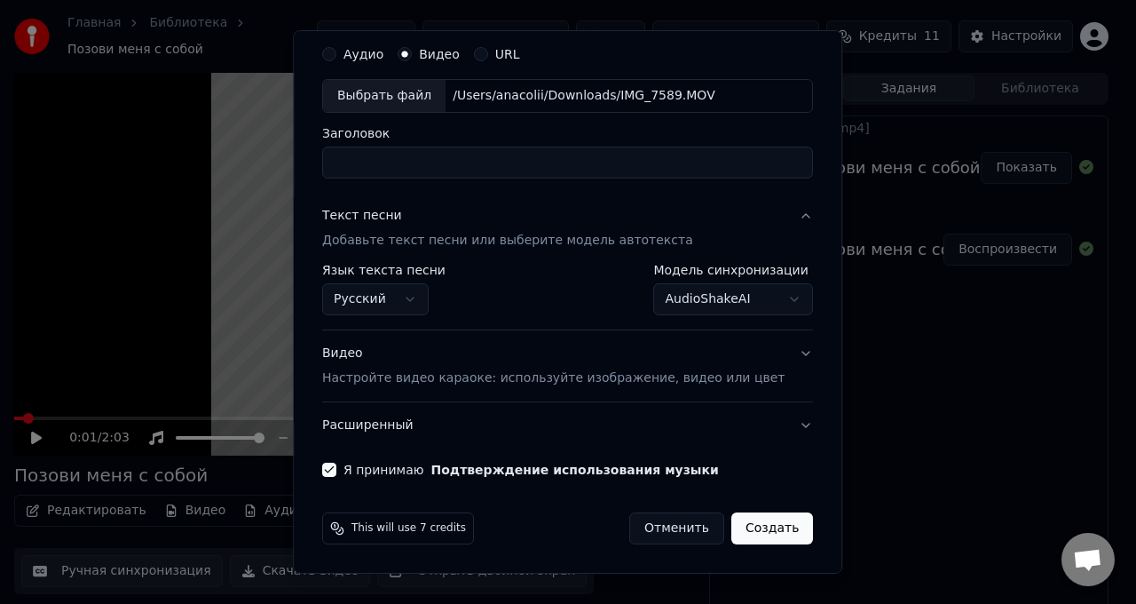
click at [753, 304] on button "AudioShakeAI" at bounding box center [734, 299] width 160 height 32
click at [738, 298] on button "Whisper" at bounding box center [734, 299] width 160 height 32
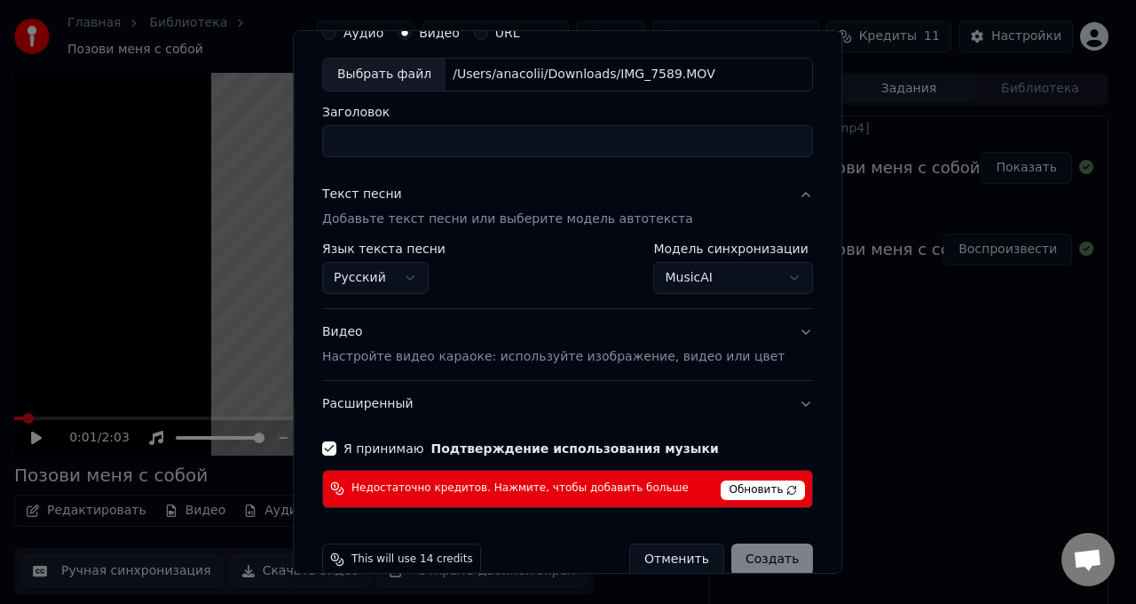
scroll to position [59, 0]
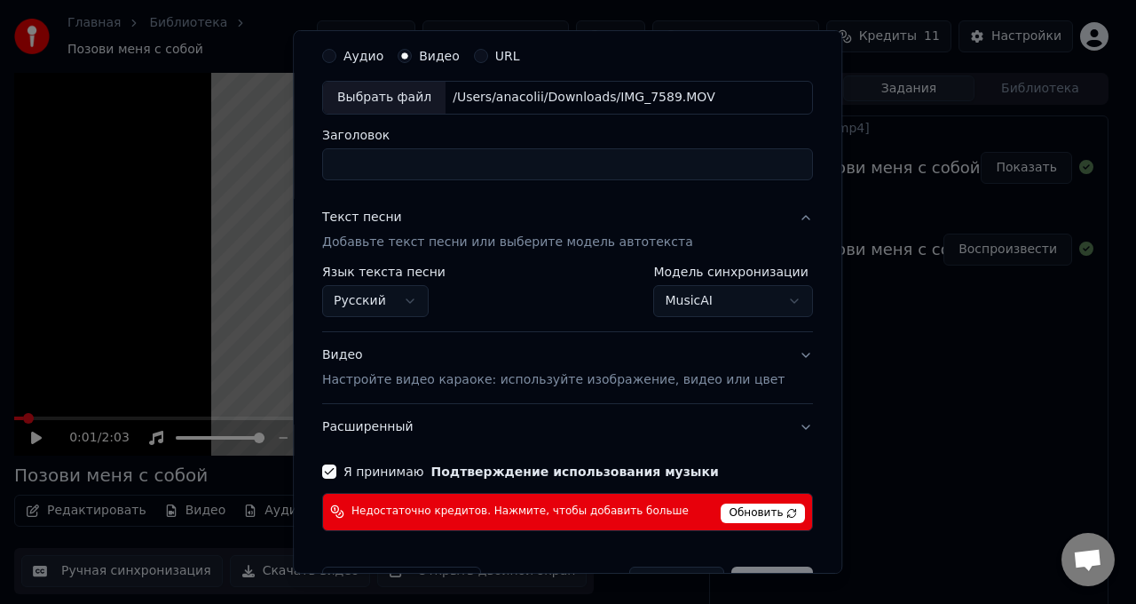
click at [724, 298] on button "MusicAI" at bounding box center [734, 301] width 160 height 32
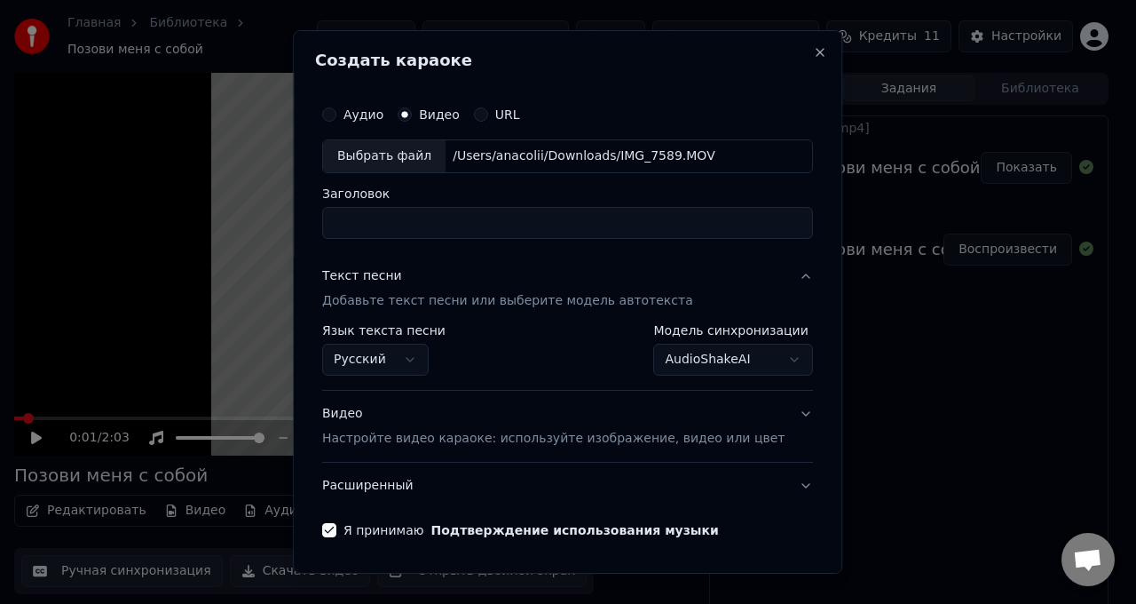
scroll to position [60, 0]
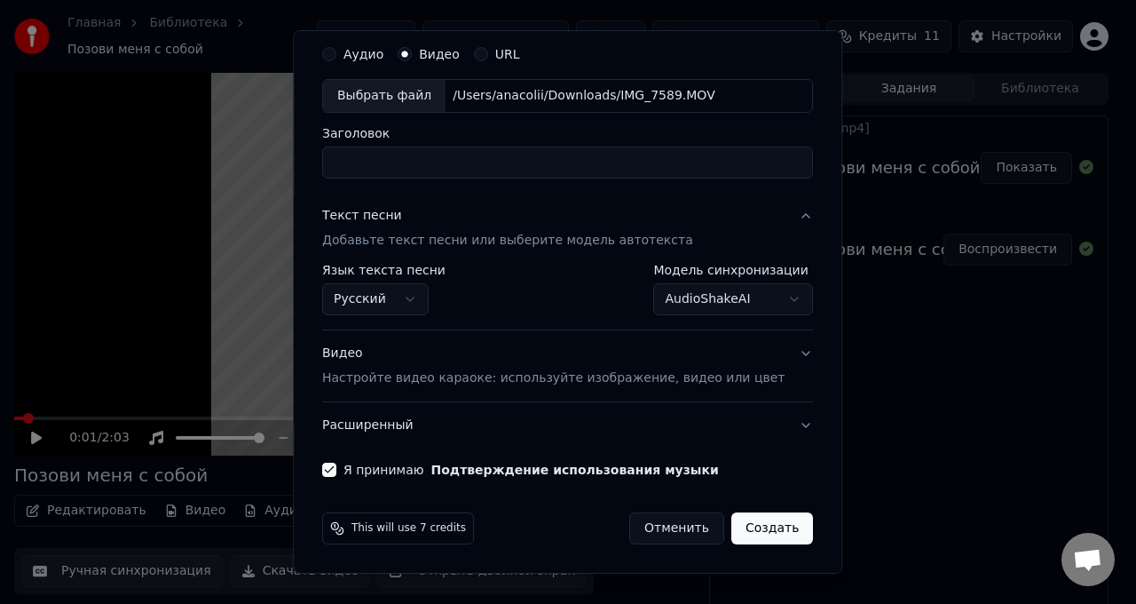
click at [729, 320] on div "**********" at bounding box center [567, 297] width 491 height 66
click at [753, 298] on button "AudioShakeAI" at bounding box center [734, 299] width 160 height 32
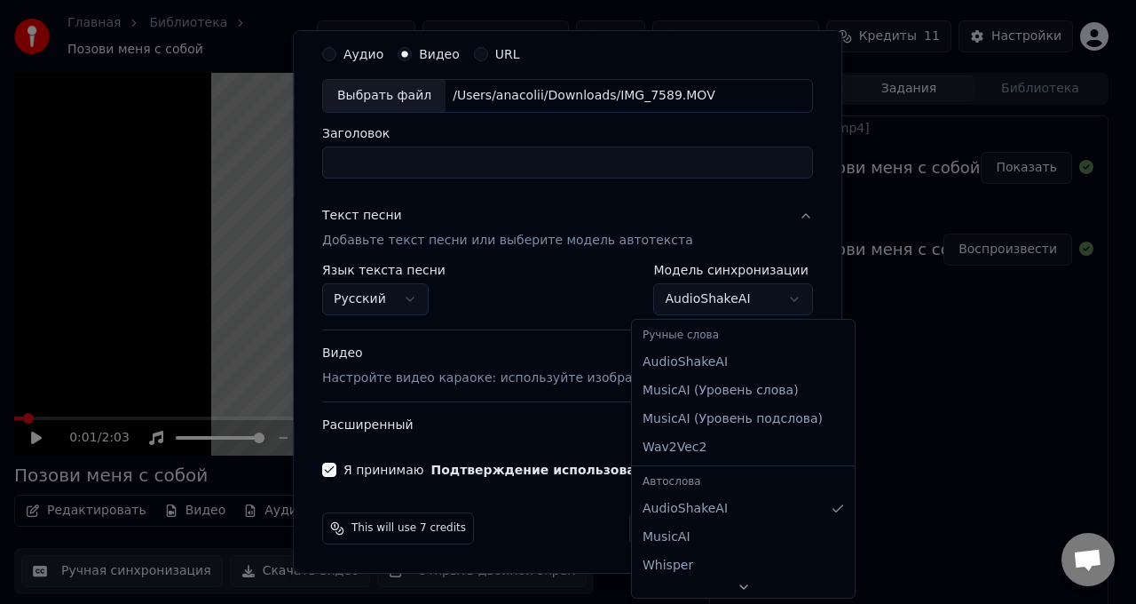
select select "**********"
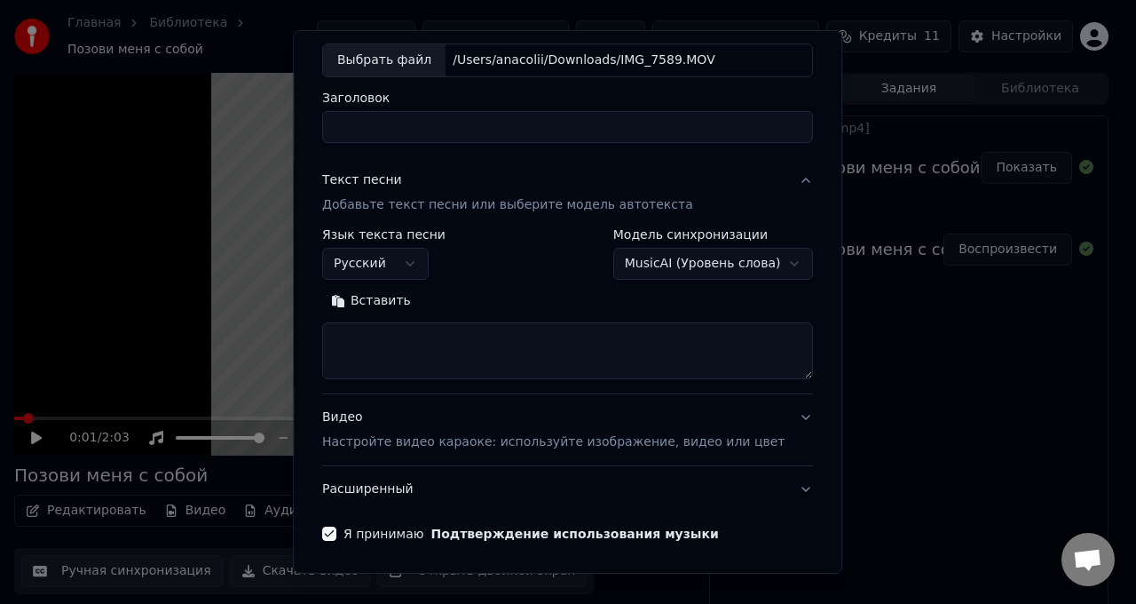
scroll to position [91, 0]
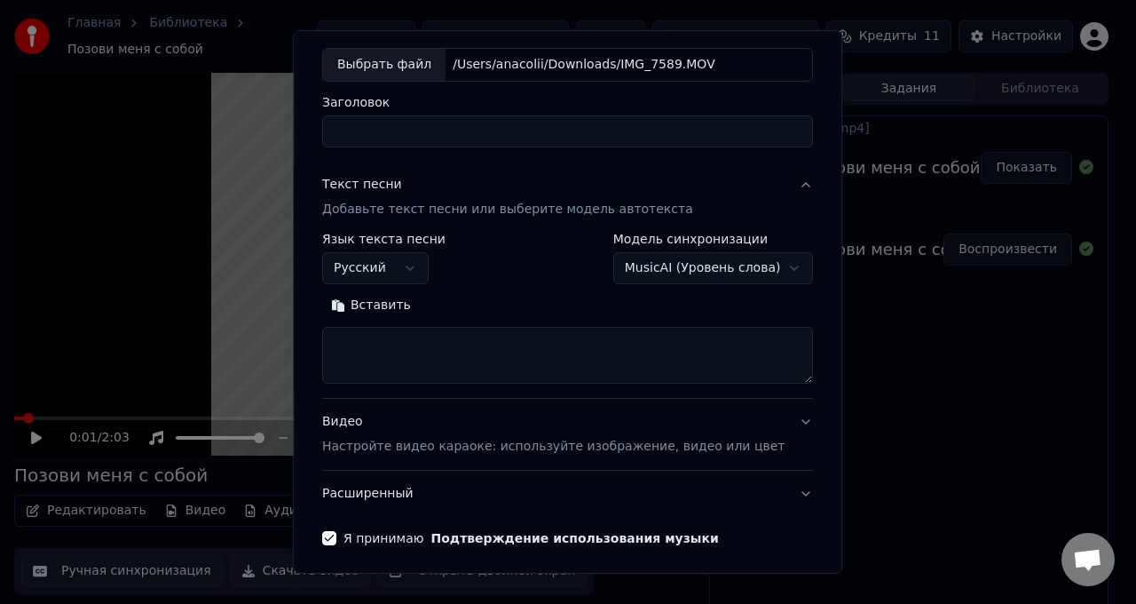
click at [383, 305] on button "Вставить" at bounding box center [371, 305] width 98 height 28
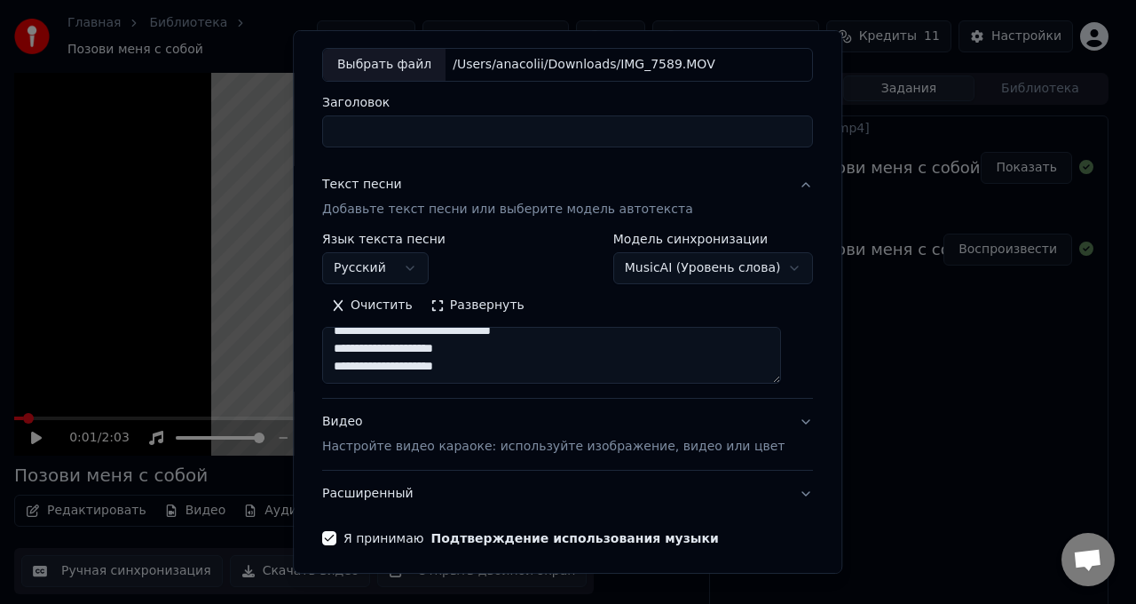
scroll to position [79, 0]
click at [492, 303] on button "Развернуть" at bounding box center [478, 305] width 112 height 28
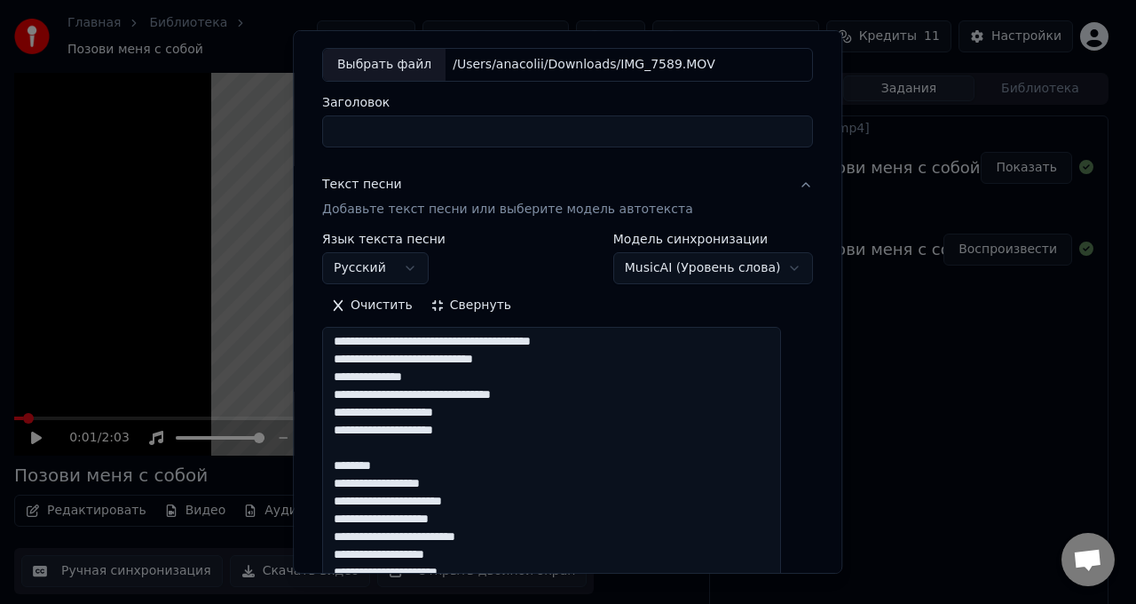
scroll to position [0, 0]
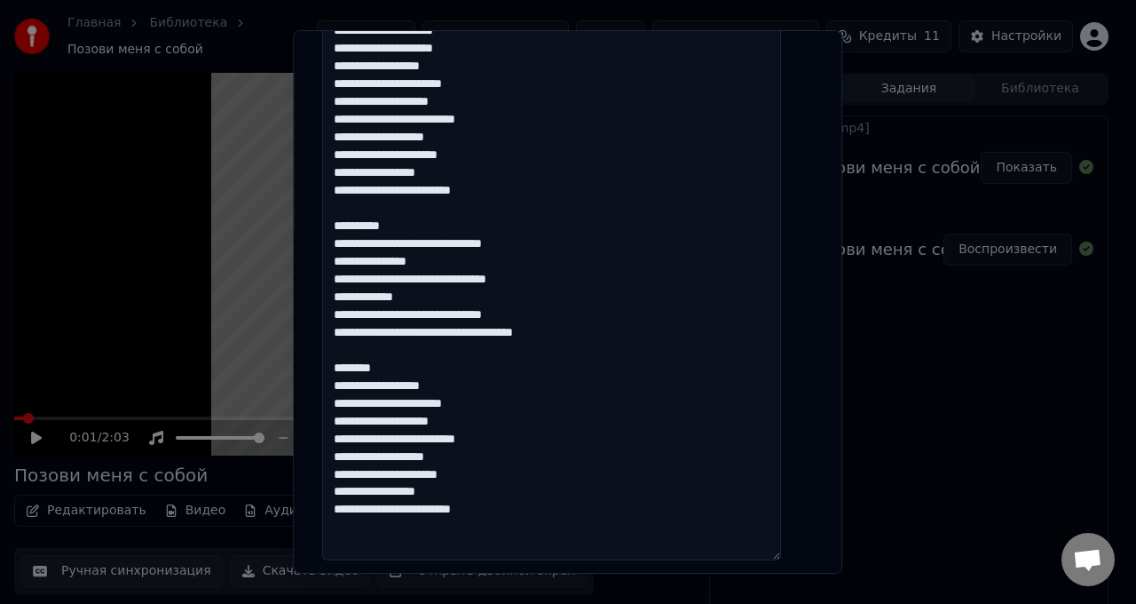
scroll to position [361, 0]
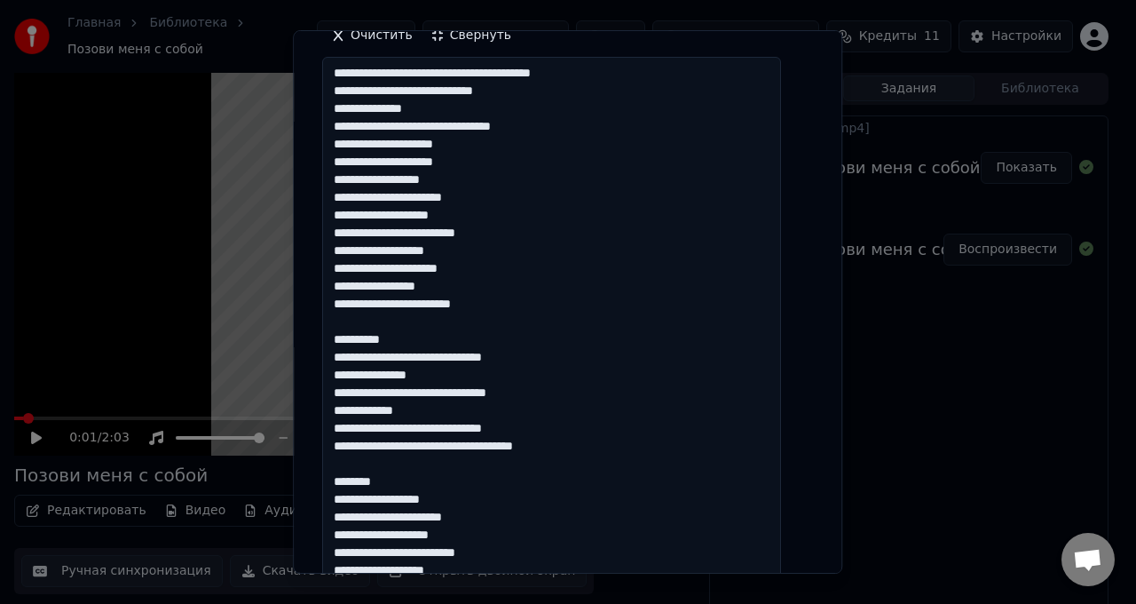
click at [435, 335] on textarea "**********" at bounding box center [551, 365] width 459 height 617
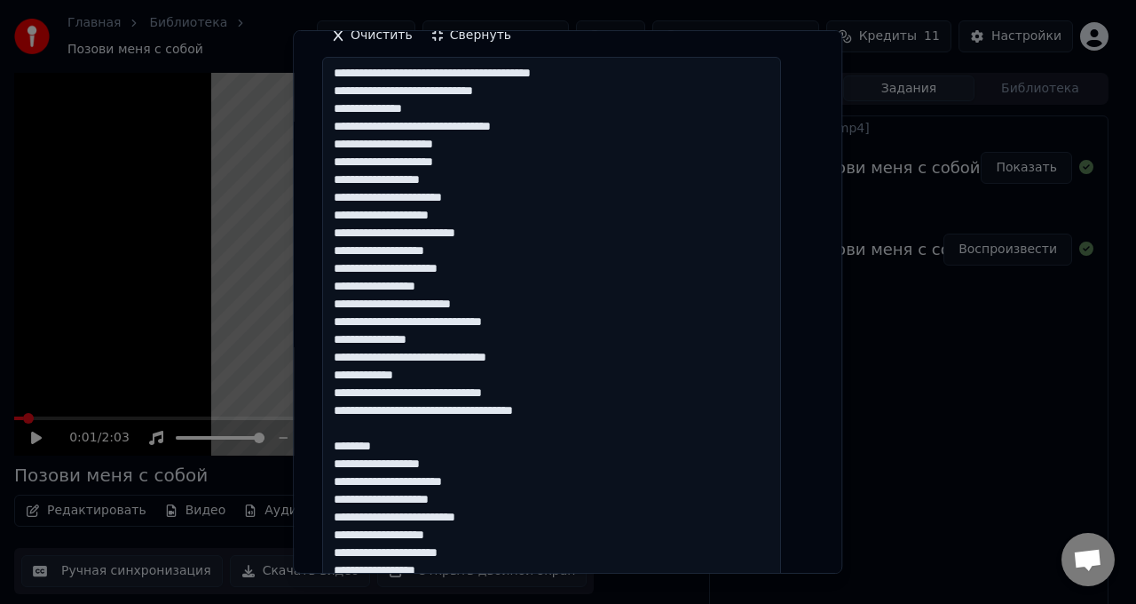
click at [419, 444] on textarea "**********" at bounding box center [551, 365] width 459 height 617
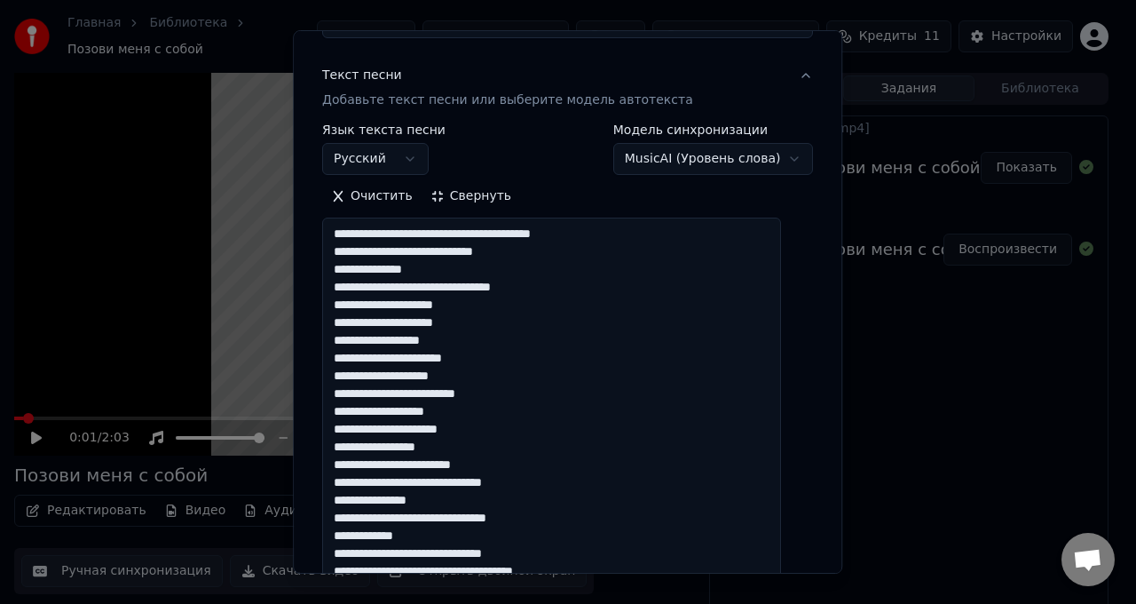
scroll to position [720, 0]
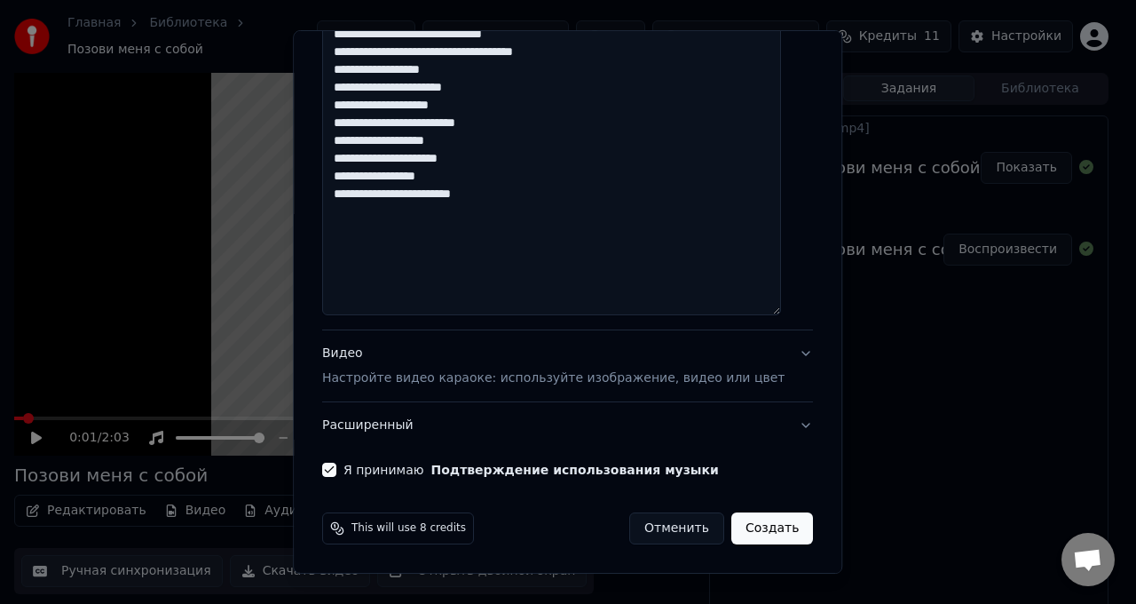
drag, startPoint x: 346, startPoint y: 237, endPoint x: 613, endPoint y: 205, distance: 269.0
click at [613, 205] on textarea "**********" at bounding box center [551, 6] width 459 height 617
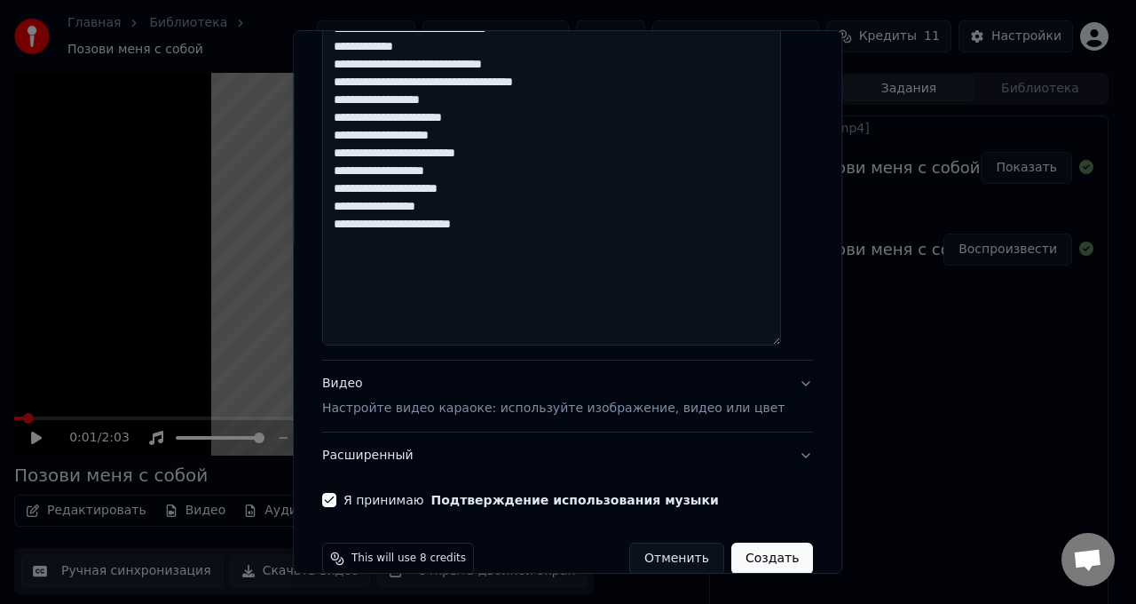
scroll to position [688, 0]
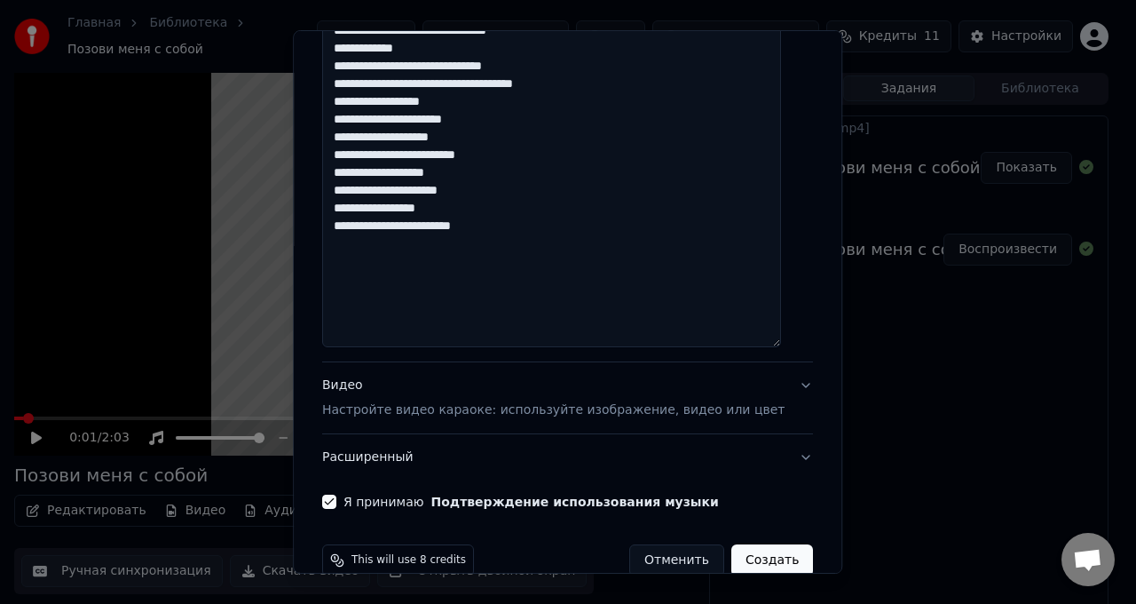
type textarea "**********"
click at [643, 430] on button "Видео Настройте видео караоке: используйте изображение, видео или цвет" at bounding box center [567, 397] width 491 height 71
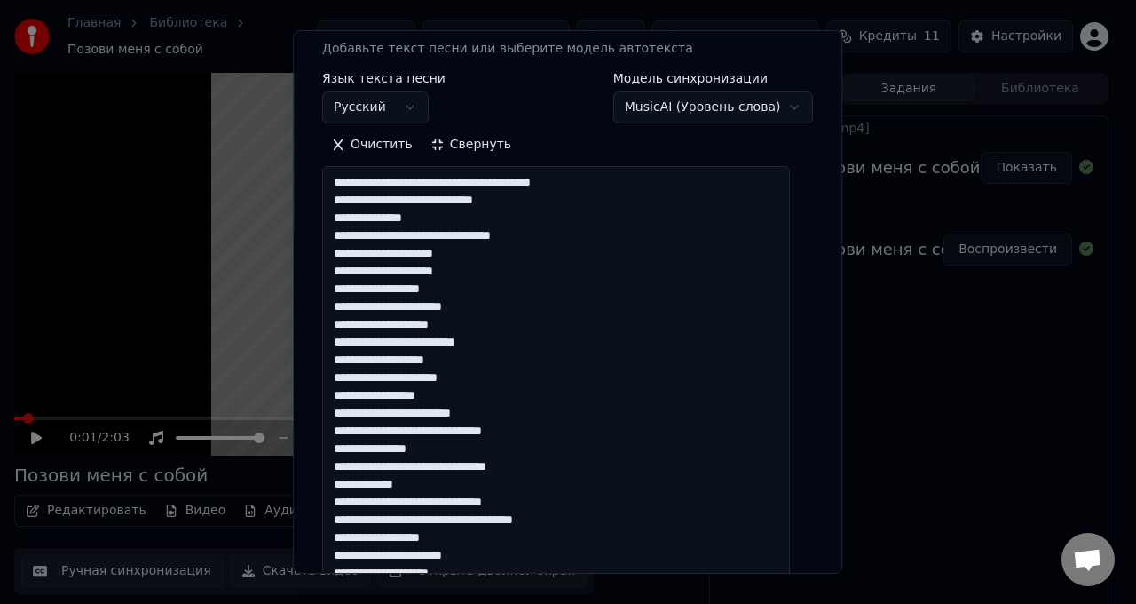
scroll to position [112, 0]
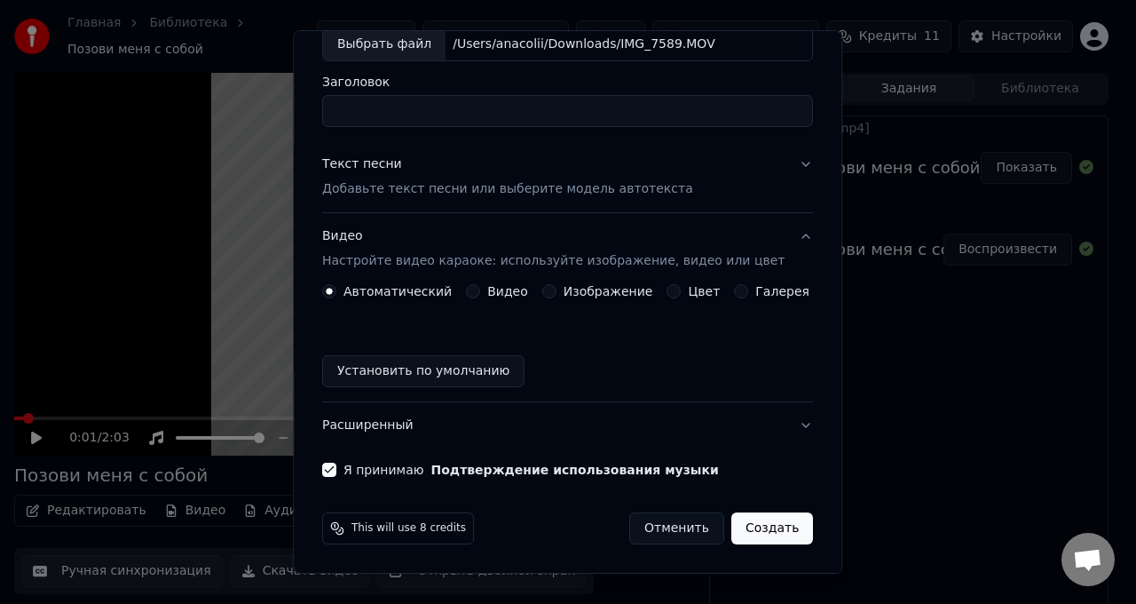
click at [618, 434] on button "Расширенный" at bounding box center [567, 425] width 491 height 46
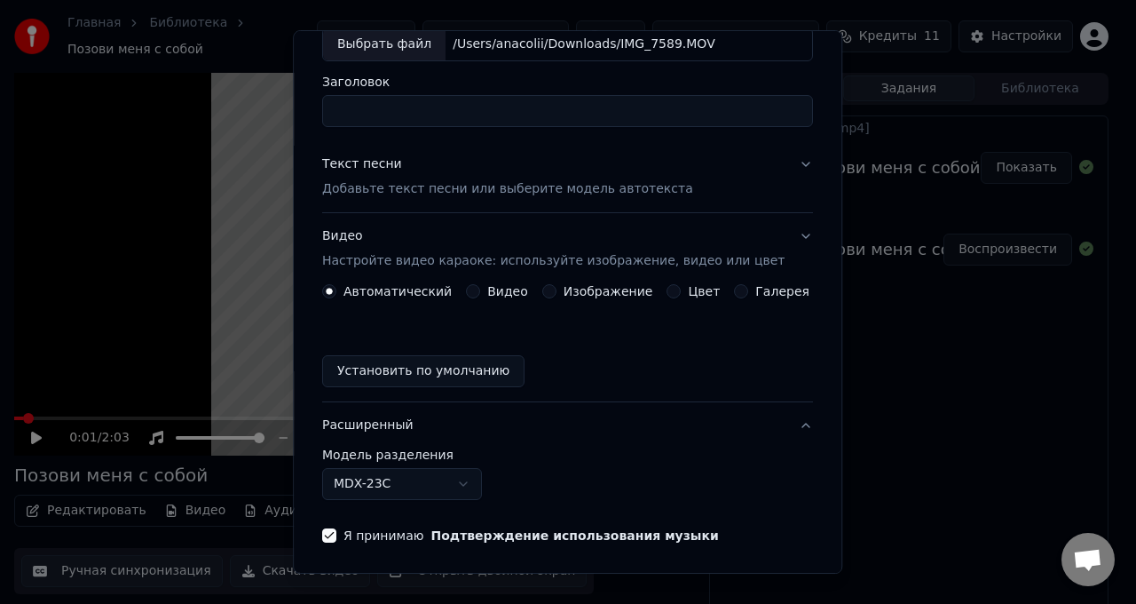
scroll to position [60, 0]
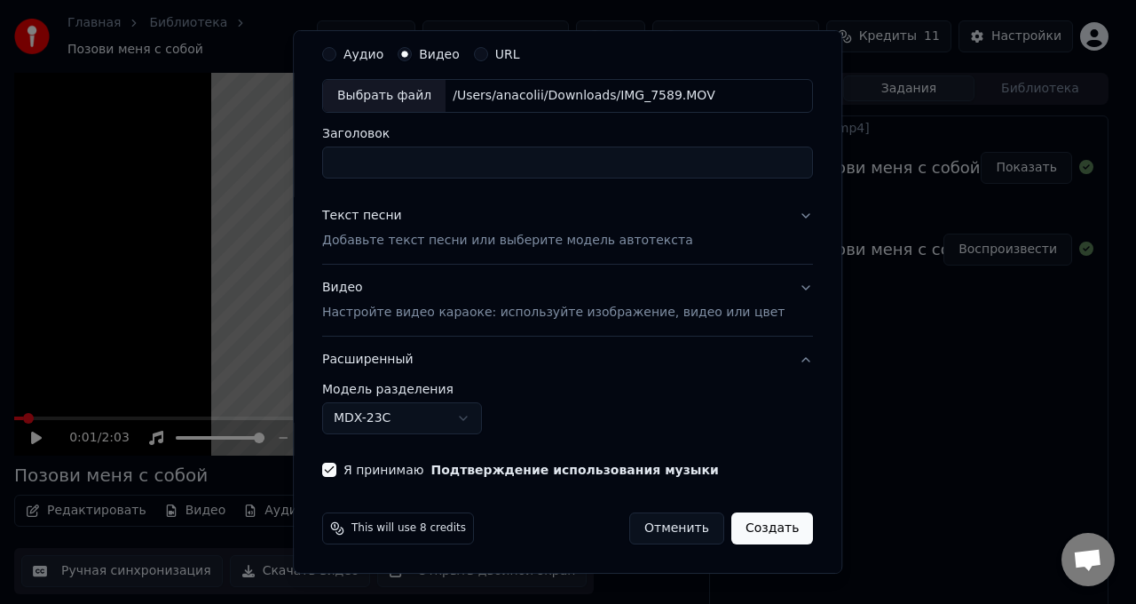
click at [596, 361] on button "Расширенный" at bounding box center [567, 359] width 491 height 46
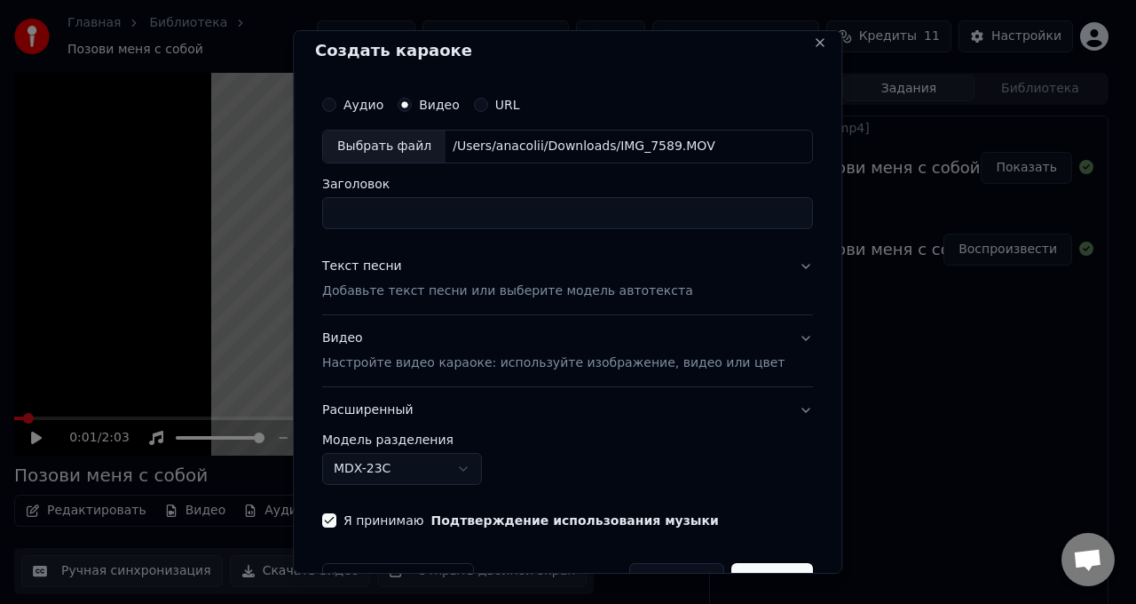
scroll to position [0, 0]
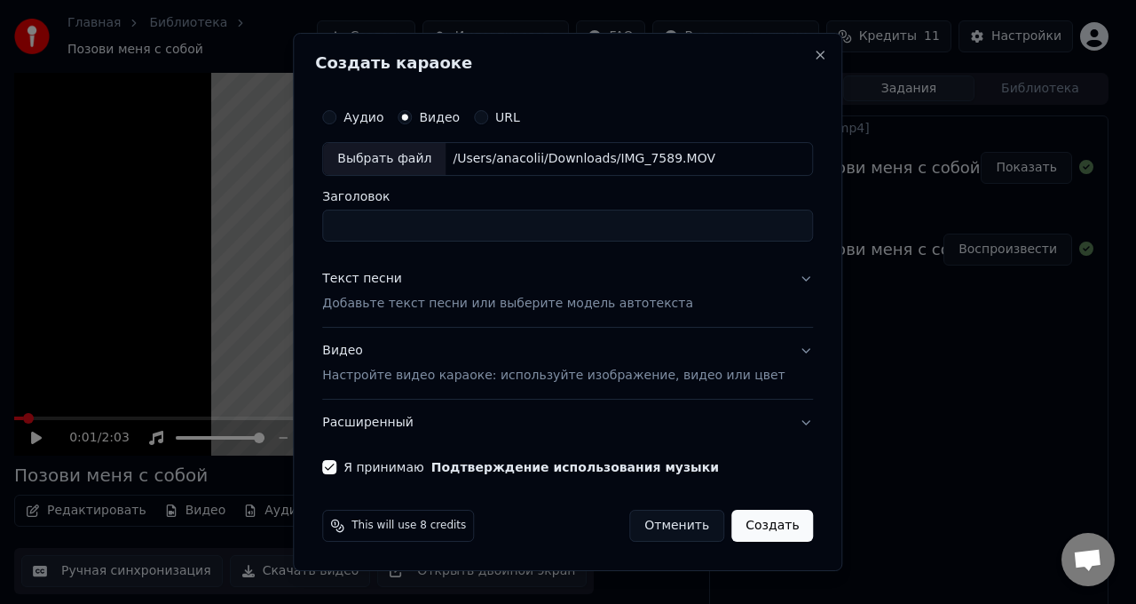
click at [565, 280] on div "Текст песни Добавьте текст песни или выберите модель автотекста" at bounding box center [507, 291] width 371 height 43
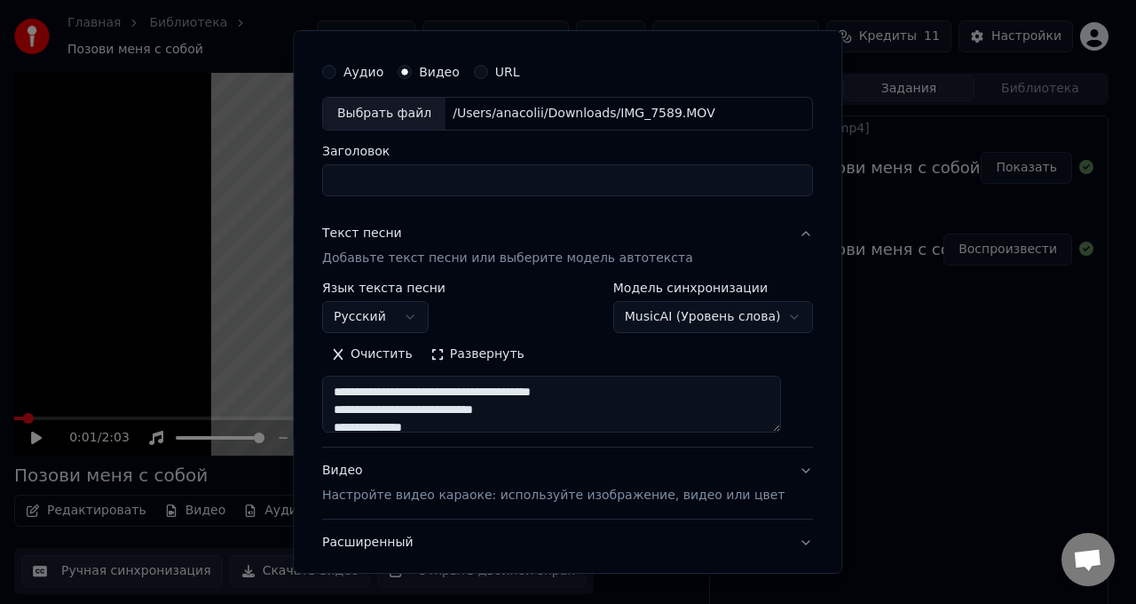
scroll to position [160, 0]
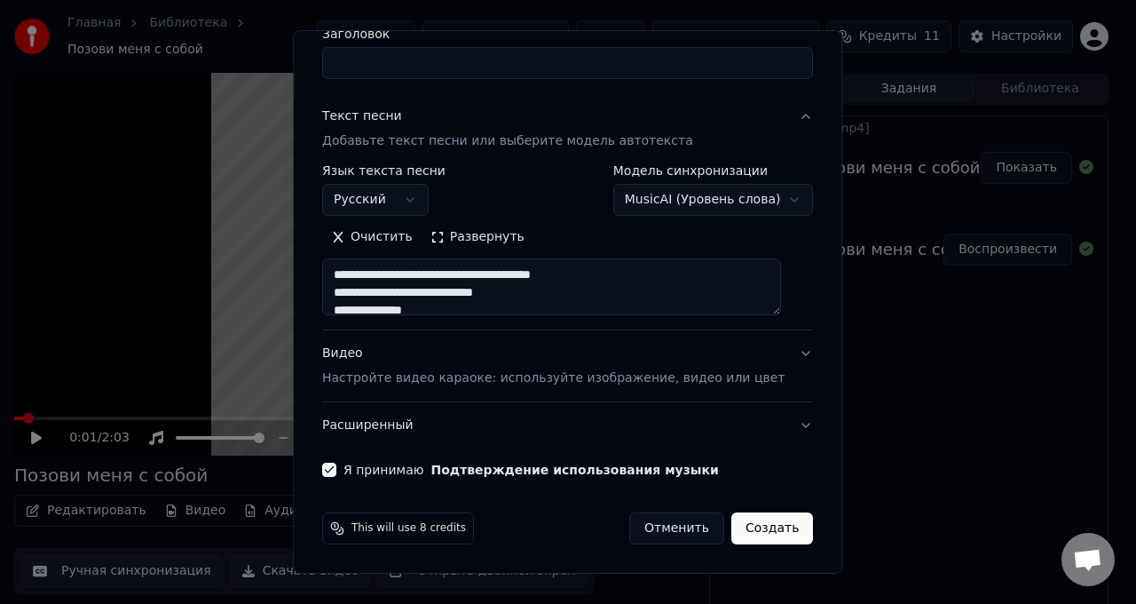
click at [748, 529] on button "Создать" at bounding box center [772, 528] width 82 height 32
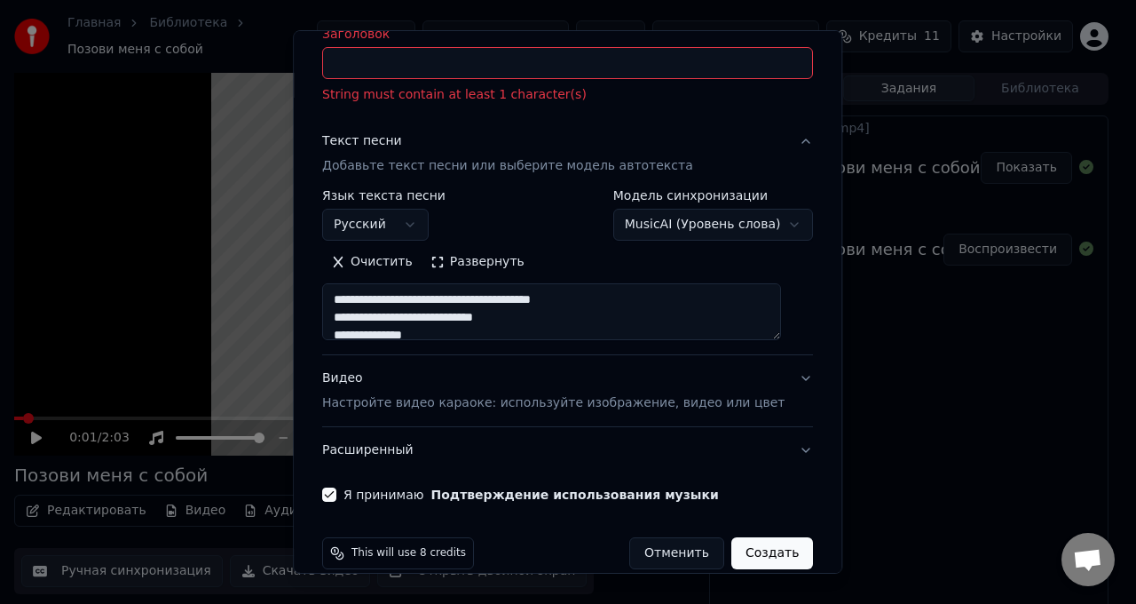
scroll to position [0, 0]
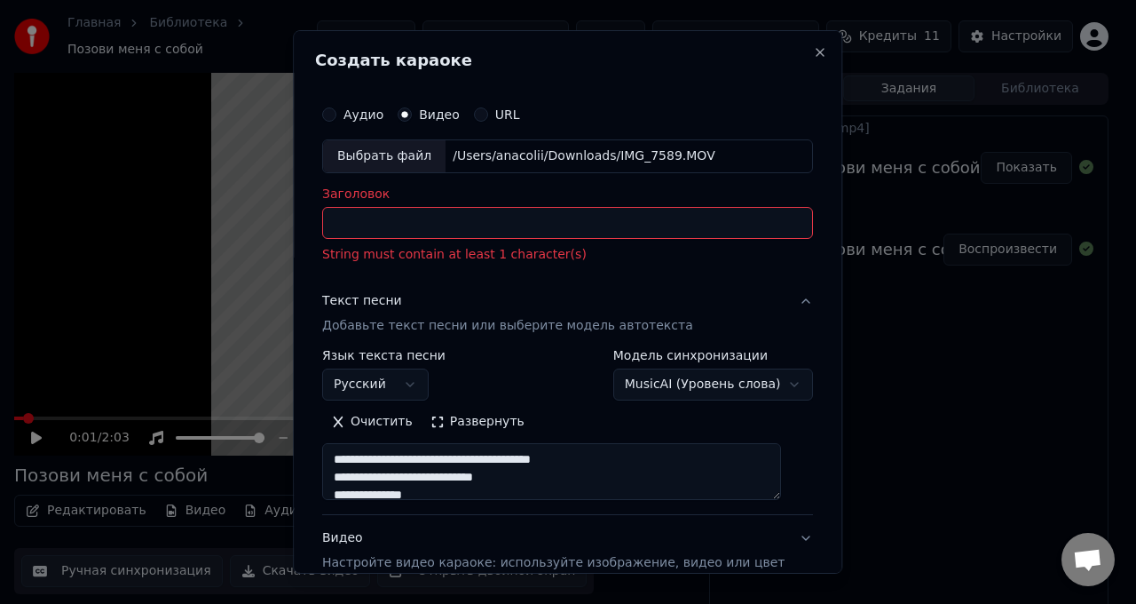
click at [570, 212] on input "Заголовок" at bounding box center [567, 223] width 491 height 32
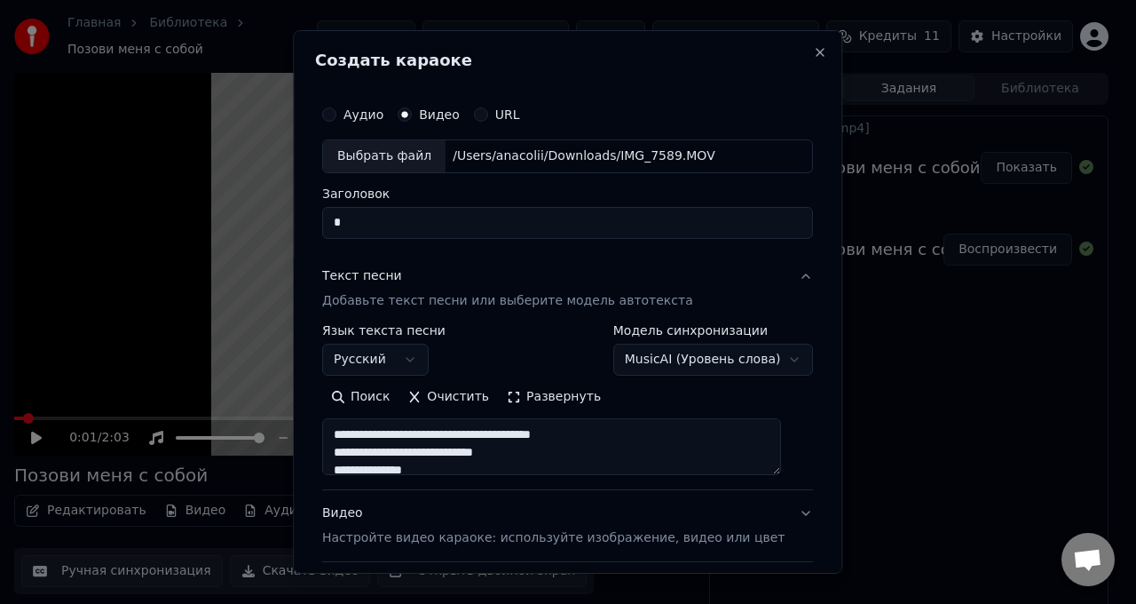
scroll to position [160, 0]
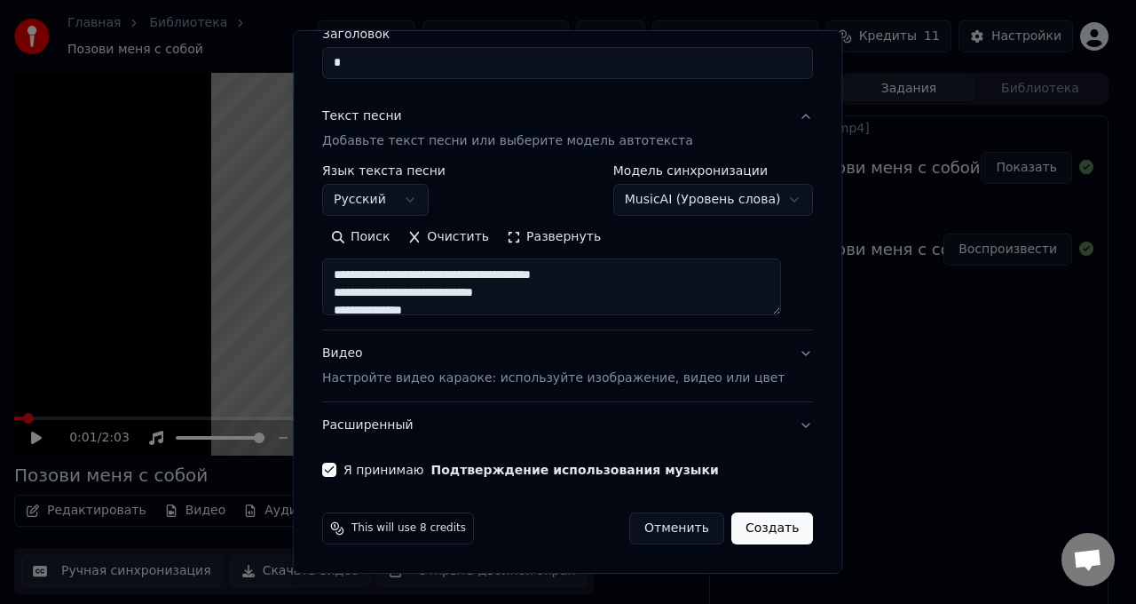
click at [743, 527] on button "Создать" at bounding box center [772, 528] width 82 height 32
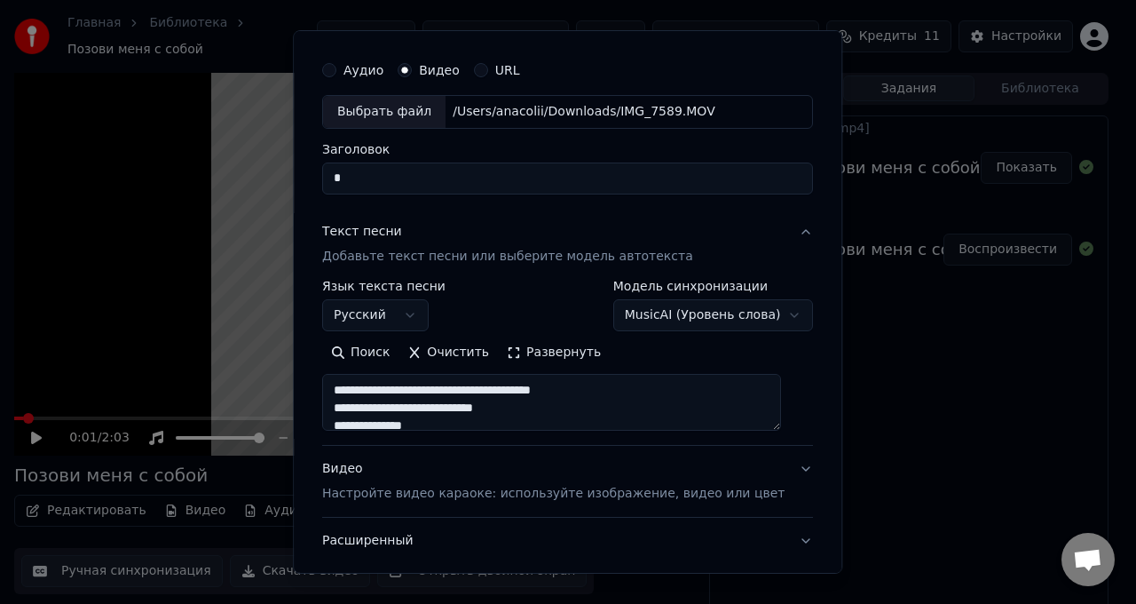
scroll to position [0, 0]
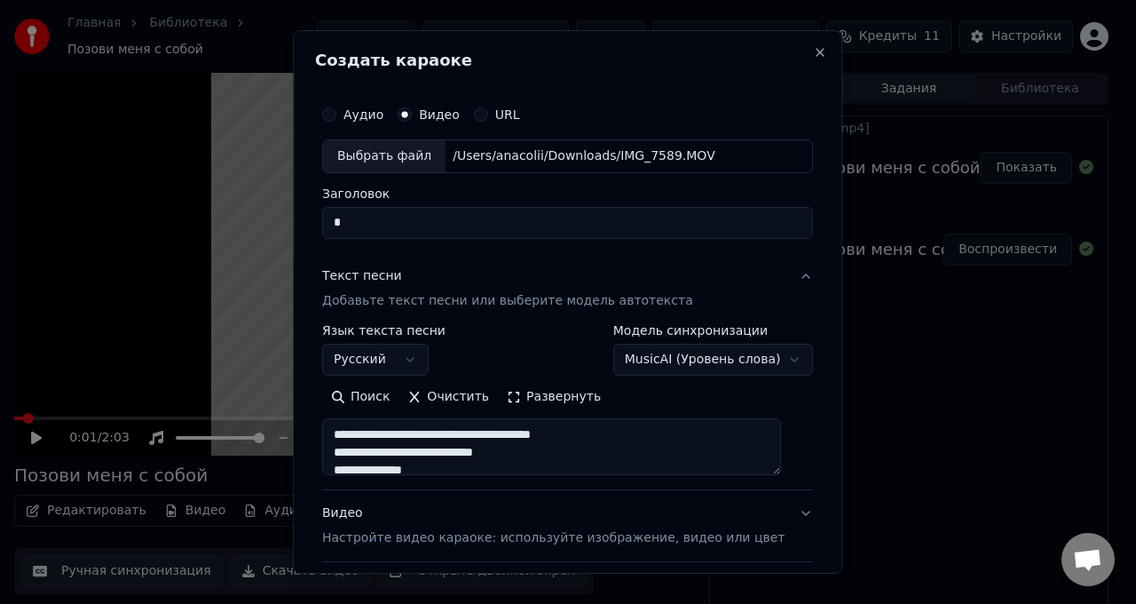
click at [428, 215] on input "Заголовок" at bounding box center [567, 223] width 491 height 32
paste input "*"
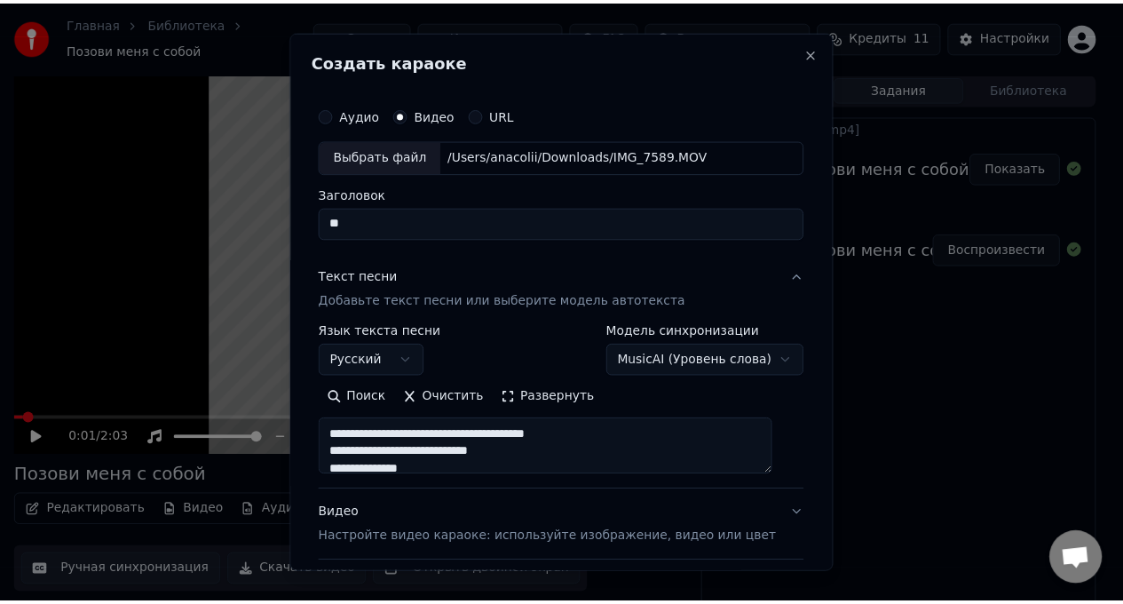
scroll to position [160, 0]
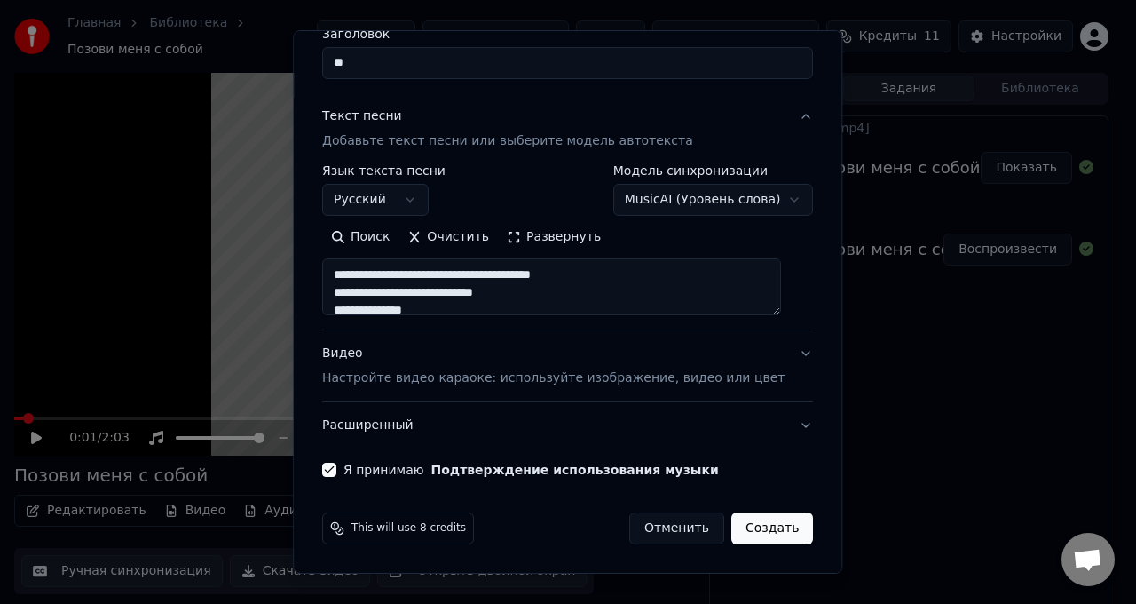
type input "*"
click at [757, 517] on button "Создать" at bounding box center [772, 528] width 82 height 32
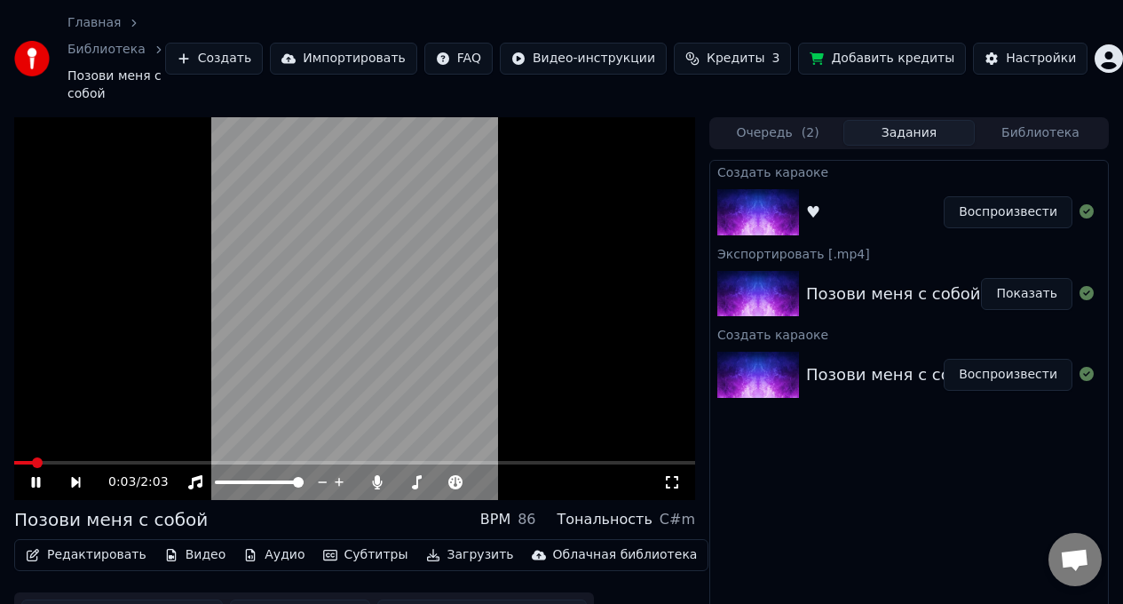
click at [40, 486] on icon at bounding box center [36, 482] width 9 height 11
click at [890, 201] on div "♥" at bounding box center [875, 212] width 138 height 25
click at [1003, 213] on button "Воспроизвести" at bounding box center [1007, 212] width 129 height 32
click at [868, 196] on div "♥ Воспроизвести" at bounding box center [909, 212] width 398 height 60
click at [883, 212] on div "♥" at bounding box center [875, 212] width 138 height 25
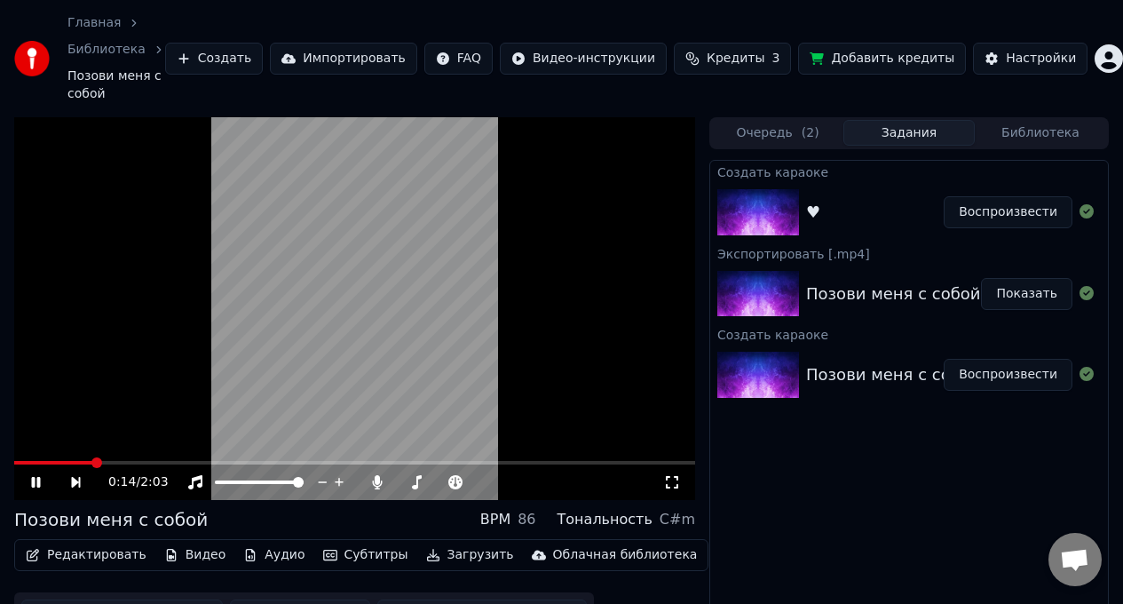
click at [883, 212] on div "♥" at bounding box center [875, 212] width 138 height 25
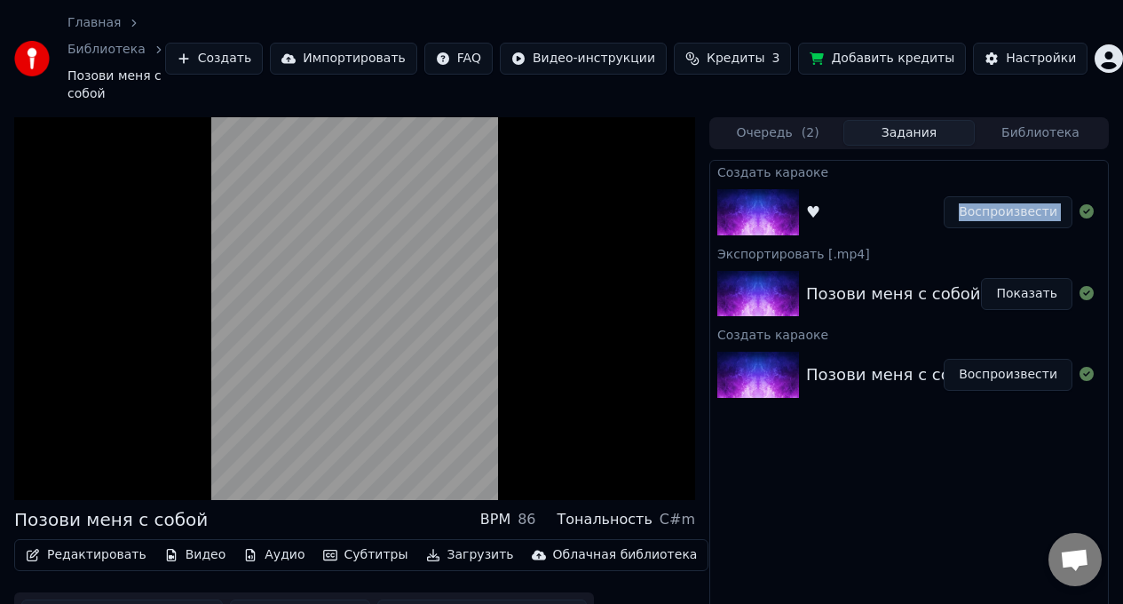
click at [996, 209] on button "Воспроизвести" at bounding box center [1007, 212] width 129 height 32
click at [1090, 212] on icon at bounding box center [1086, 211] width 14 height 14
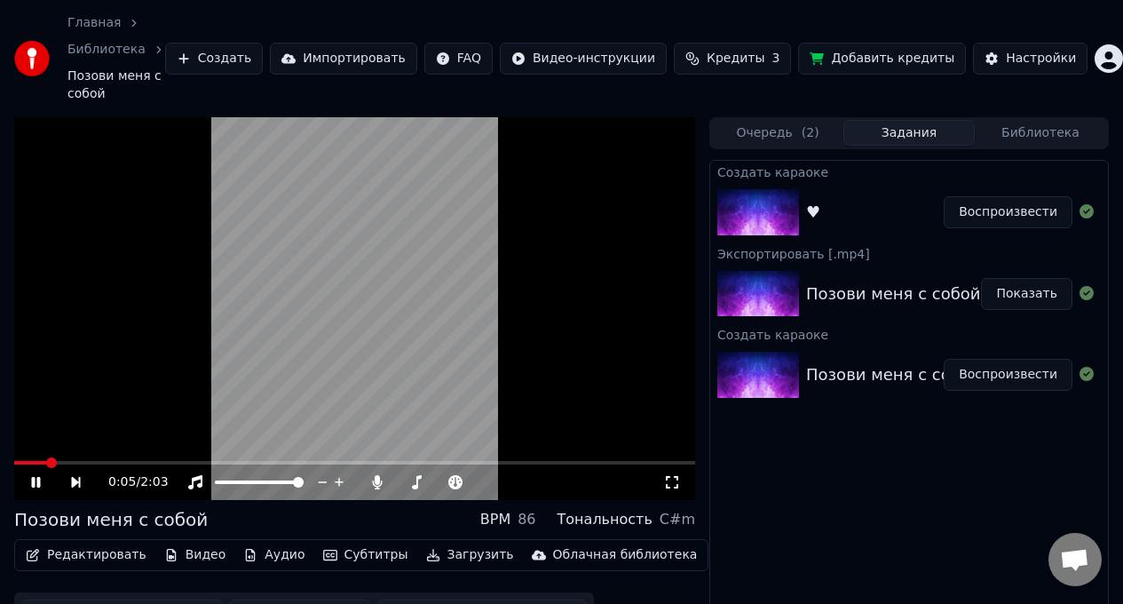
click at [239, 465] on div "0:05 / 2:03" at bounding box center [354, 482] width 681 height 36
click at [235, 461] on span at bounding box center [354, 463] width 681 height 4
click at [194, 552] on button "Видео" at bounding box center [195, 554] width 76 height 25
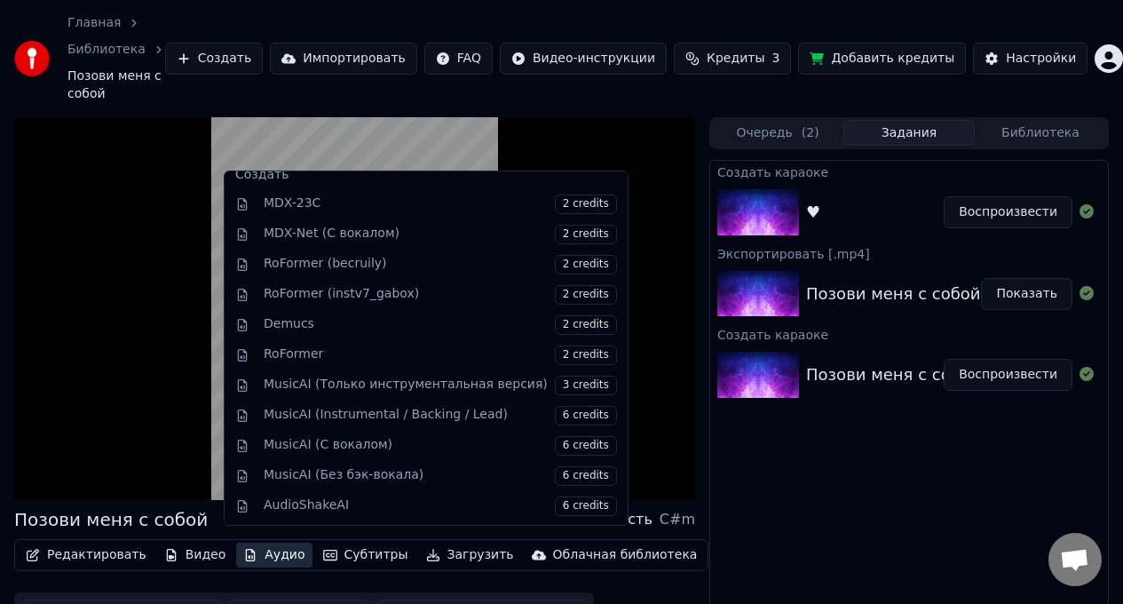
scroll to position [69, 0]
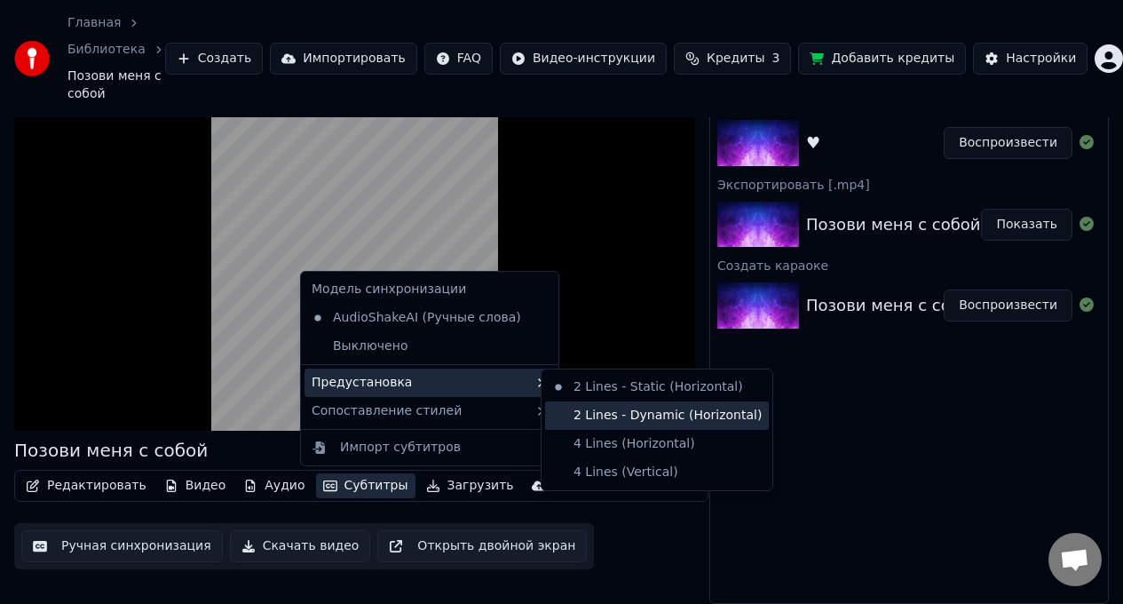
click at [619, 416] on div "2 Lines - Dynamic (Horizontal)" at bounding box center [657, 415] width 224 height 28
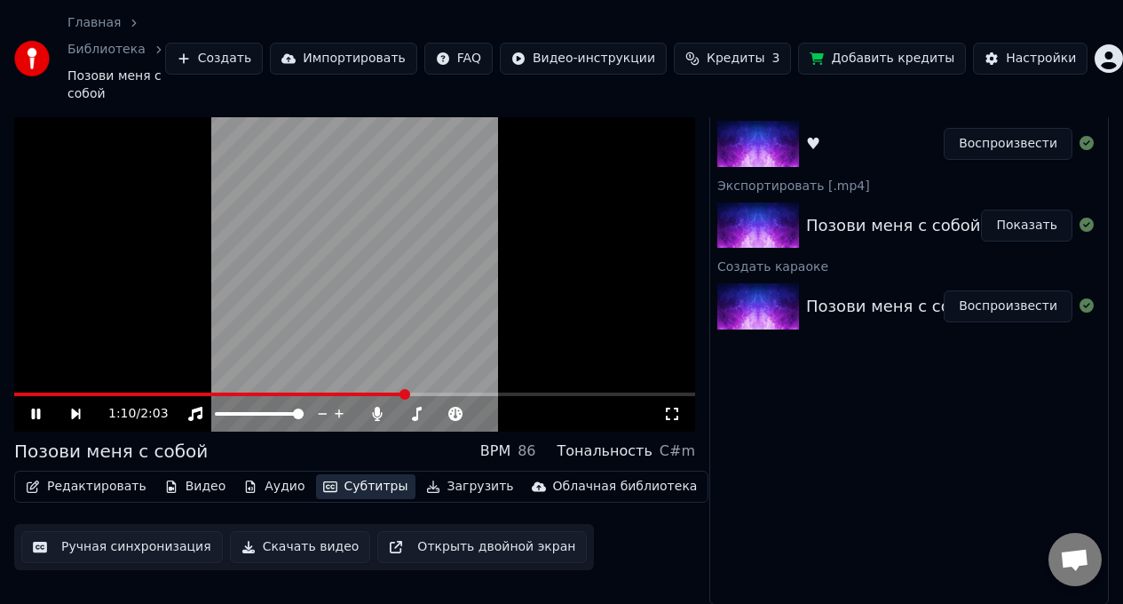
scroll to position [3, 0]
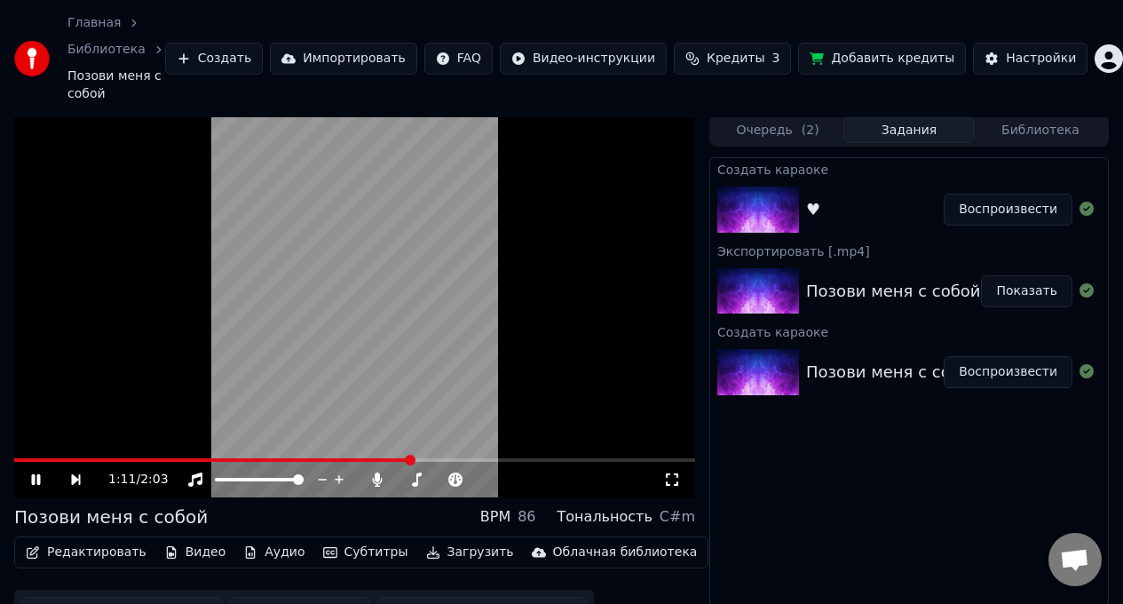
click at [354, 549] on button "Субтитры" at bounding box center [365, 552] width 99 height 25
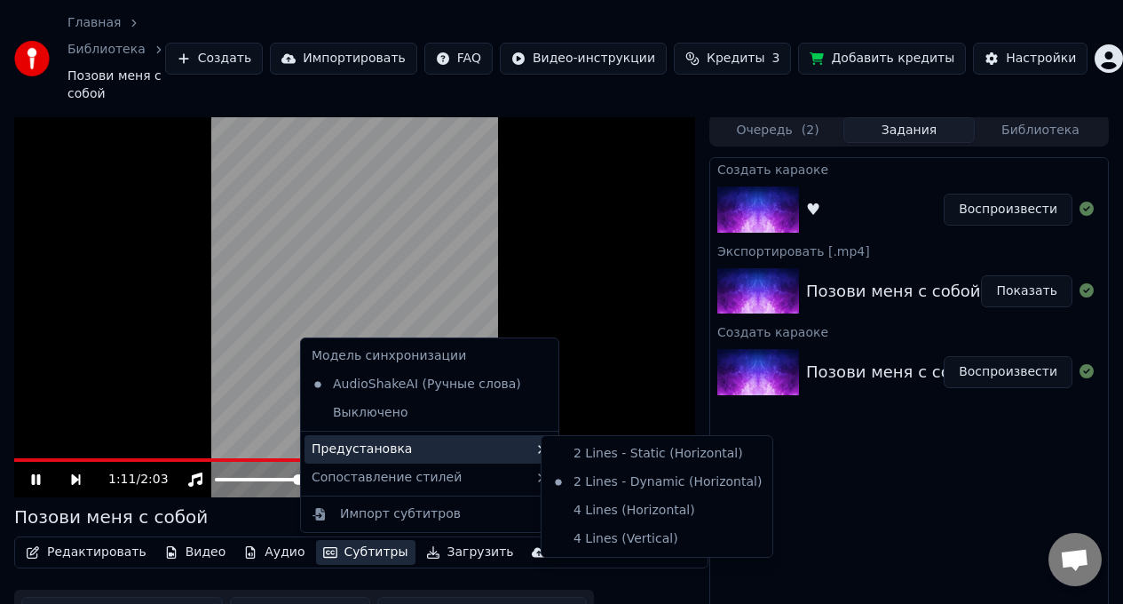
click at [417, 447] on div "Предустановка" at bounding box center [429, 449] width 250 height 28
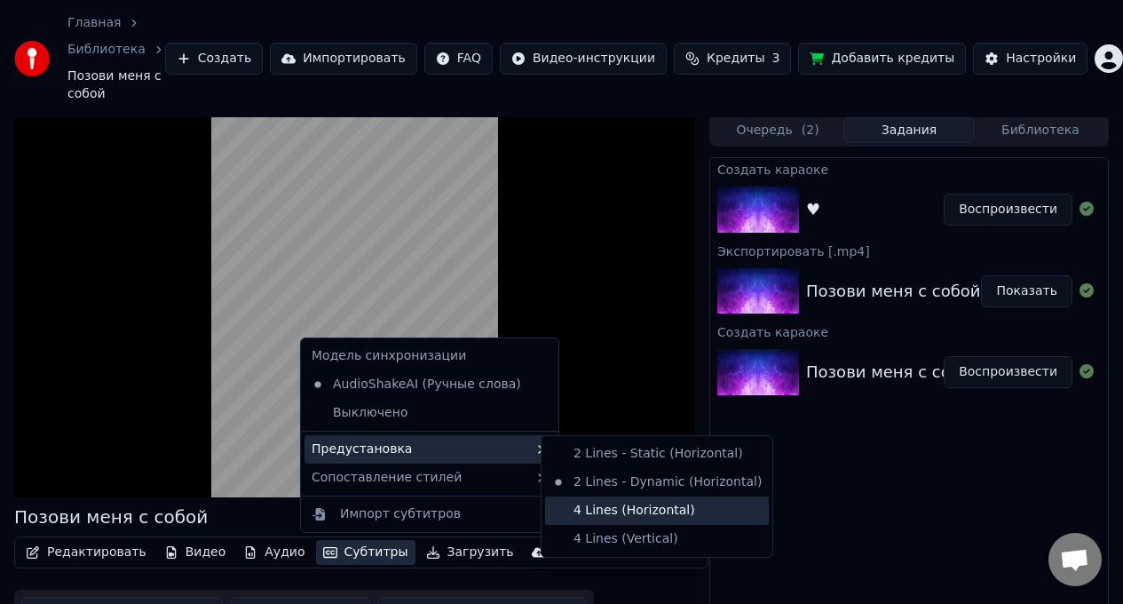
click at [612, 516] on div "4 Lines (Horizontal)" at bounding box center [657, 510] width 224 height 28
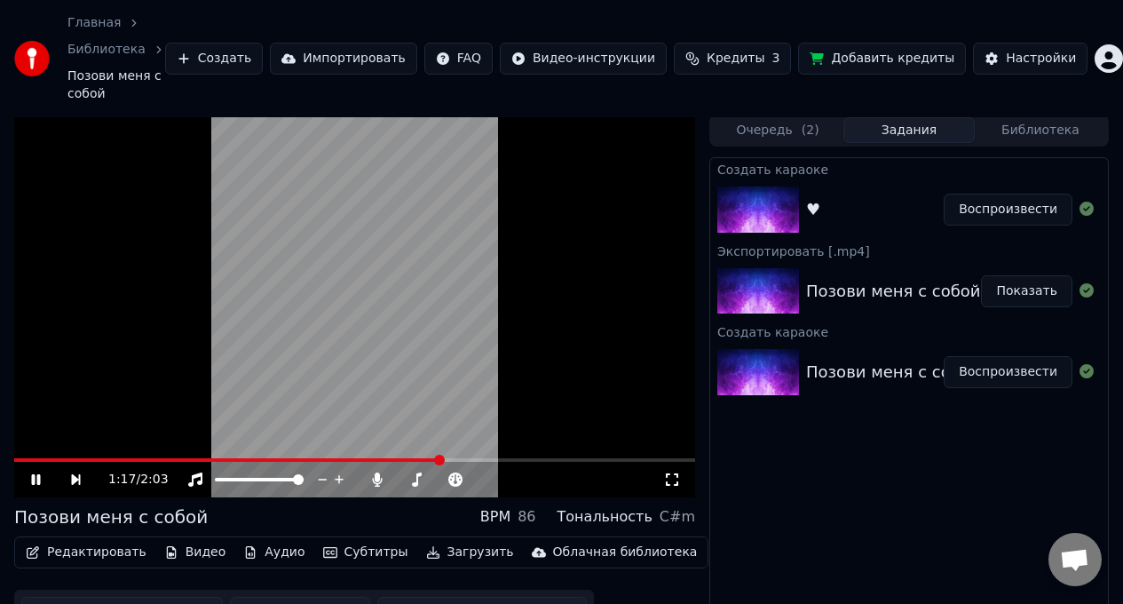
click at [359, 551] on button "Субтитры" at bounding box center [365, 552] width 99 height 25
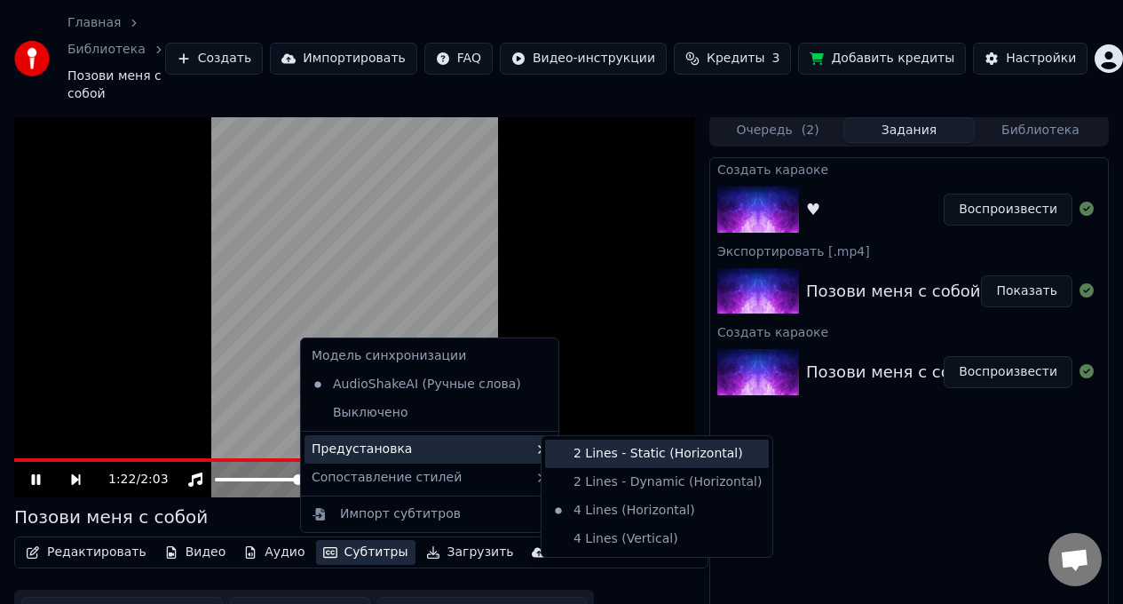
click at [615, 454] on div "2 Lines - Static (Horizontal)" at bounding box center [657, 453] width 224 height 28
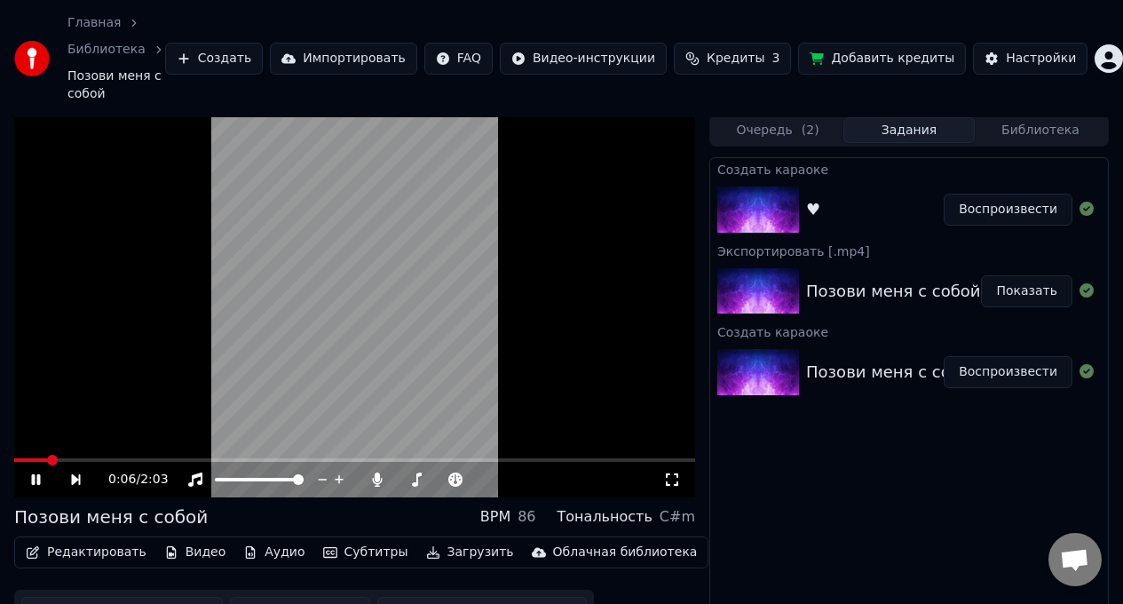
click at [47, 460] on span at bounding box center [30, 460] width 33 height 4
click at [360, 549] on button "Субтитры" at bounding box center [365, 552] width 99 height 25
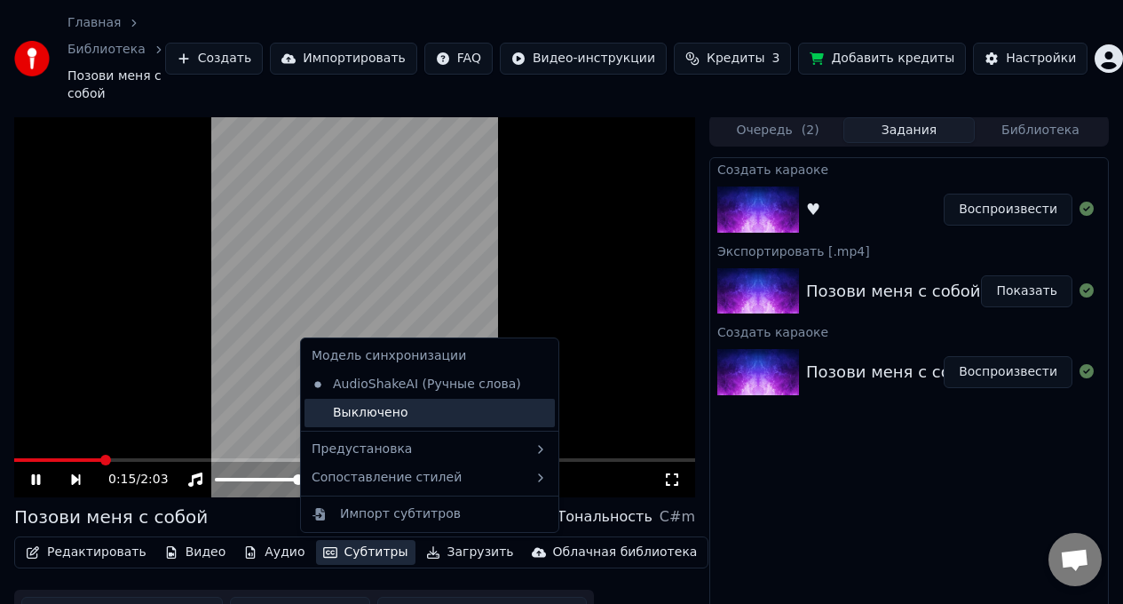
click at [478, 404] on div "Выключено" at bounding box center [429, 412] width 250 height 28
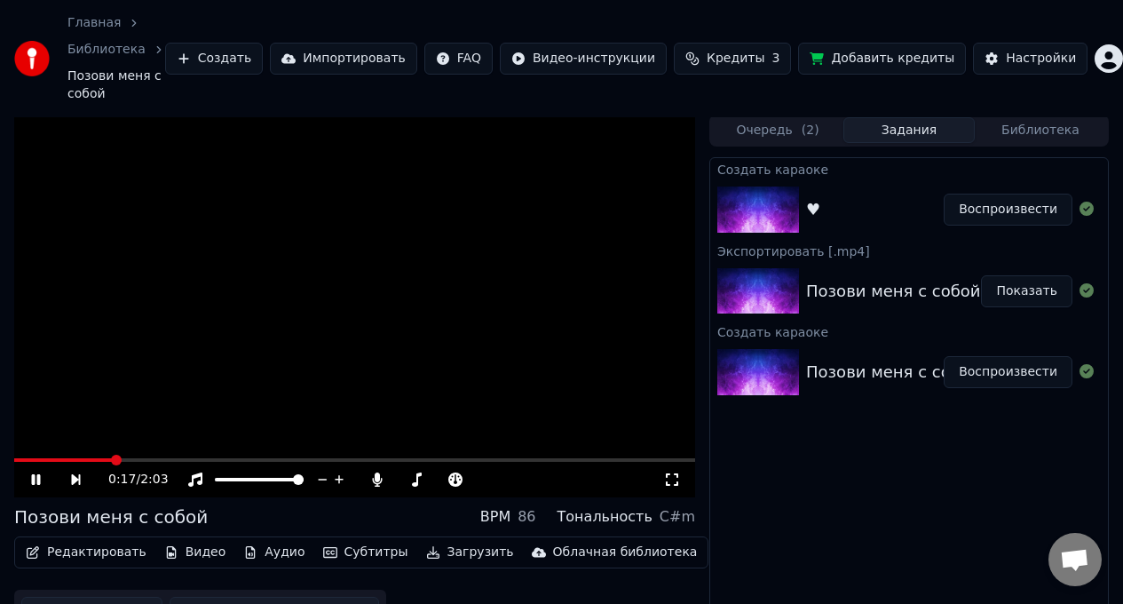
click at [358, 551] on button "Субтитры" at bounding box center [365, 552] width 99 height 25
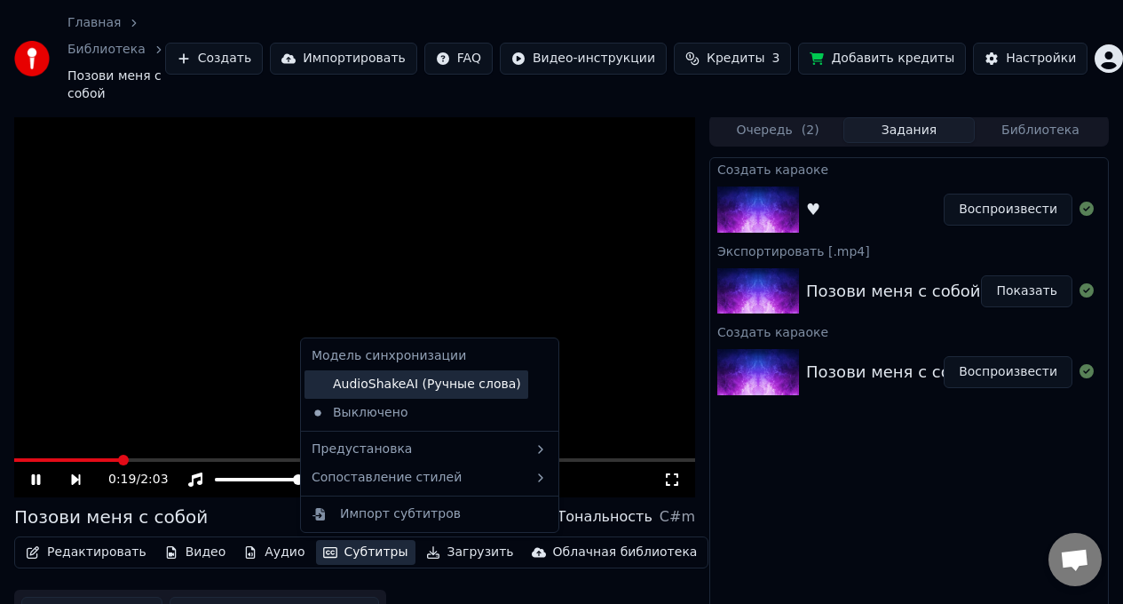
click at [420, 391] on div "AudioShakeAI (Ручные слова)" at bounding box center [416, 384] width 224 height 28
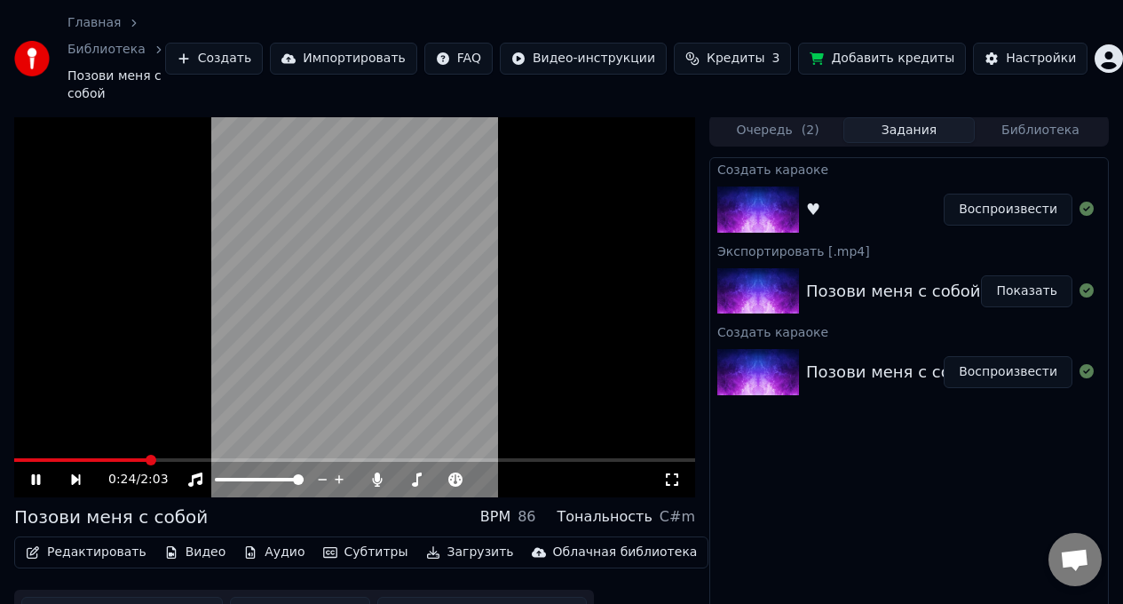
click at [358, 557] on button "Субтитры" at bounding box center [365, 552] width 99 height 25
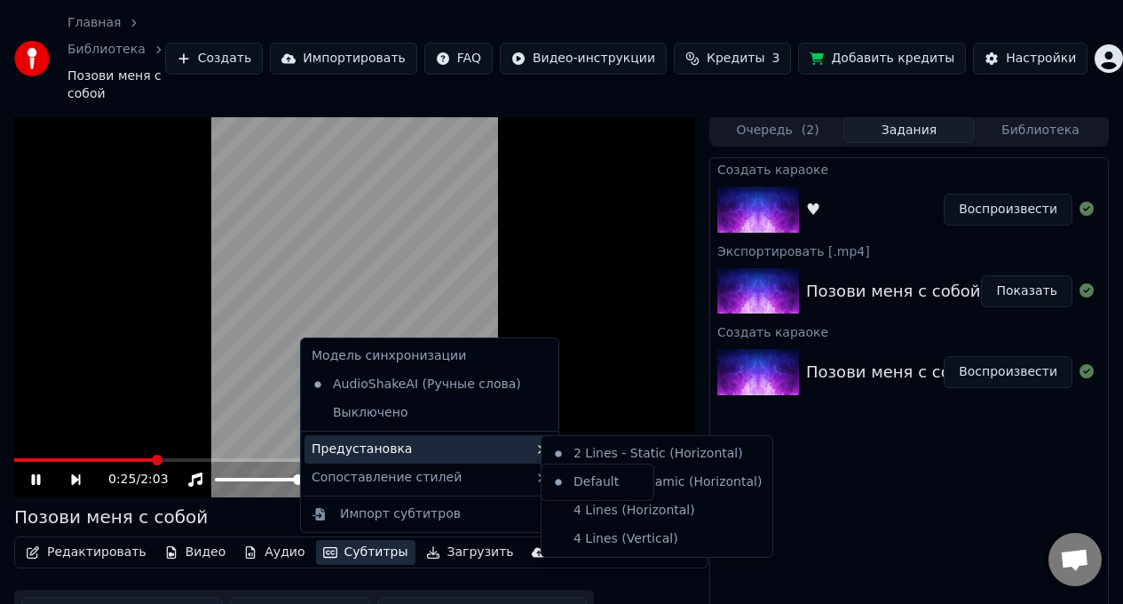
click at [444, 448] on div "Предустановка" at bounding box center [429, 449] width 250 height 28
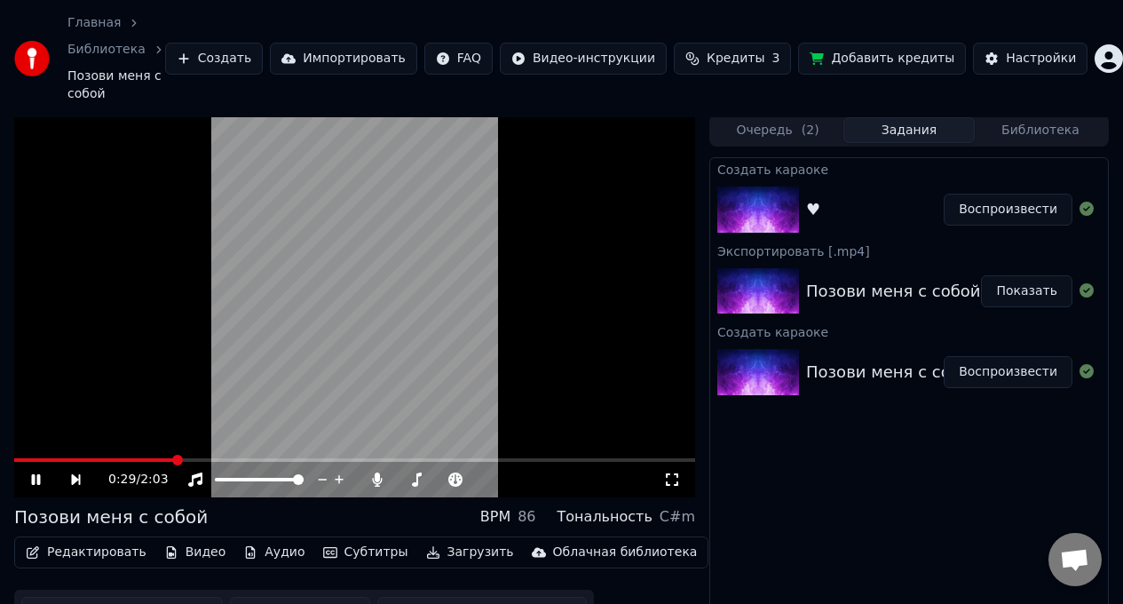
click at [349, 544] on button "Субтитры" at bounding box center [365, 552] width 99 height 25
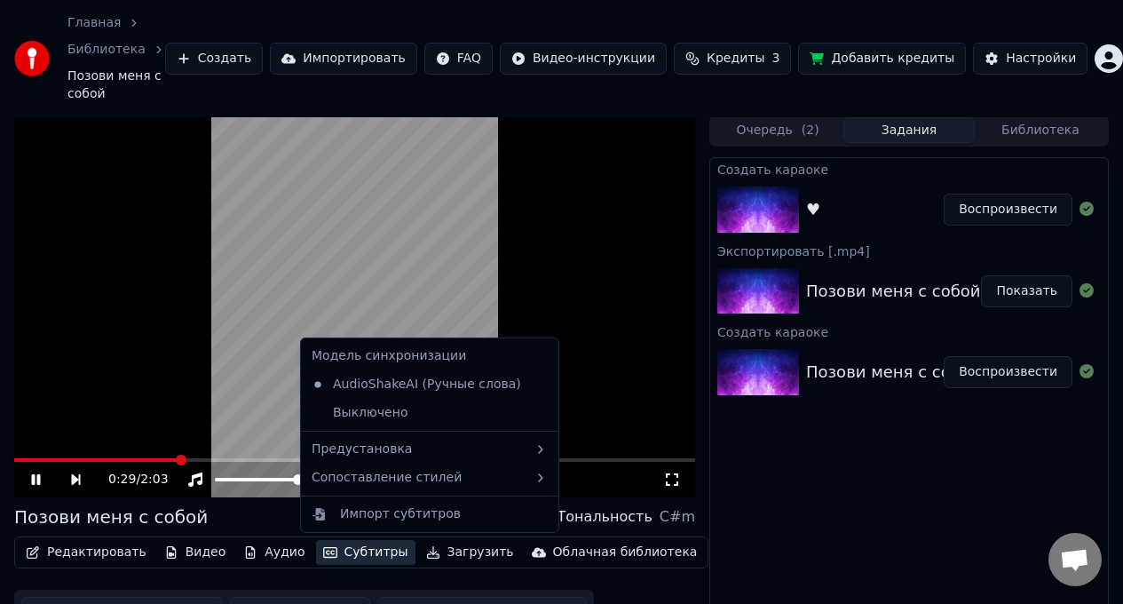
click at [349, 544] on button "Субтитры" at bounding box center [365, 552] width 99 height 25
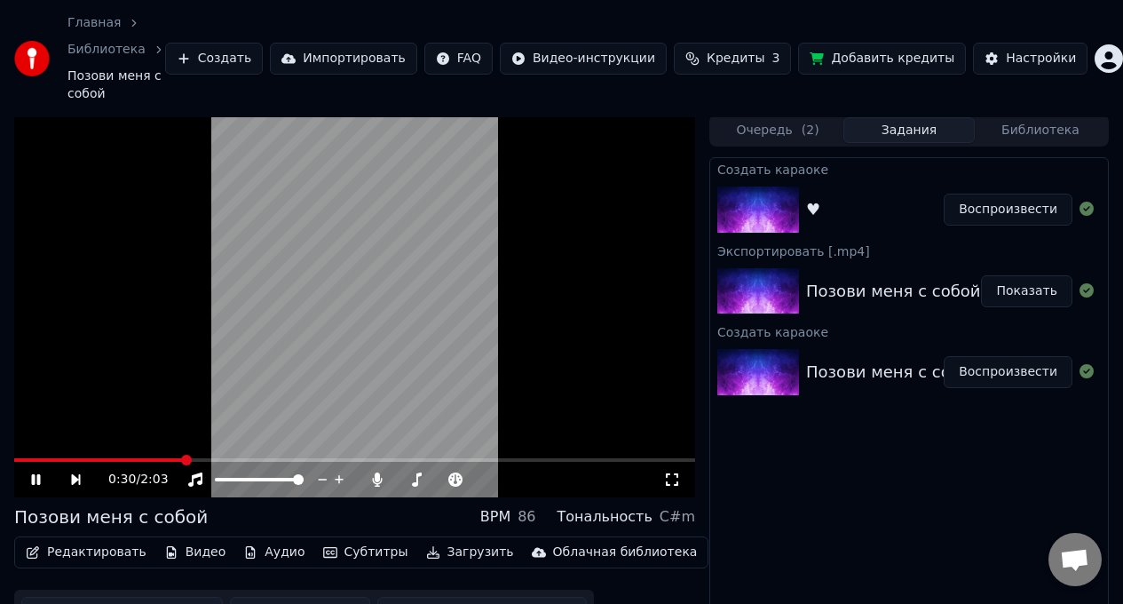
click at [358, 557] on button "Субтитры" at bounding box center [365, 552] width 99 height 25
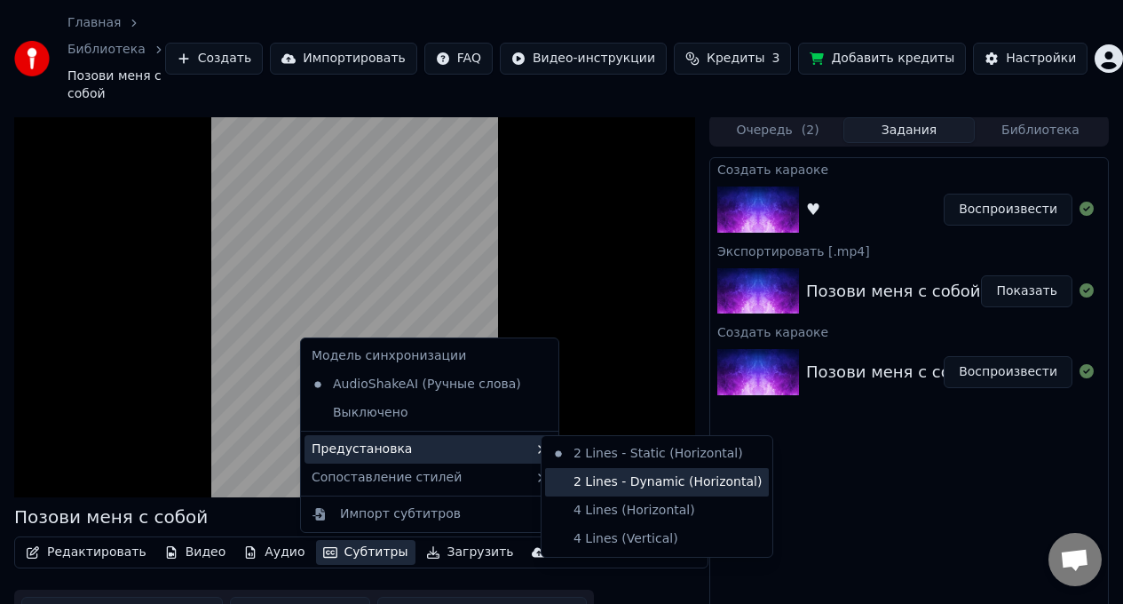
click at [581, 476] on div "2 Lines - Dynamic (Horizontal)" at bounding box center [657, 482] width 224 height 28
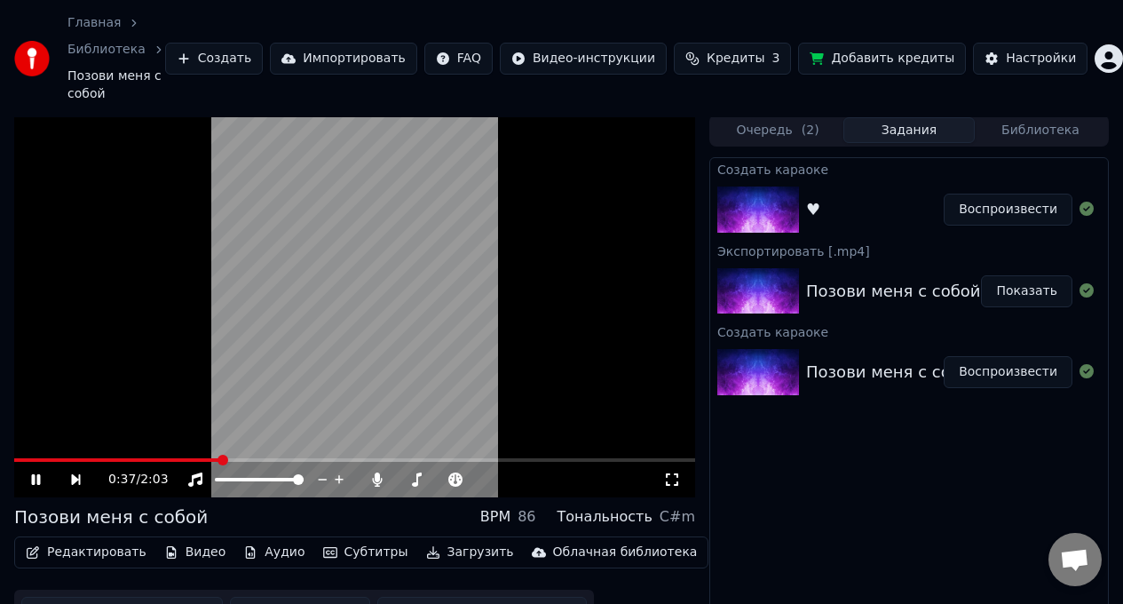
click at [38, 460] on span at bounding box center [117, 460] width 207 height 4
click at [766, 129] on button "Очередь ( 2 )" at bounding box center [777, 130] width 131 height 26
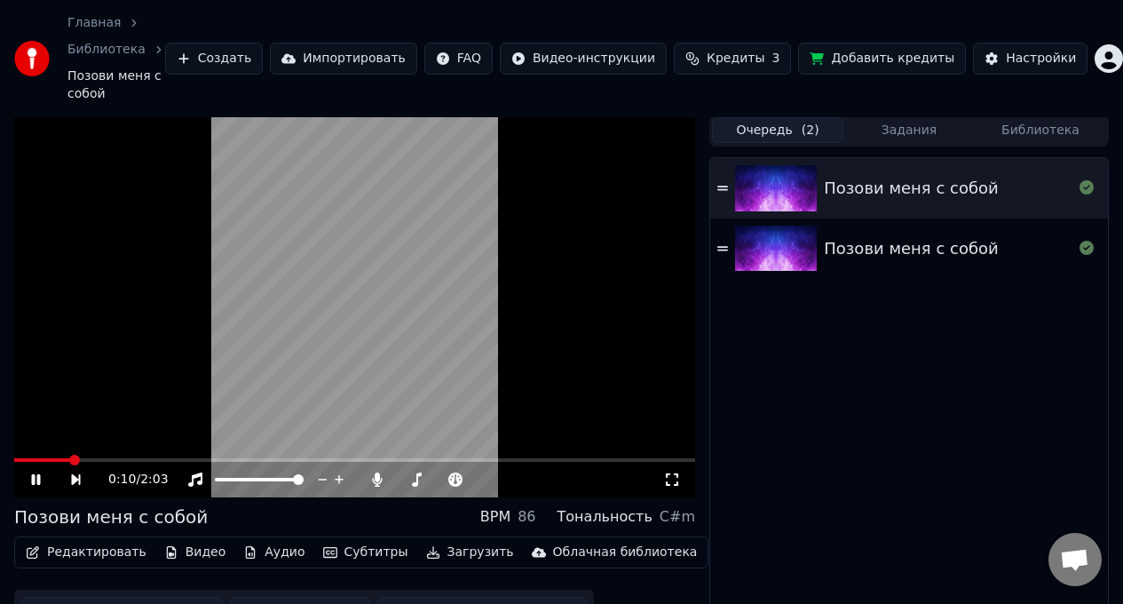
click at [888, 237] on div "Позови меня с собой" at bounding box center [911, 248] width 174 height 25
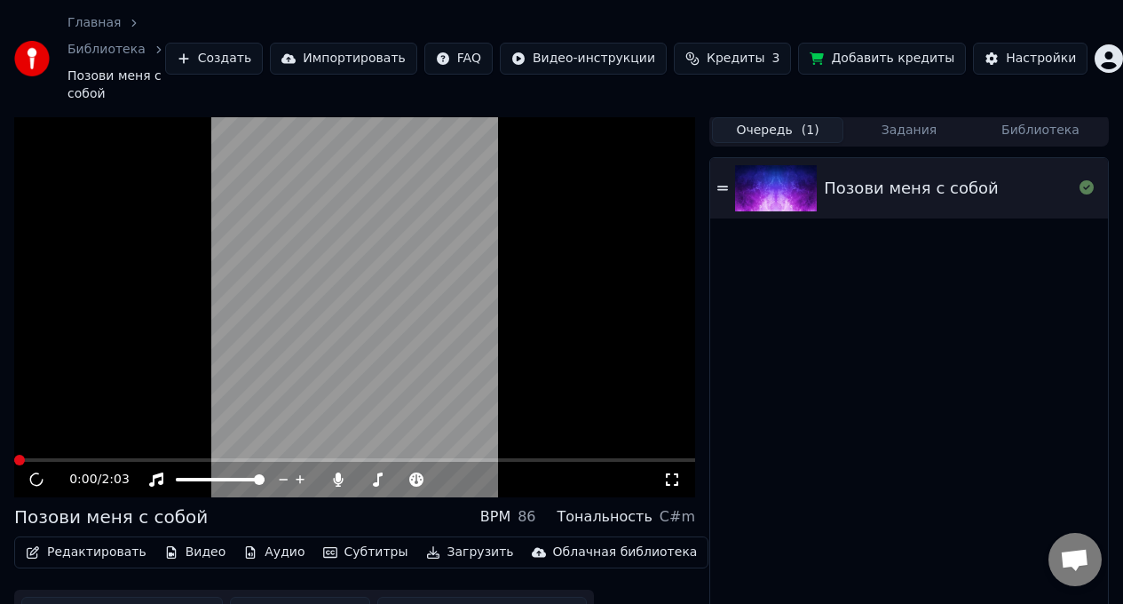
click at [884, 185] on div "Позови меня с собой" at bounding box center [911, 188] width 174 height 25
click at [910, 130] on button "Задания" at bounding box center [908, 130] width 131 height 26
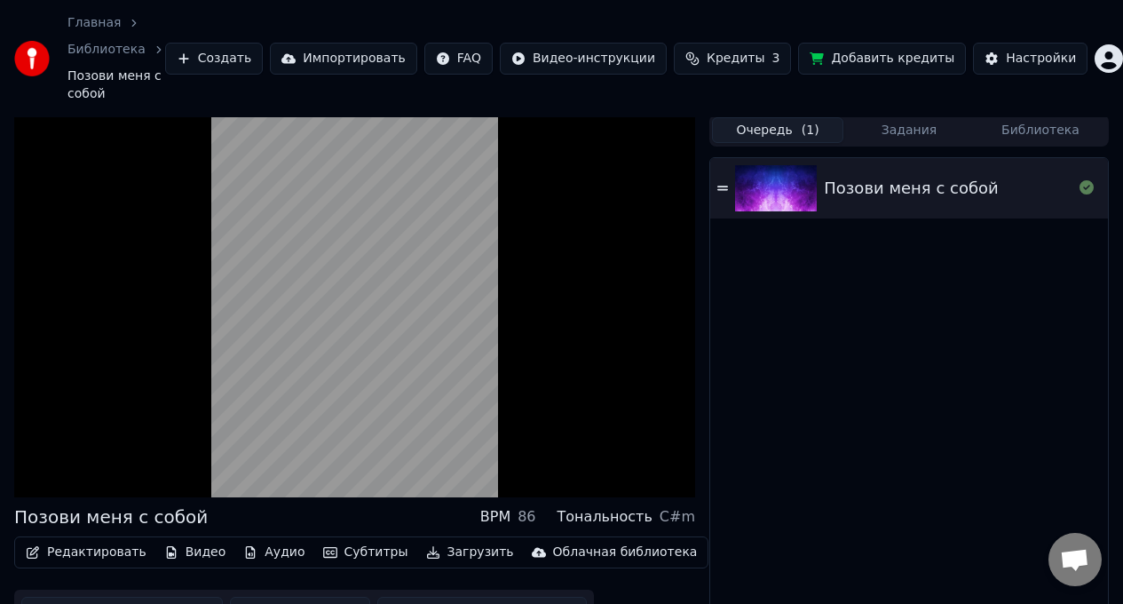
click at [779, 131] on button "Очередь ( 1 )" at bounding box center [777, 130] width 131 height 26
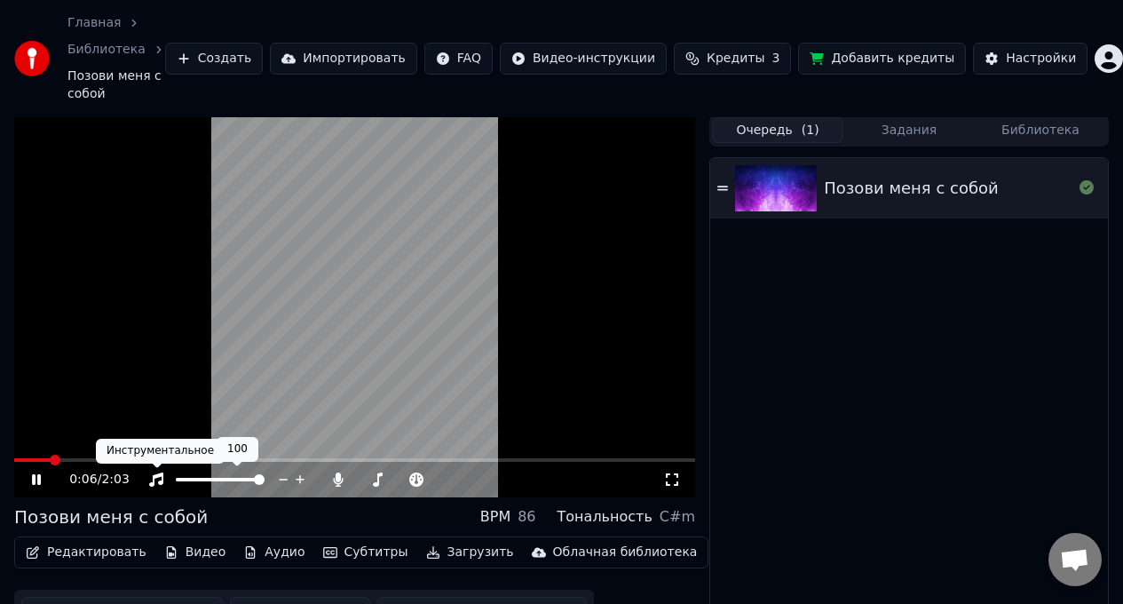
click at [159, 465] on span at bounding box center [157, 467] width 9 height 9
click at [123, 458] on span at bounding box center [354, 460] width 681 height 4
click at [170, 458] on span at bounding box center [354, 460] width 681 height 4
click at [146, 458] on span at bounding box center [80, 460] width 132 height 4
click at [138, 462] on div "0:30 / 2:03" at bounding box center [354, 480] width 681 height 36
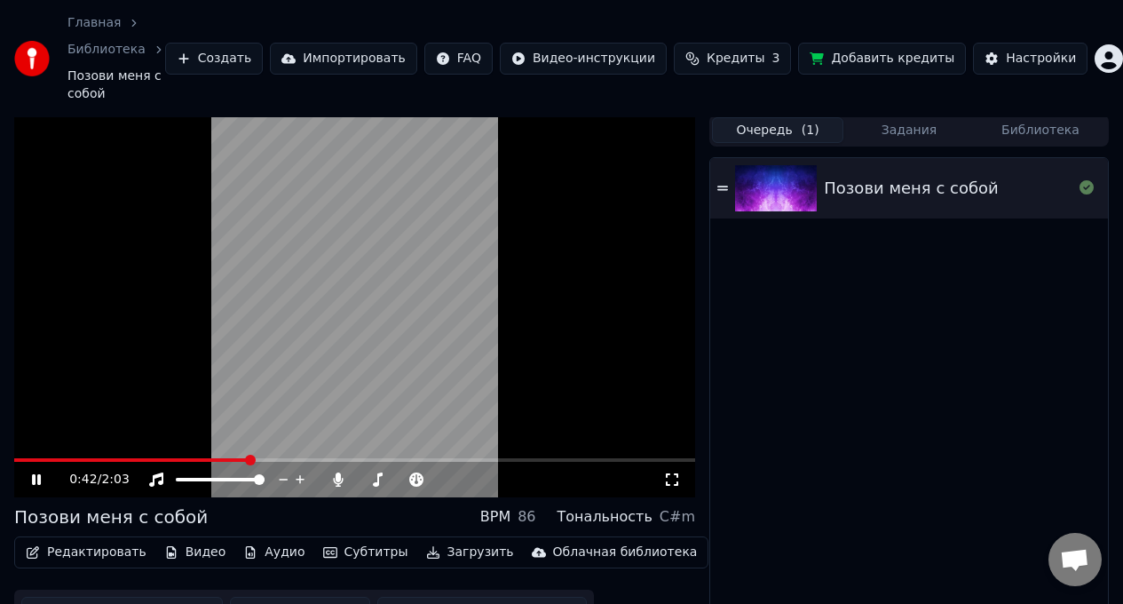
click at [144, 354] on div "0:42 / 2:03" at bounding box center [354, 305] width 681 height 383
click at [146, 346] on video at bounding box center [354, 305] width 681 height 383
click at [145, 465] on div "0:46 / 2:03" at bounding box center [354, 480] width 681 height 36
click at [141, 461] on span at bounding box center [77, 460] width 127 height 4
click at [909, 132] on button "Задания" at bounding box center [908, 130] width 131 height 26
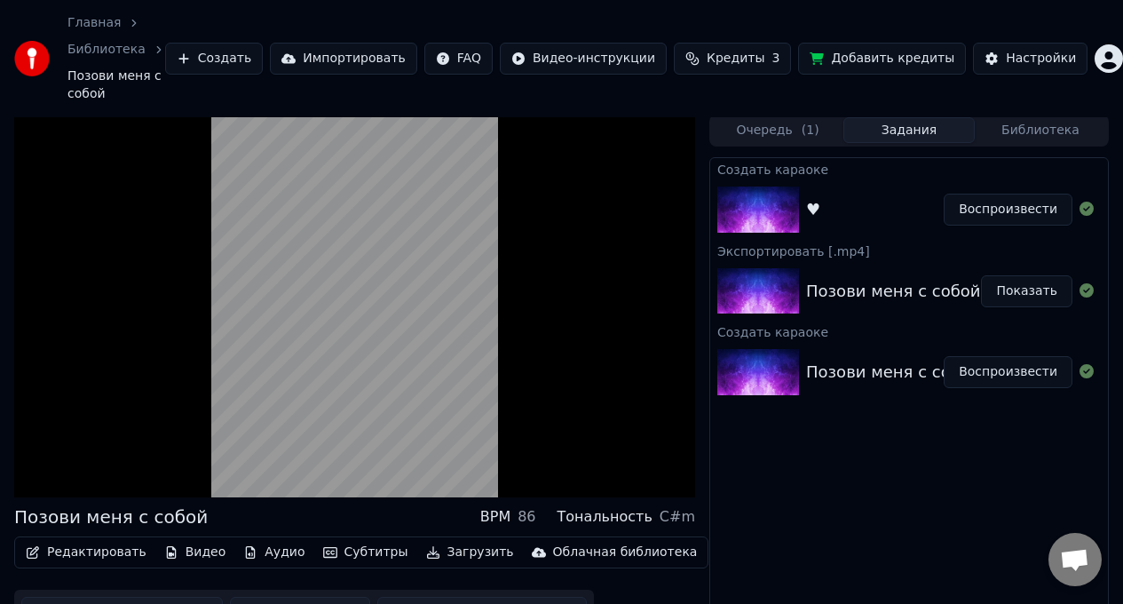
click at [850, 208] on div "♥" at bounding box center [875, 209] width 138 height 25
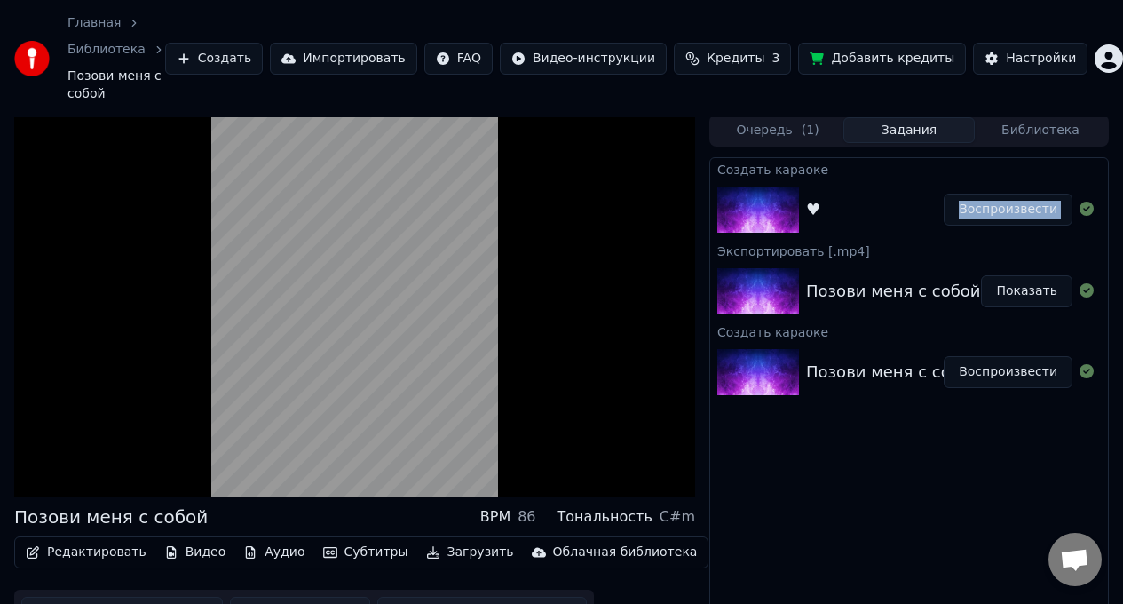
click at [850, 208] on div "♥" at bounding box center [875, 209] width 138 height 25
click at [852, 304] on div "Позови меня с собой Показать" at bounding box center [909, 291] width 398 height 60
click at [832, 388] on div "Позови меня с собой Воспроизвести" at bounding box center [909, 372] width 398 height 60
click at [841, 383] on div "Позови меня с собой" at bounding box center [893, 371] width 174 height 25
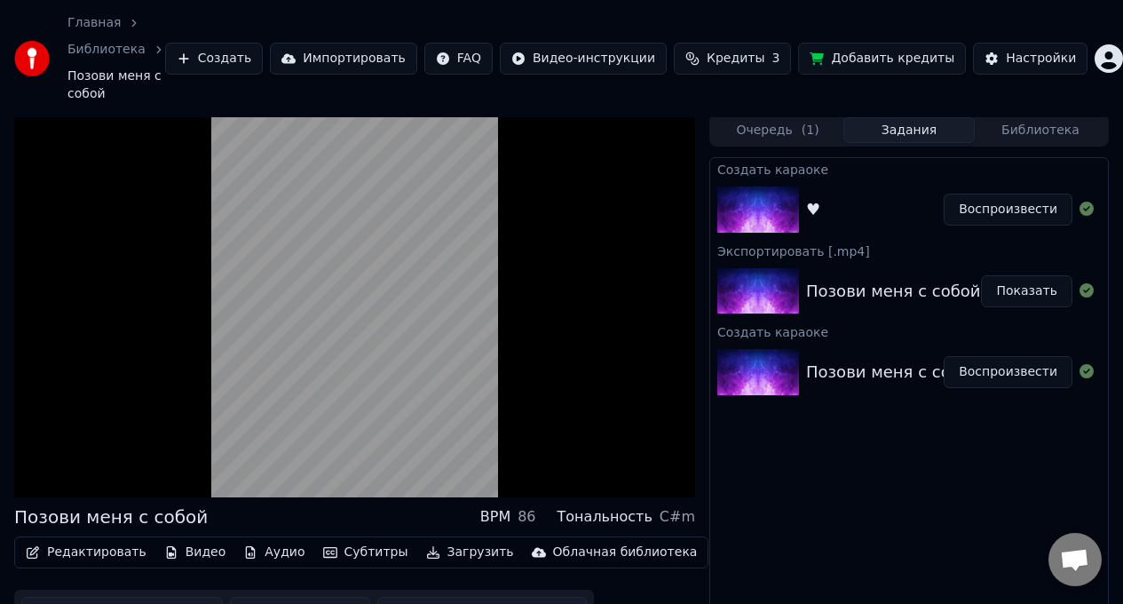
click at [998, 375] on button "Воспроизвести" at bounding box center [1007, 372] width 129 height 32
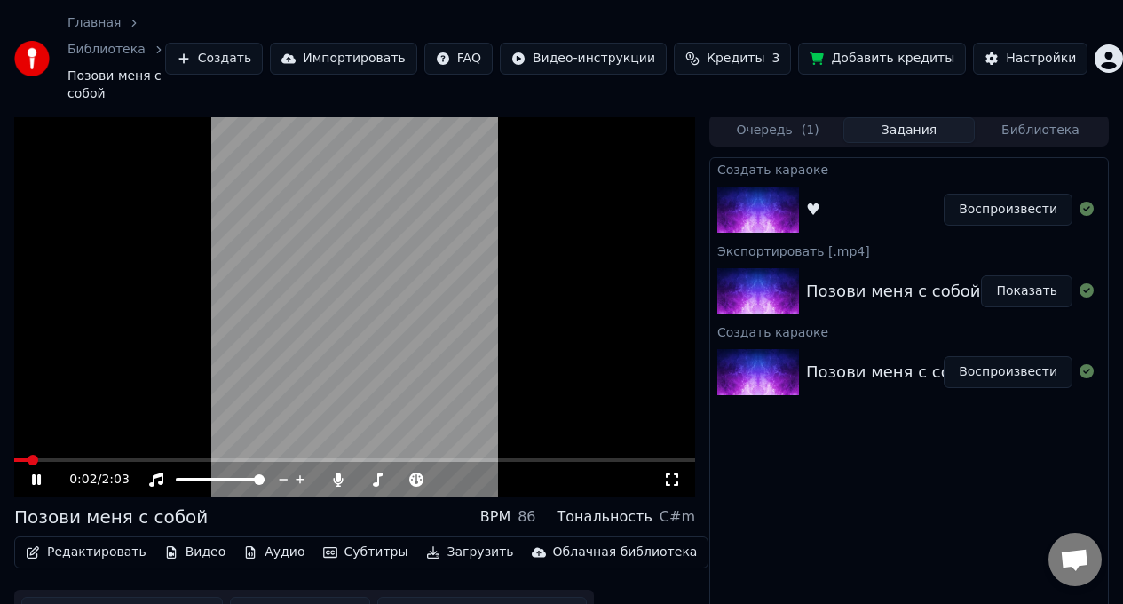
click at [193, 459] on span at bounding box center [354, 460] width 681 height 4
click at [468, 349] on video at bounding box center [354, 305] width 681 height 383
click at [880, 227] on div "♥ Воспроизвести" at bounding box center [909, 209] width 398 height 60
click at [979, 216] on button "Воспроизвести" at bounding box center [1007, 209] width 129 height 32
click at [1016, 216] on button "Воспроизвести" at bounding box center [1007, 209] width 129 height 32
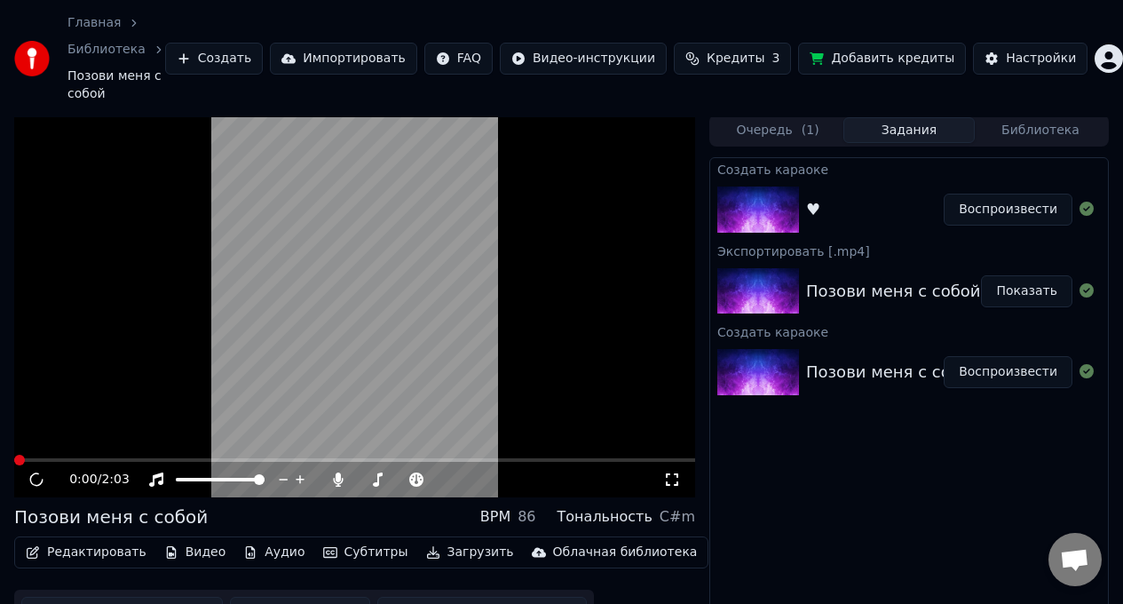
click at [1016, 216] on button "Воспроизвести" at bounding box center [1007, 209] width 129 height 32
click at [1036, 131] on button "Библиотека" at bounding box center [1039, 130] width 131 height 26
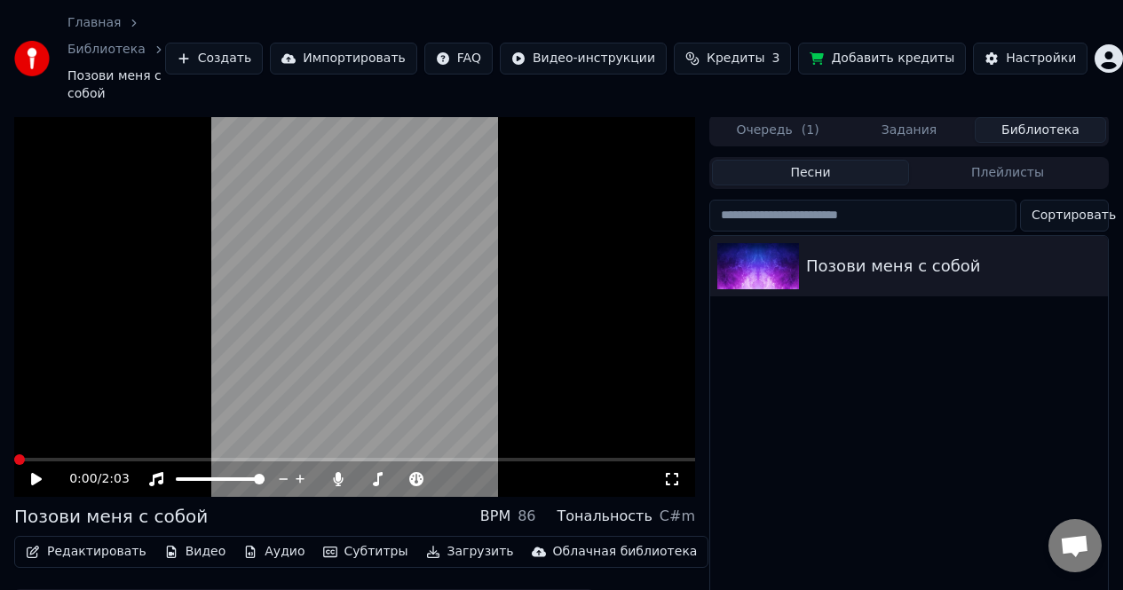
click at [761, 124] on button "Очередь ( 1 )" at bounding box center [777, 130] width 131 height 26
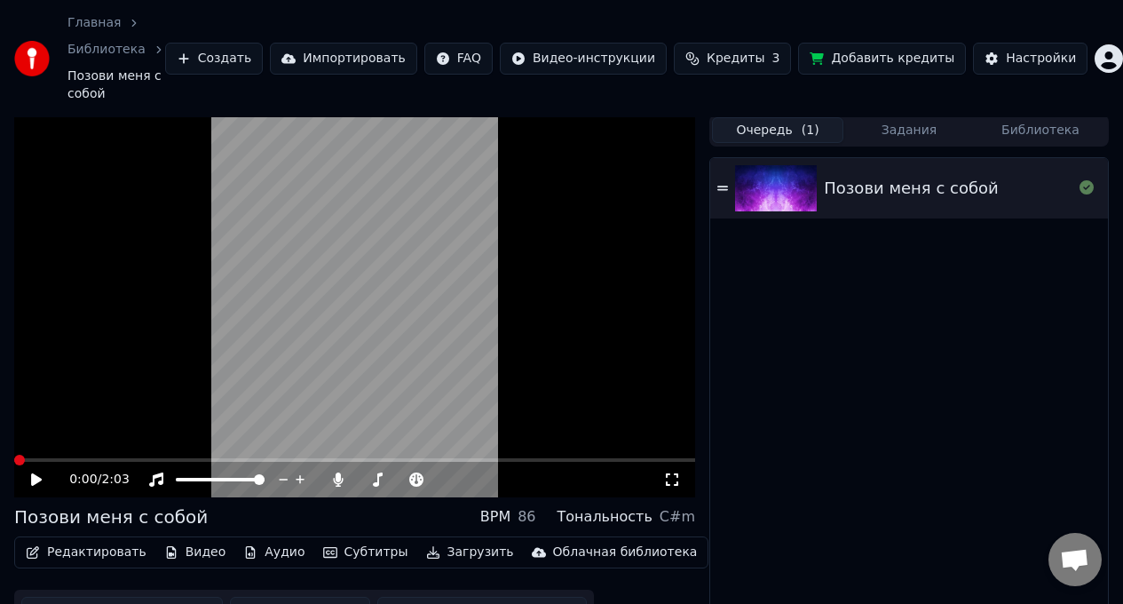
click at [838, 193] on div "Позови меня с собой" at bounding box center [911, 188] width 174 height 25
click at [724, 188] on icon at bounding box center [722, 188] width 11 height 12
click at [1035, 137] on button "Библиотека" at bounding box center [1039, 130] width 131 height 26
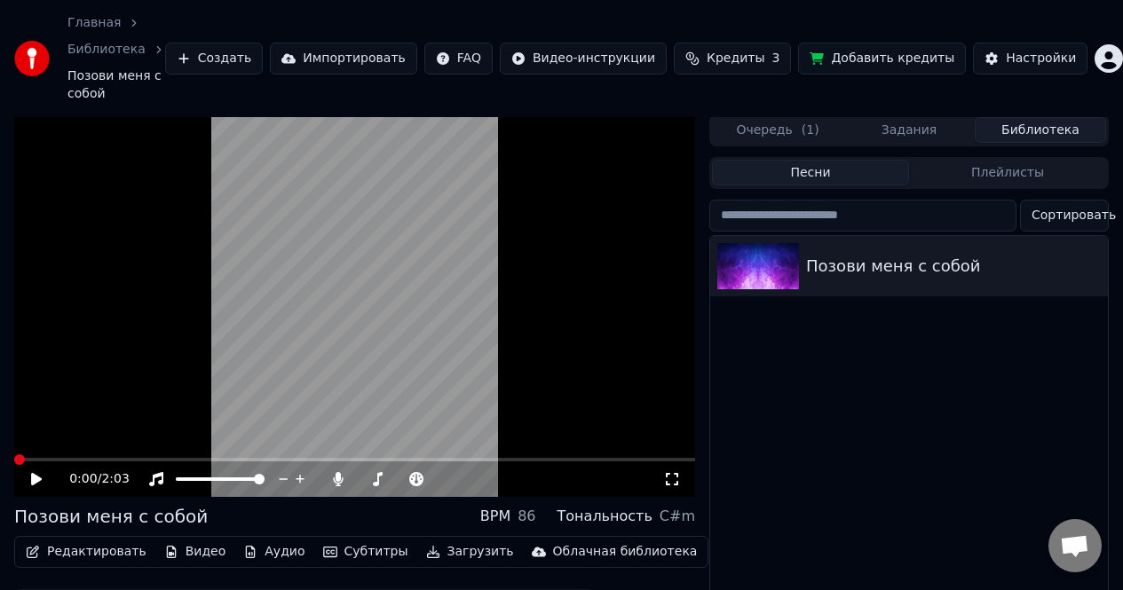
click at [900, 122] on button "Задания" at bounding box center [908, 130] width 131 height 26
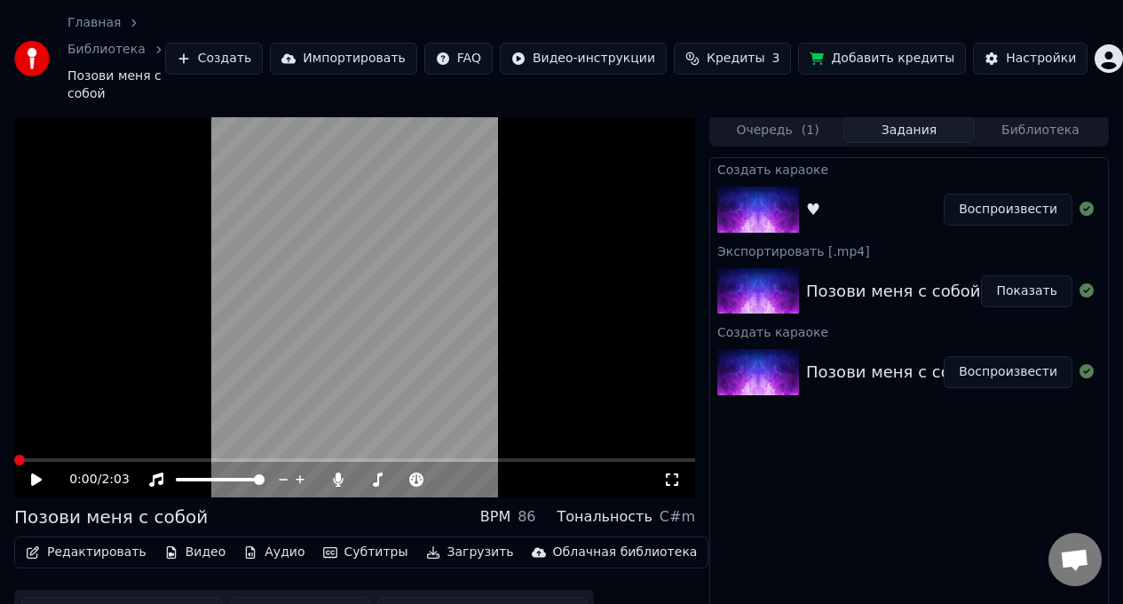
click at [880, 224] on div "♥ Воспроизвести" at bounding box center [909, 209] width 398 height 60
click at [872, 217] on div "♥" at bounding box center [875, 209] width 138 height 25
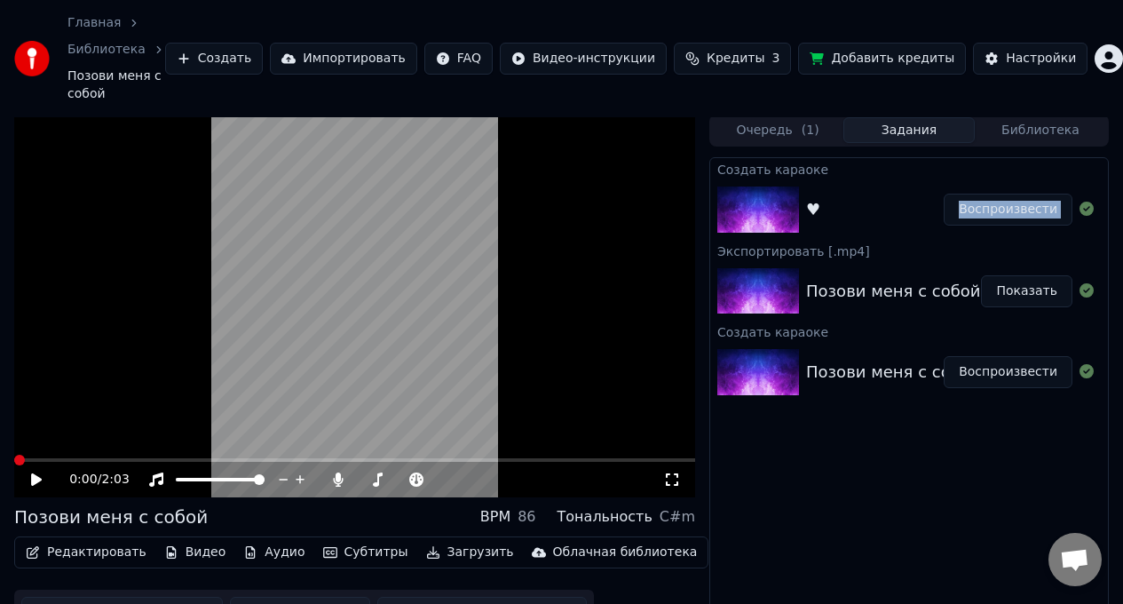
click at [872, 217] on div "♥" at bounding box center [875, 209] width 138 height 25
click at [1093, 210] on icon at bounding box center [1086, 208] width 14 height 14
click at [829, 206] on div "♥" at bounding box center [875, 209] width 138 height 25
click at [35, 485] on icon at bounding box center [48, 479] width 41 height 14
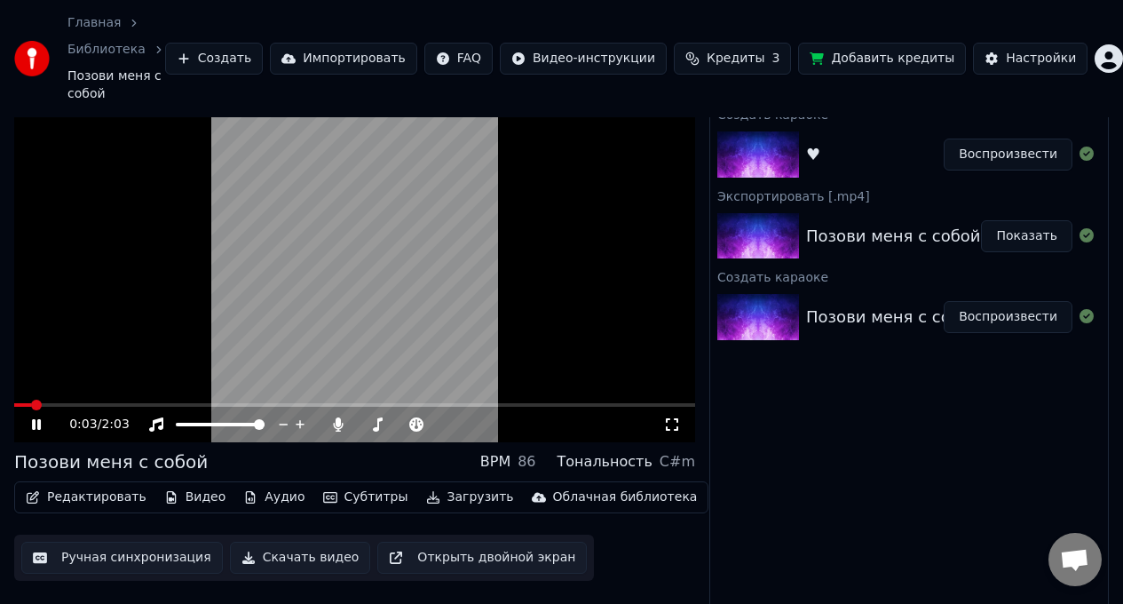
scroll to position [69, 0]
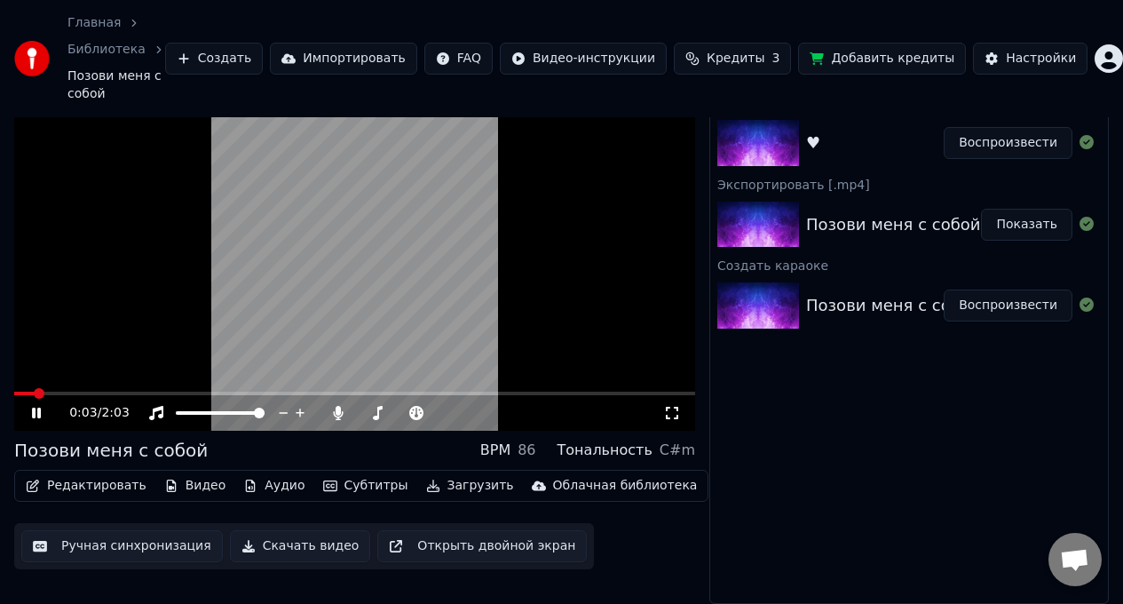
click at [510, 451] on div "BPM" at bounding box center [495, 449] width 30 height 21
click at [535, 450] on div "86" at bounding box center [526, 449] width 18 height 21
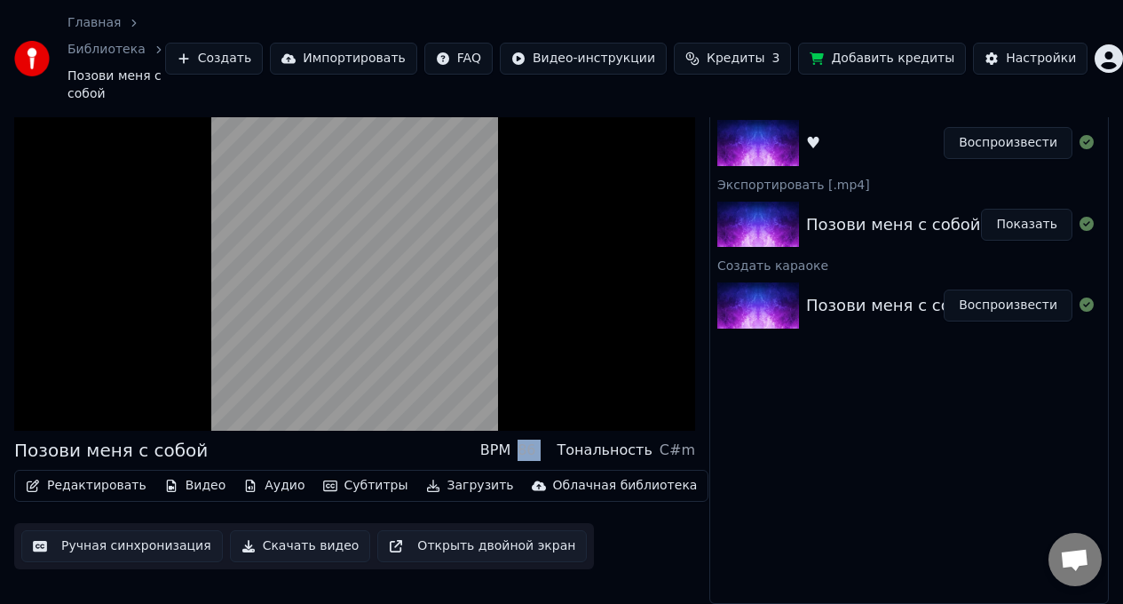
click at [535, 450] on div "86" at bounding box center [526, 449] width 18 height 21
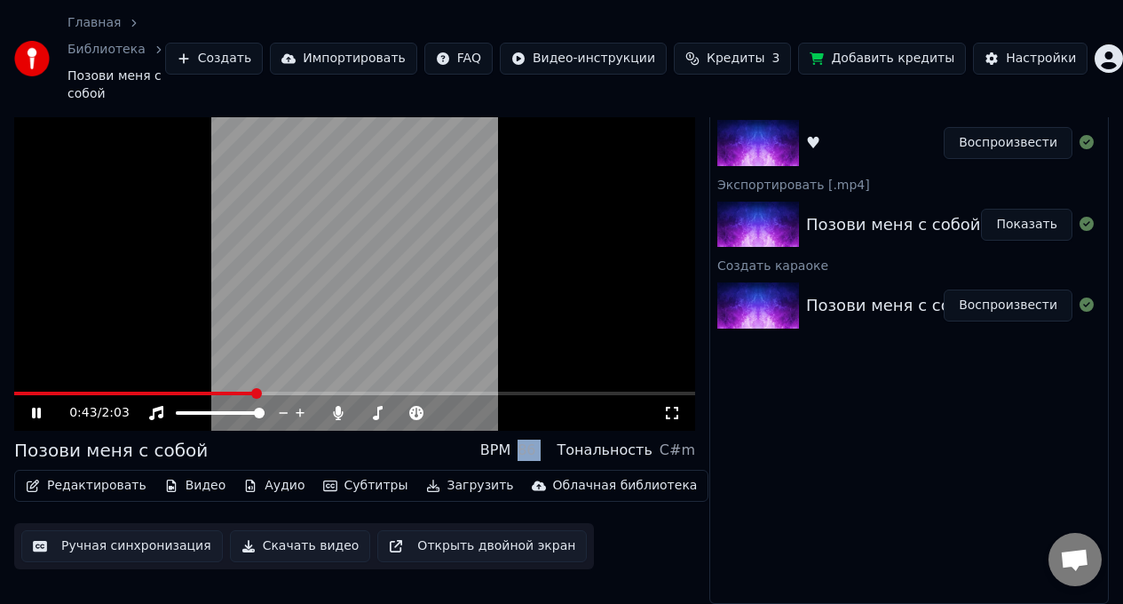
click at [675, 410] on icon at bounding box center [672, 413] width 18 height 14
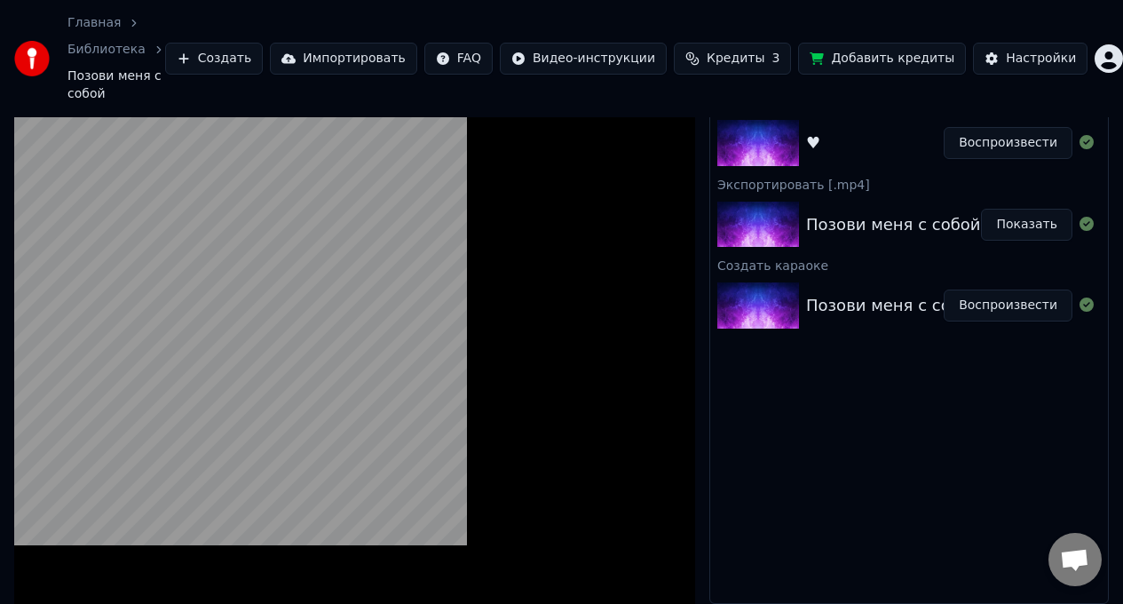
scroll to position [53, 0]
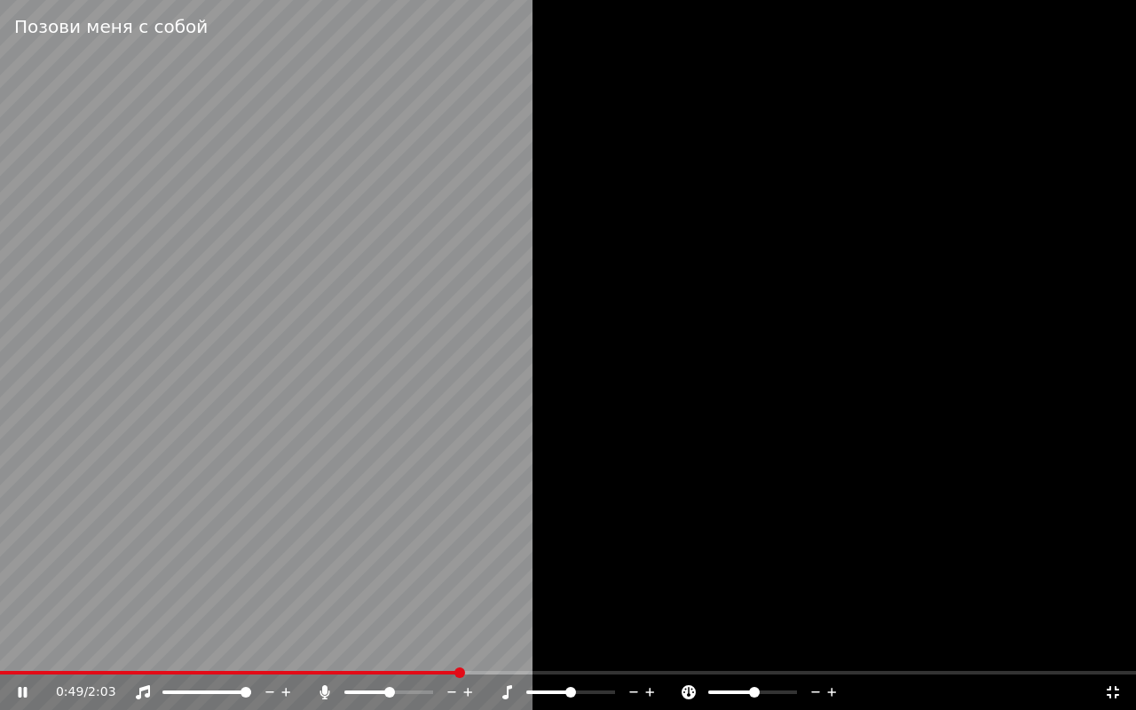
click at [1116, 607] on icon at bounding box center [1113, 692] width 18 height 14
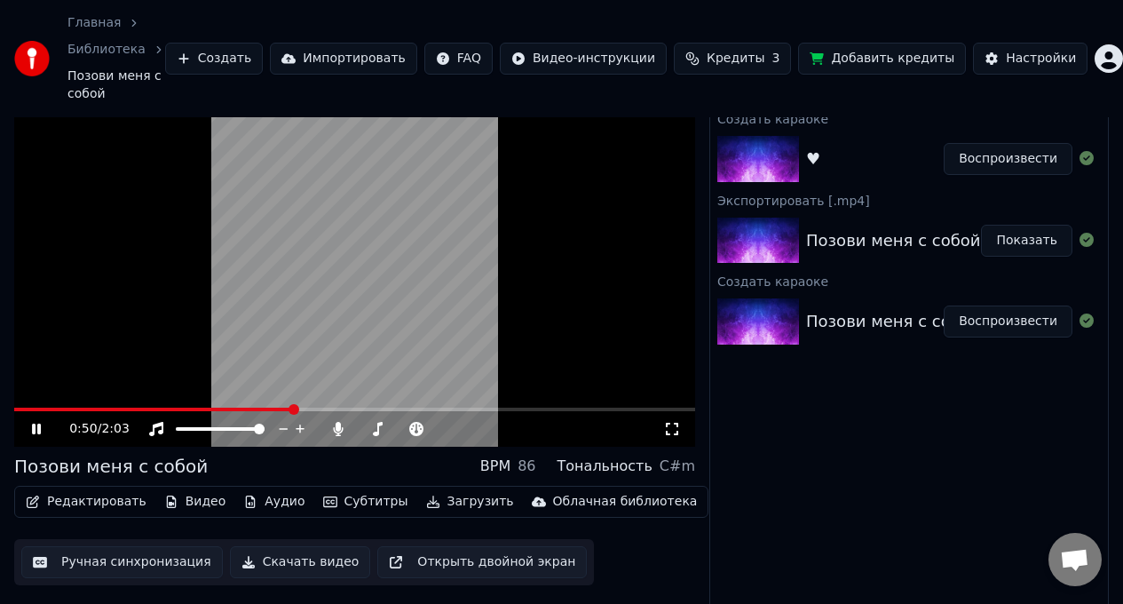
click at [428, 278] on video at bounding box center [354, 255] width 681 height 383
click at [372, 499] on button "Субтитры" at bounding box center [365, 501] width 99 height 25
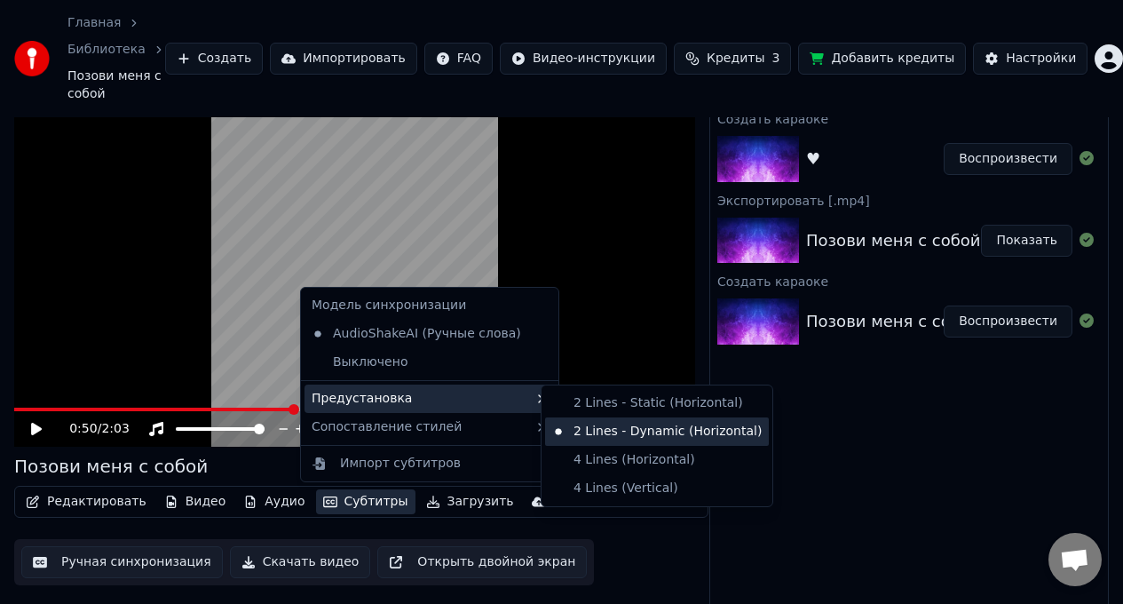
click at [631, 426] on div "2 Lines - Dynamic (Horizontal)" at bounding box center [657, 431] width 224 height 28
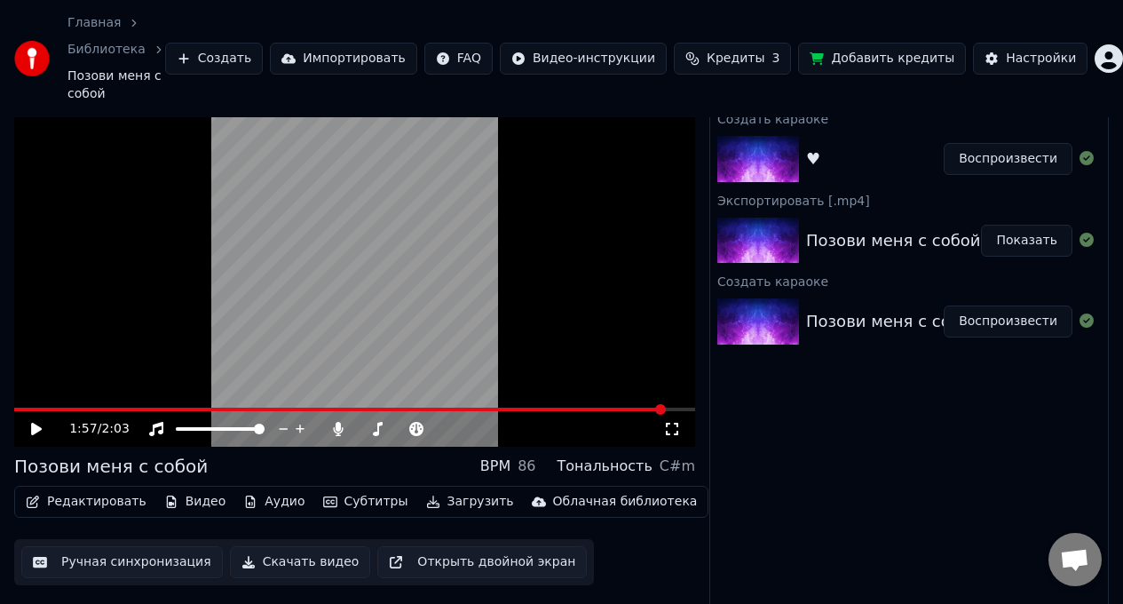
click at [1006, 168] on button "Воспроизвести" at bounding box center [1007, 159] width 129 height 32
